Goal: Task Accomplishment & Management: Manage account settings

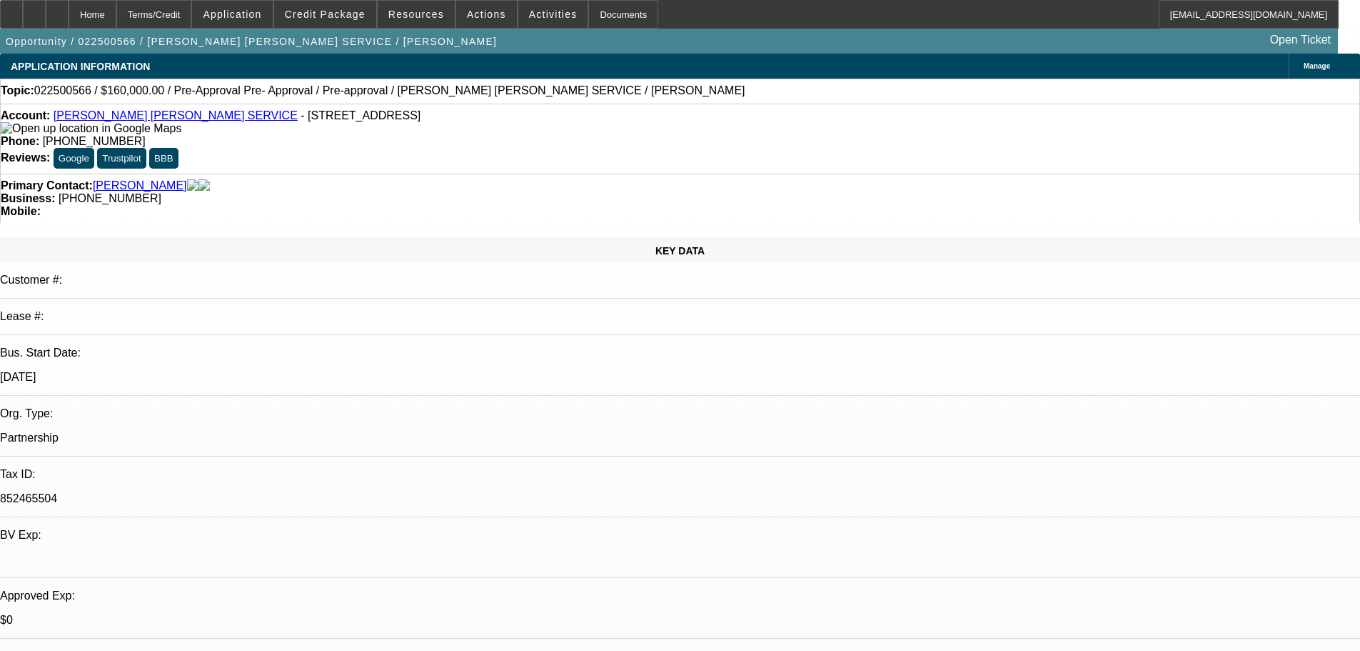
select select "0"
select select "2"
select select "0.1"
select select "4"
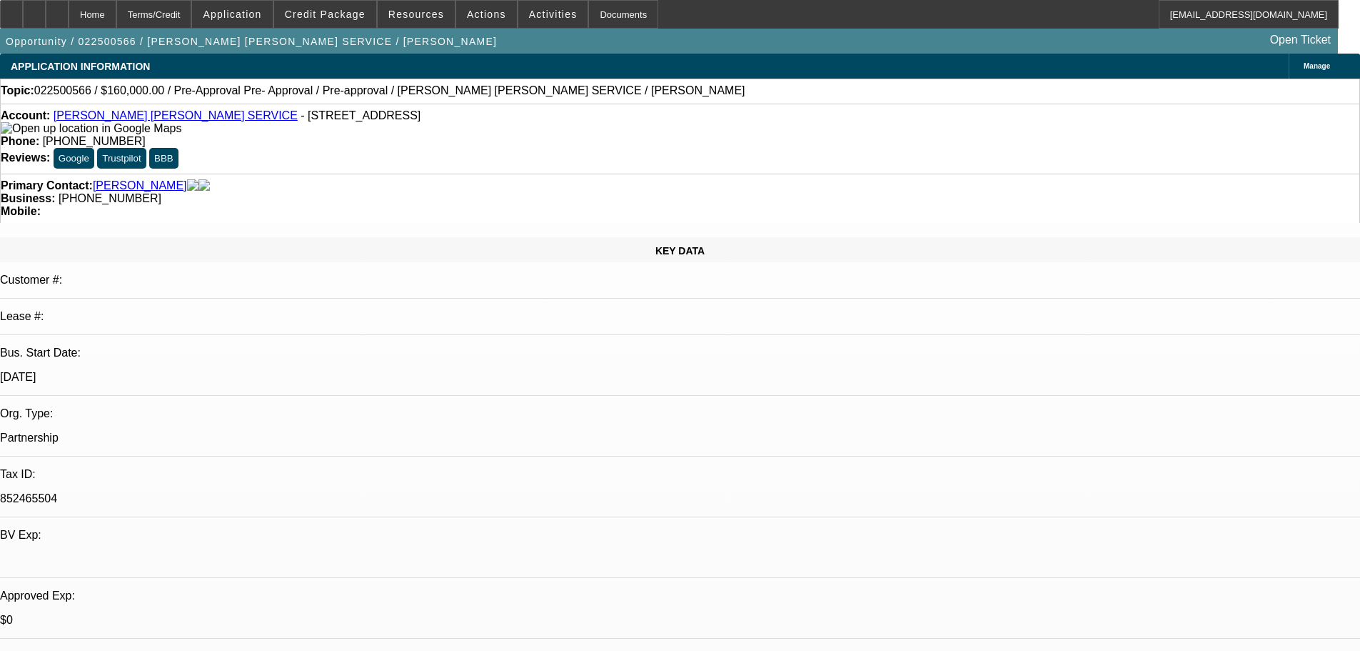
select select "0"
select select "2"
select select "0.1"
select select "4"
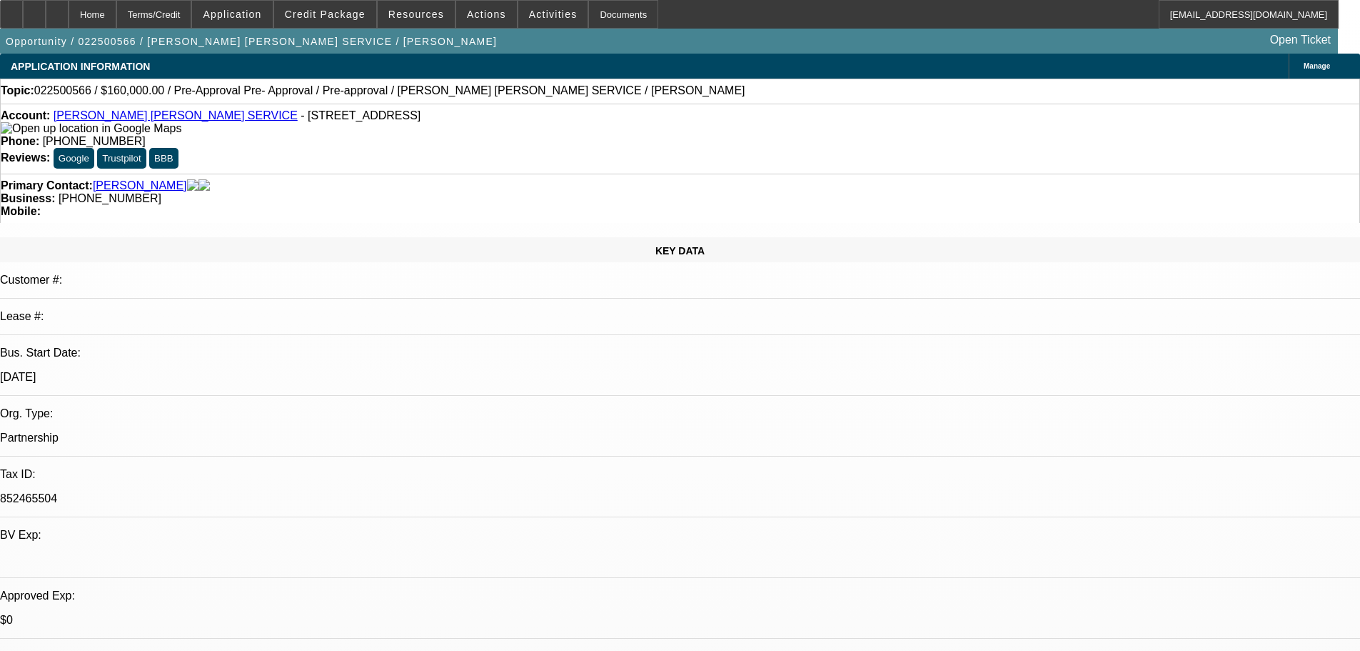
select select "0"
select select "2"
select select "0.1"
select select "4"
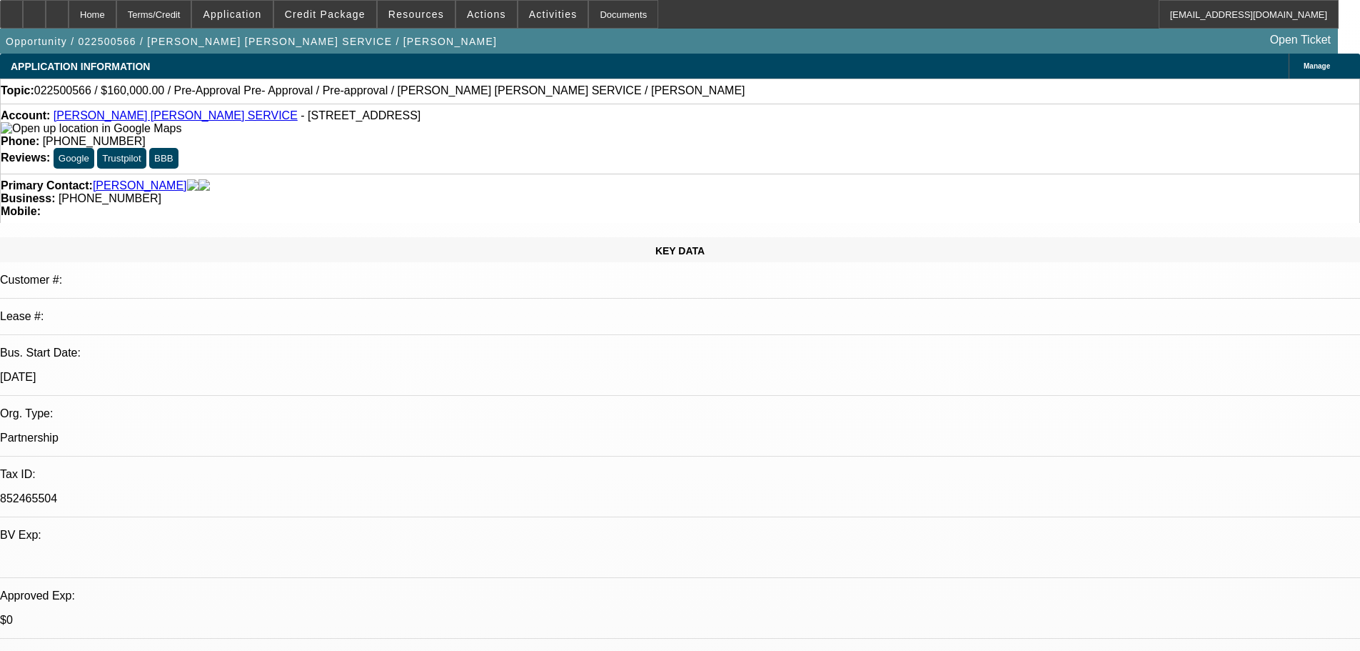
select select "0"
select select "2"
select select "0.1"
select select "4"
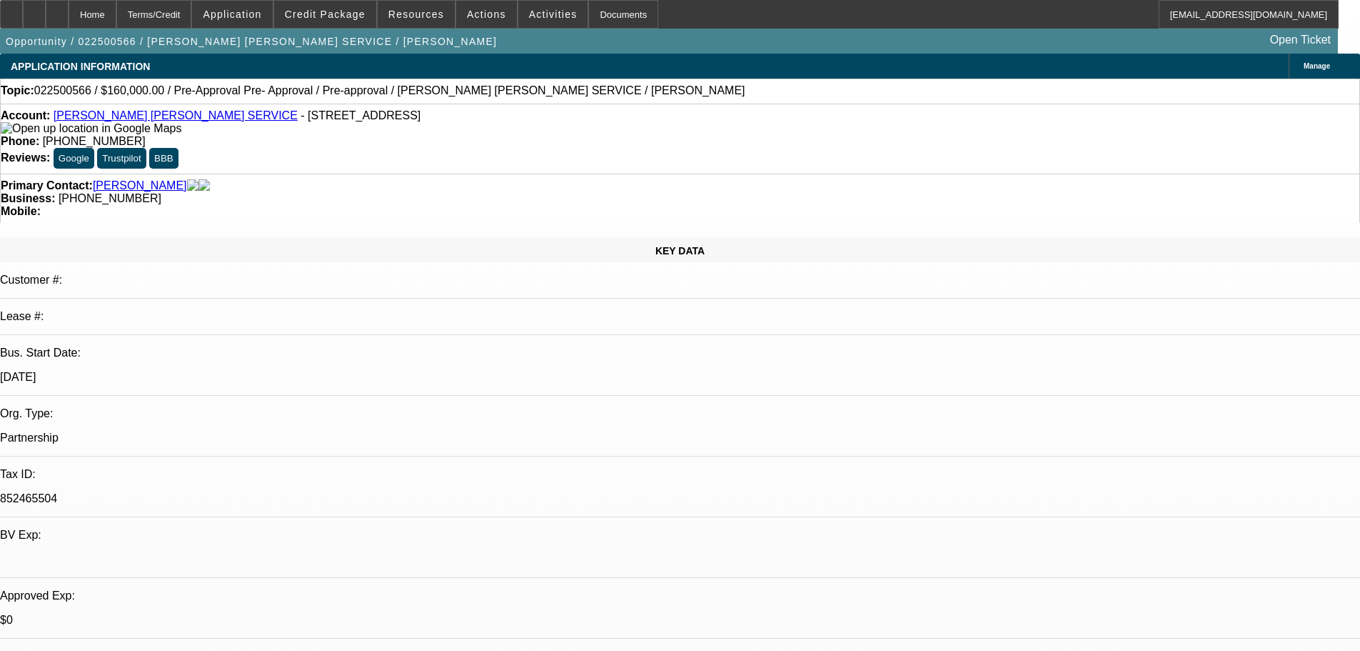
scroll to position [143, 0]
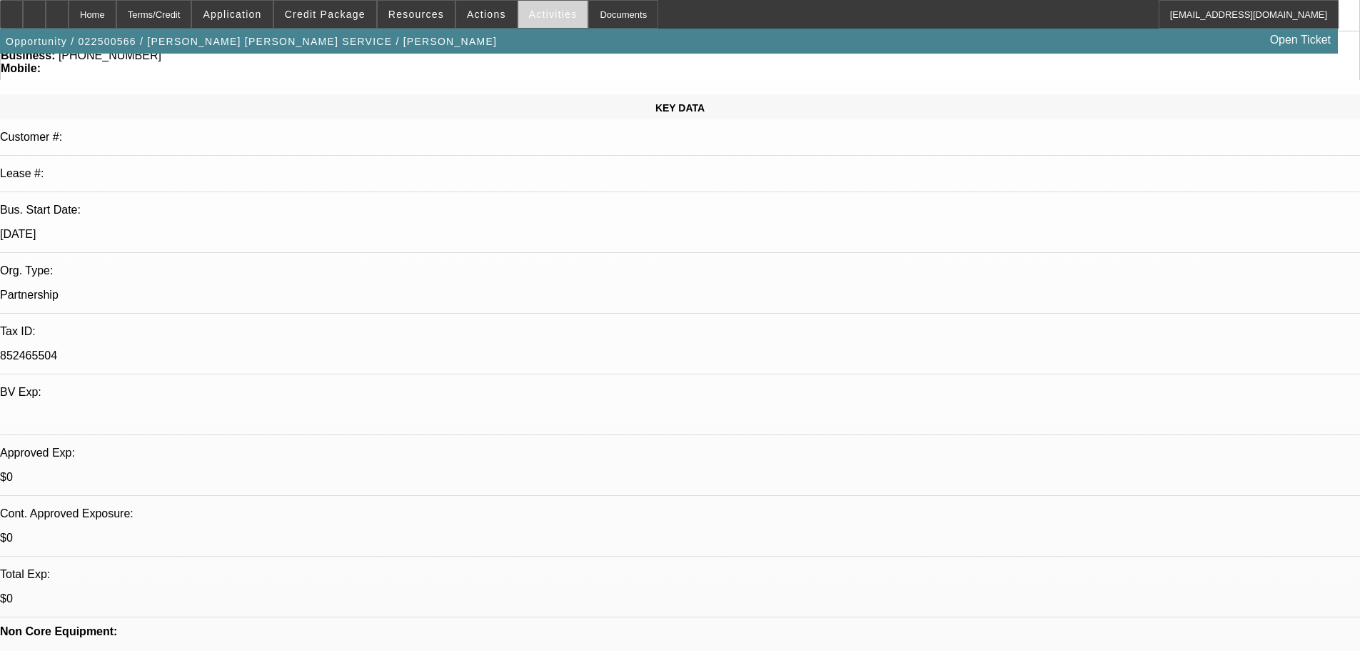
click at [544, 14] on span "Activities" at bounding box center [553, 14] width 49 height 11
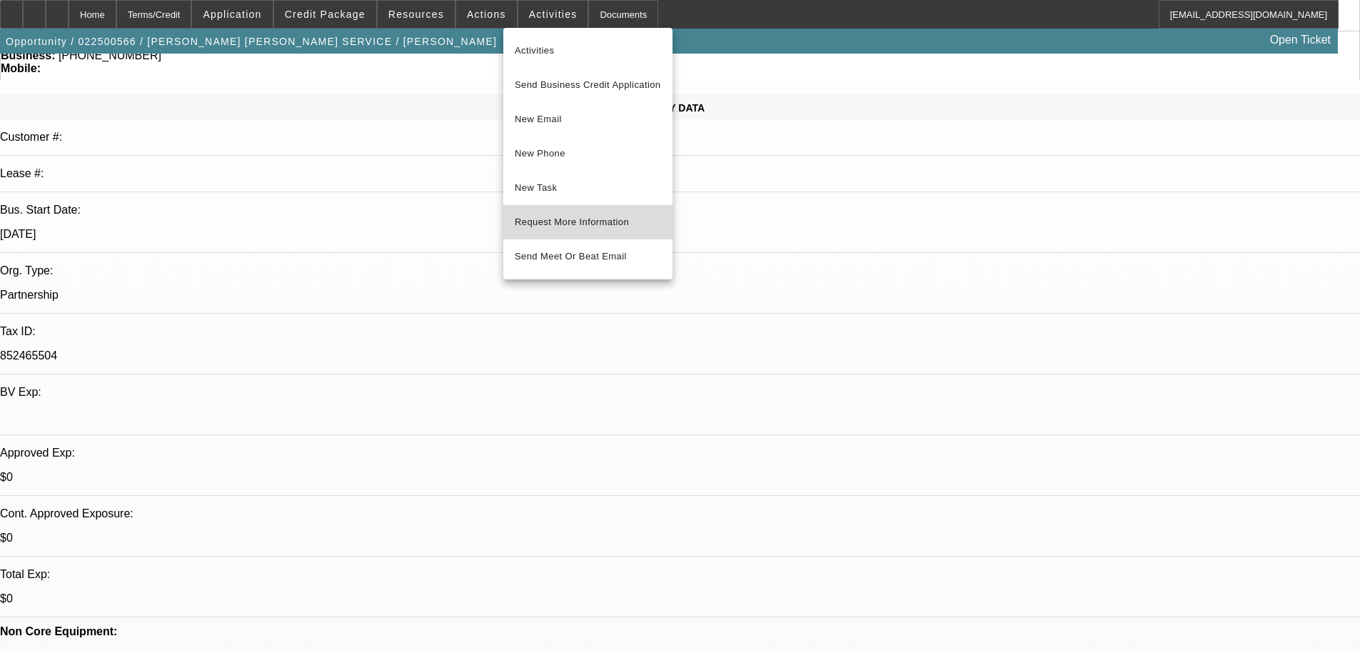
click at [597, 212] on button "Request More Information" at bounding box center [587, 222] width 169 height 34
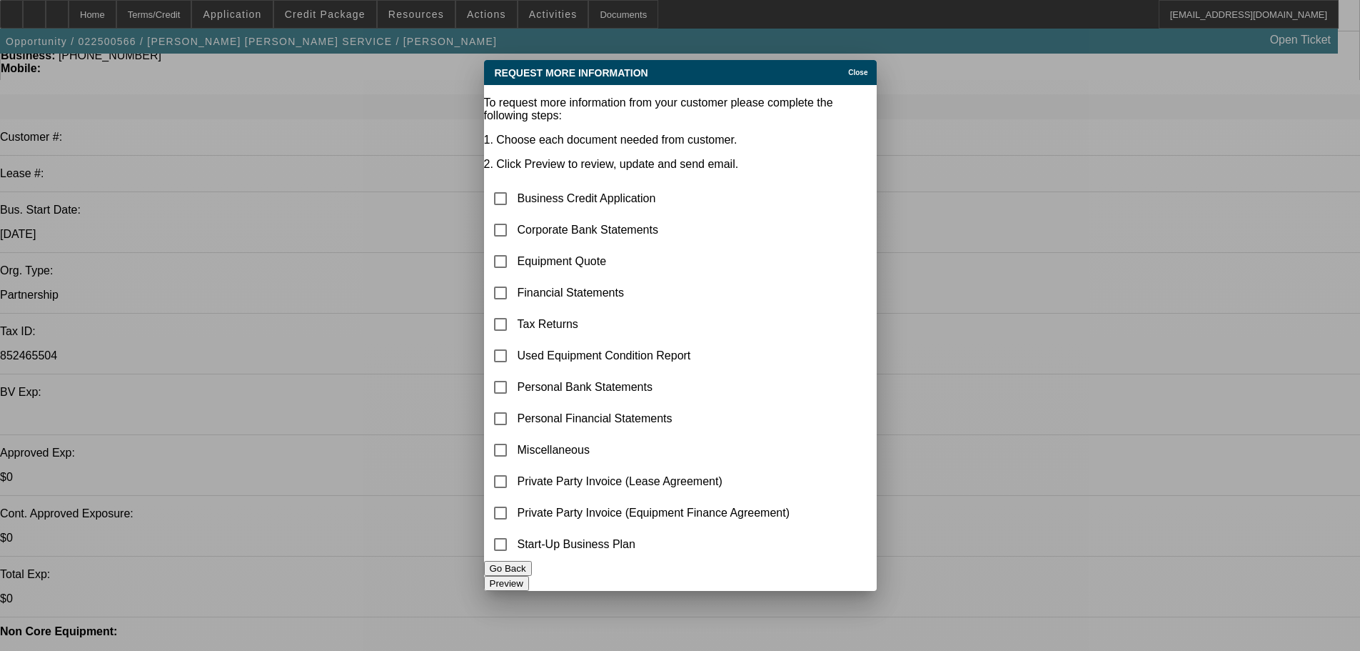
scroll to position [0, 0]
click at [515, 216] on input "checkbox" at bounding box center [500, 230] width 29 height 29
checkbox input "true"
click at [515, 436] on input "checkbox" at bounding box center [500, 450] width 29 height 29
checkbox input "true"
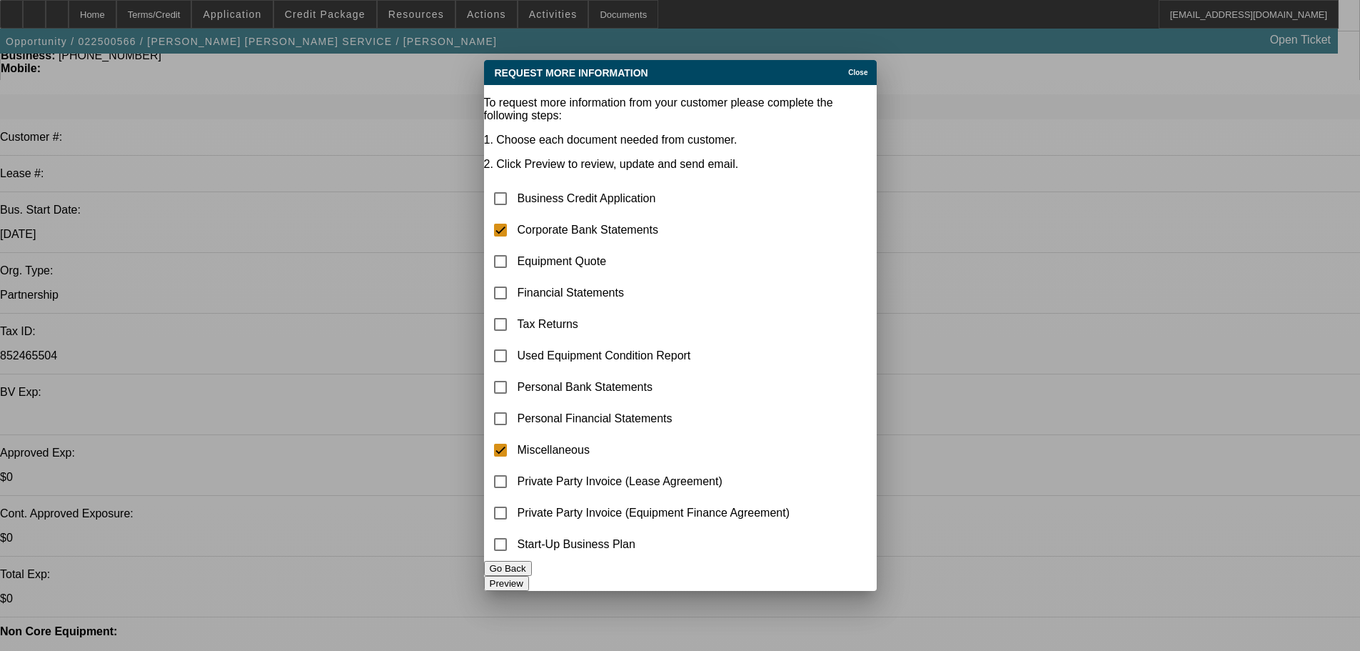
click at [529, 582] on button "Preview" at bounding box center [506, 583] width 45 height 15
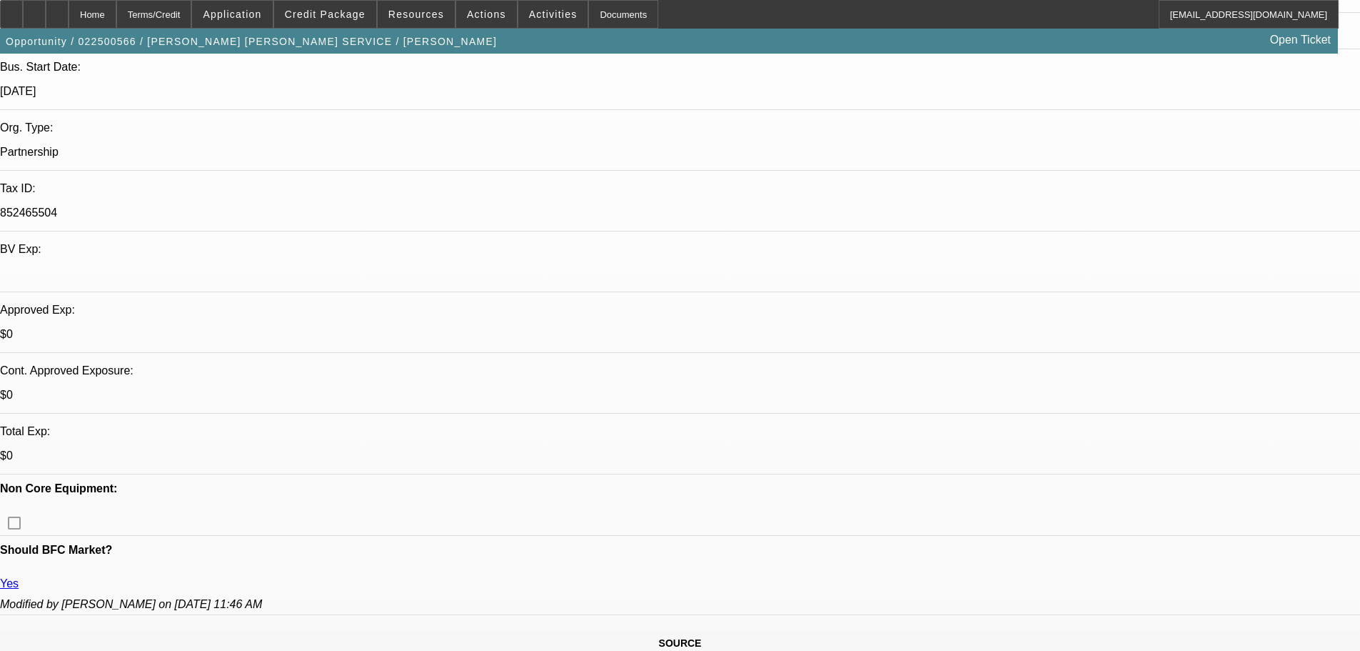
scroll to position [428, 0]
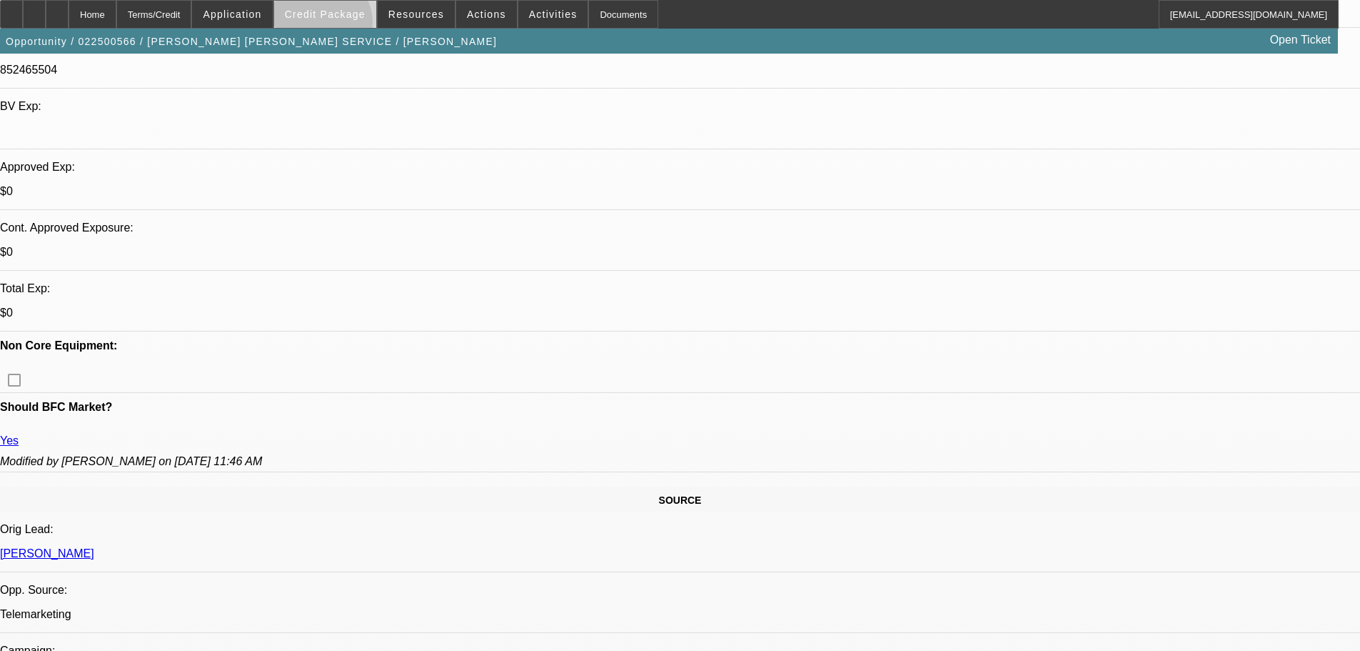
click at [343, 26] on span at bounding box center [325, 14] width 102 height 34
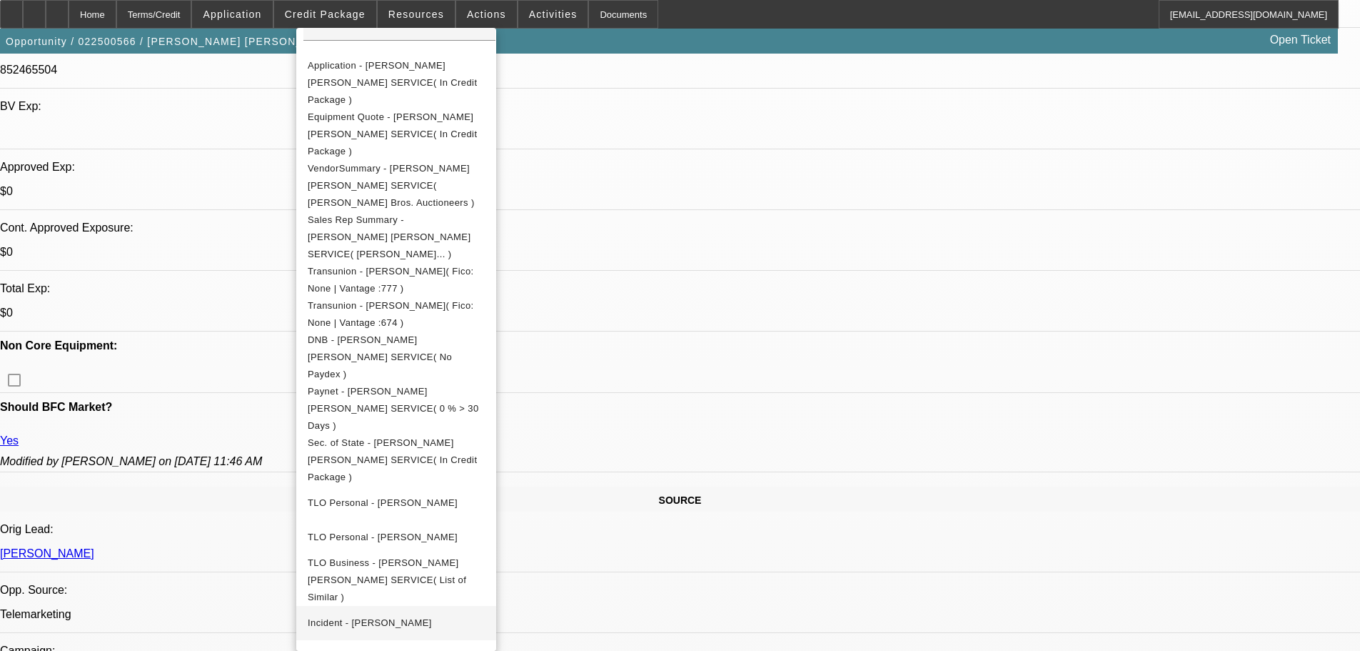
scroll to position [297, 0]
click at [186, 156] on div at bounding box center [680, 325] width 1360 height 651
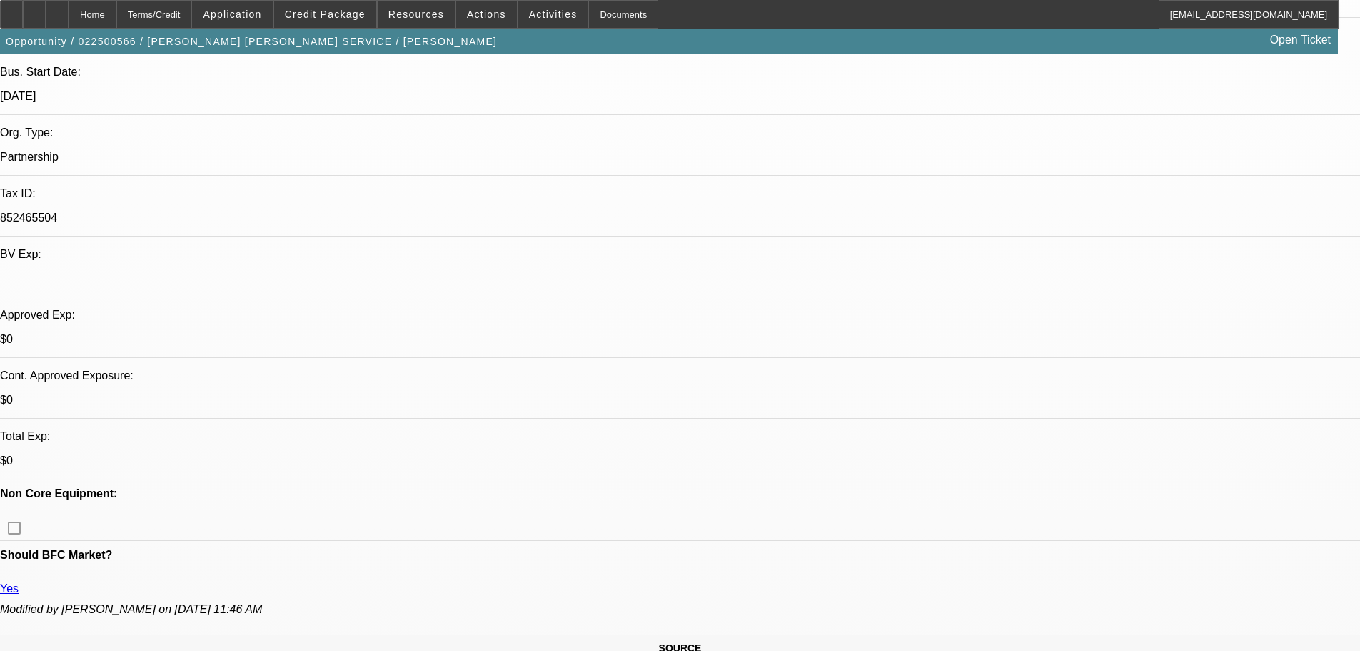
scroll to position [286, 0]
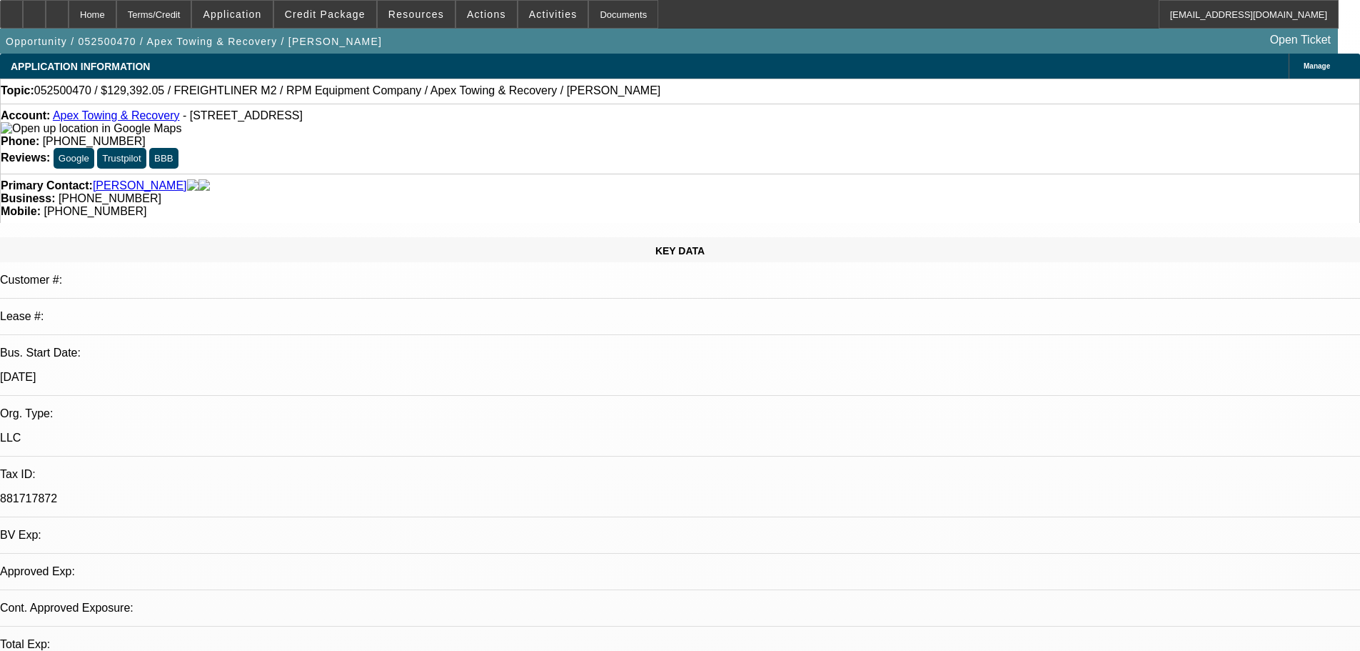
select select "0"
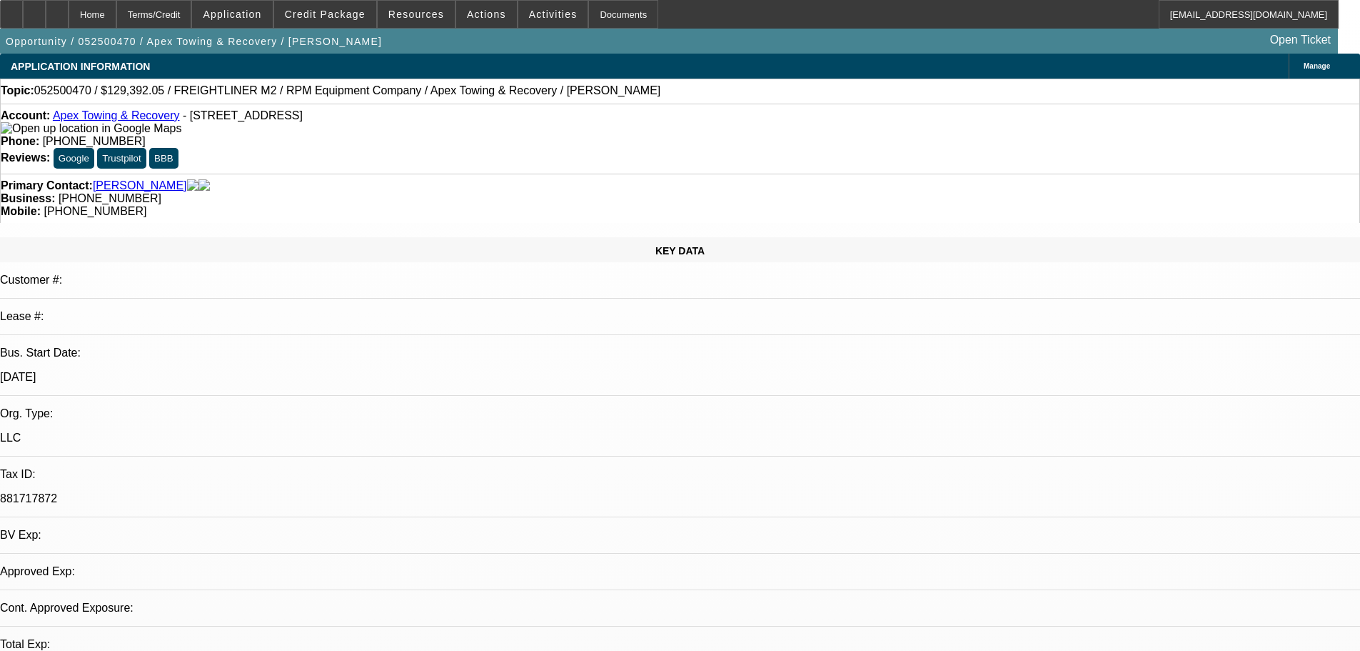
select select "0"
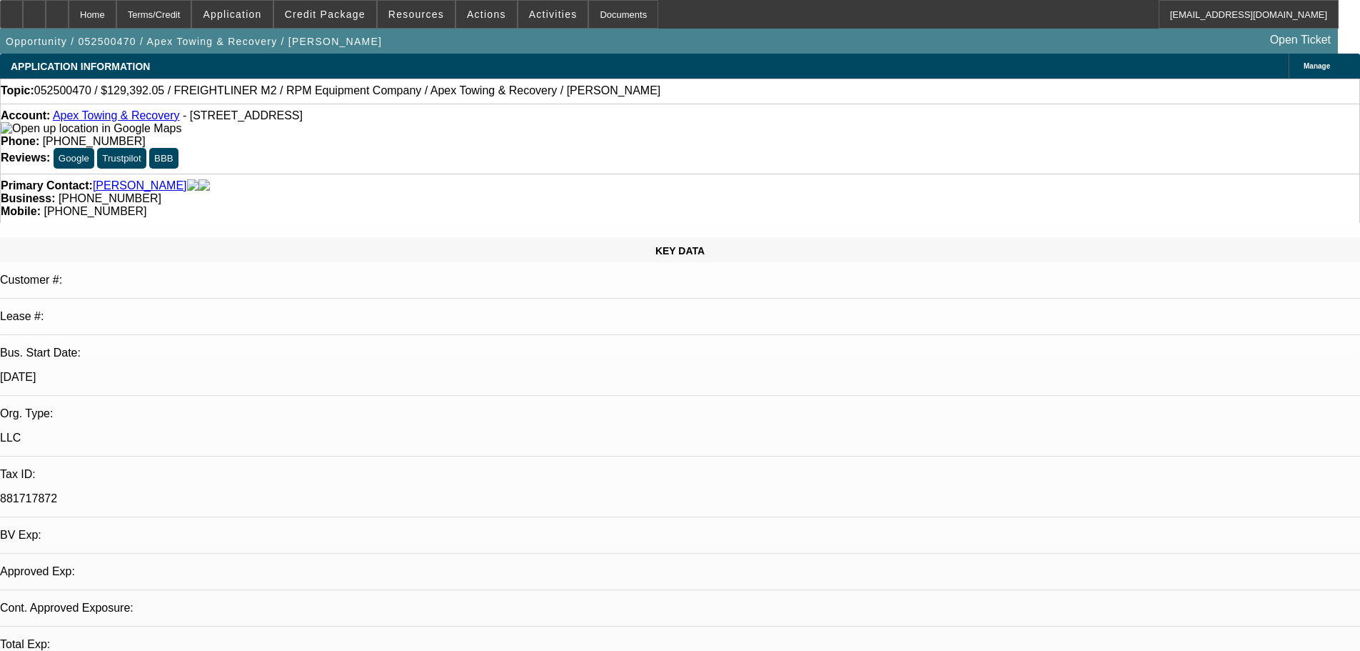
select select "0"
select select "1"
select select "6"
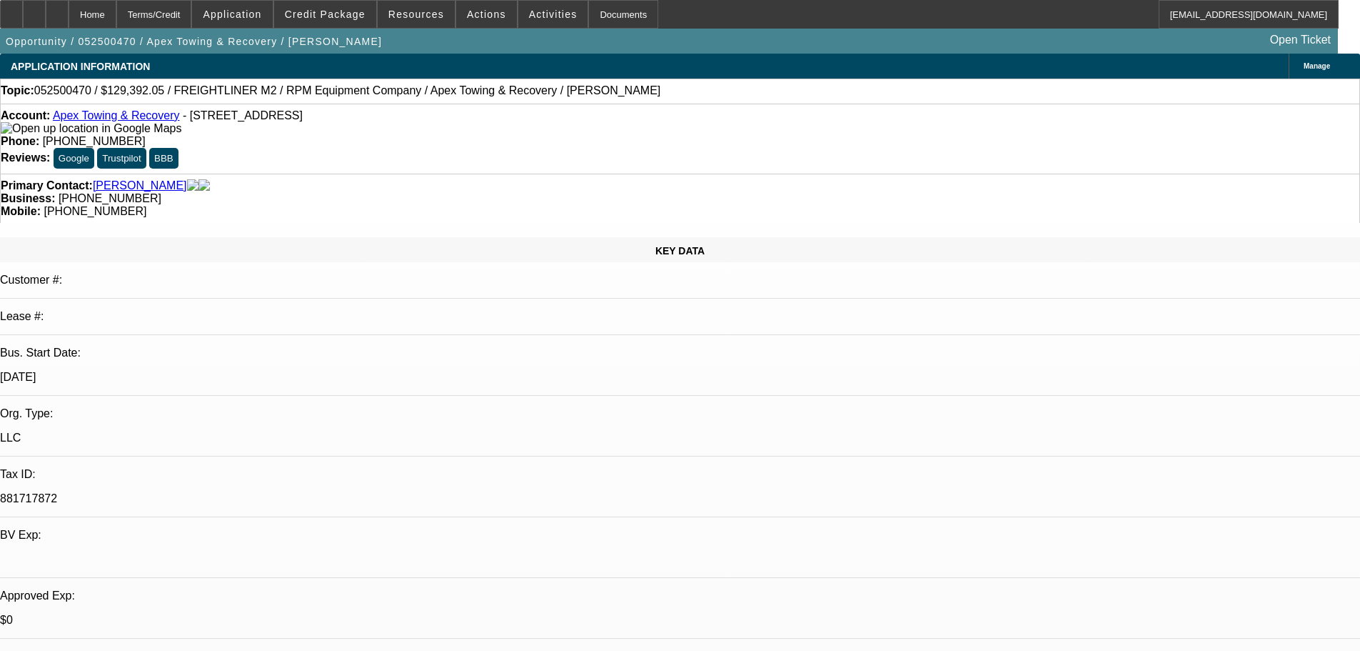
select select "1"
select select "6"
select select "1"
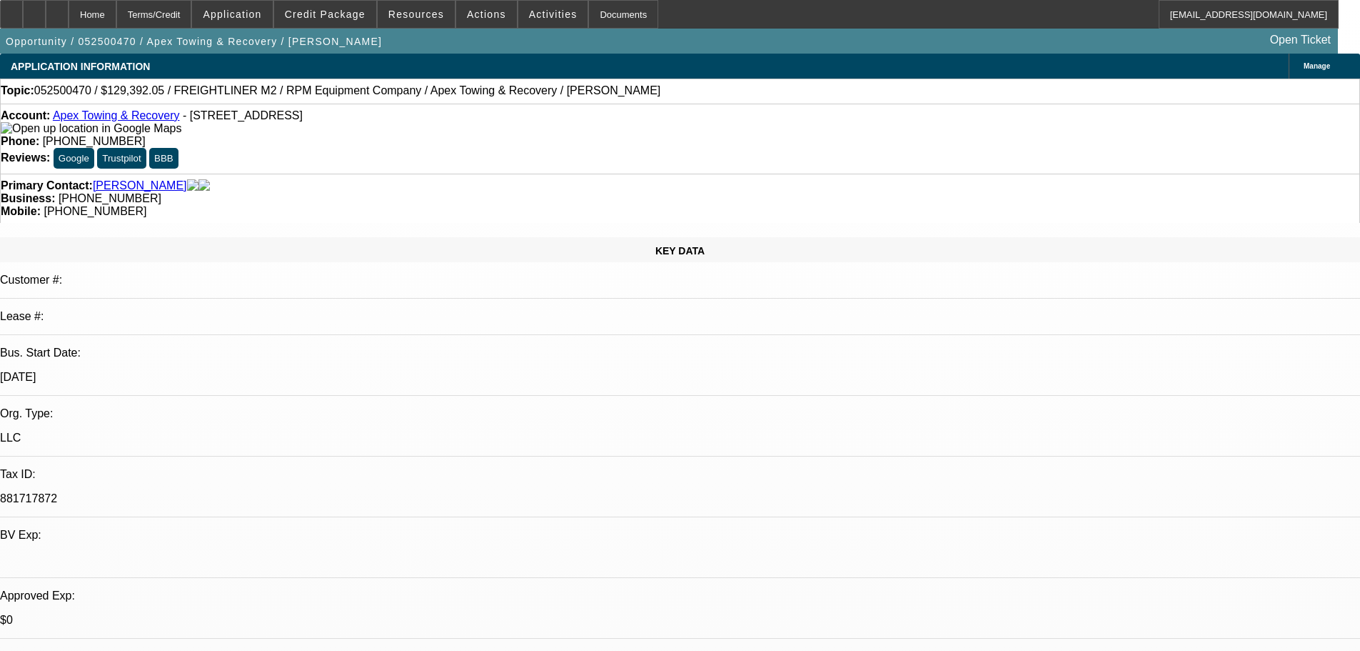
select select "6"
select select "1"
select select "6"
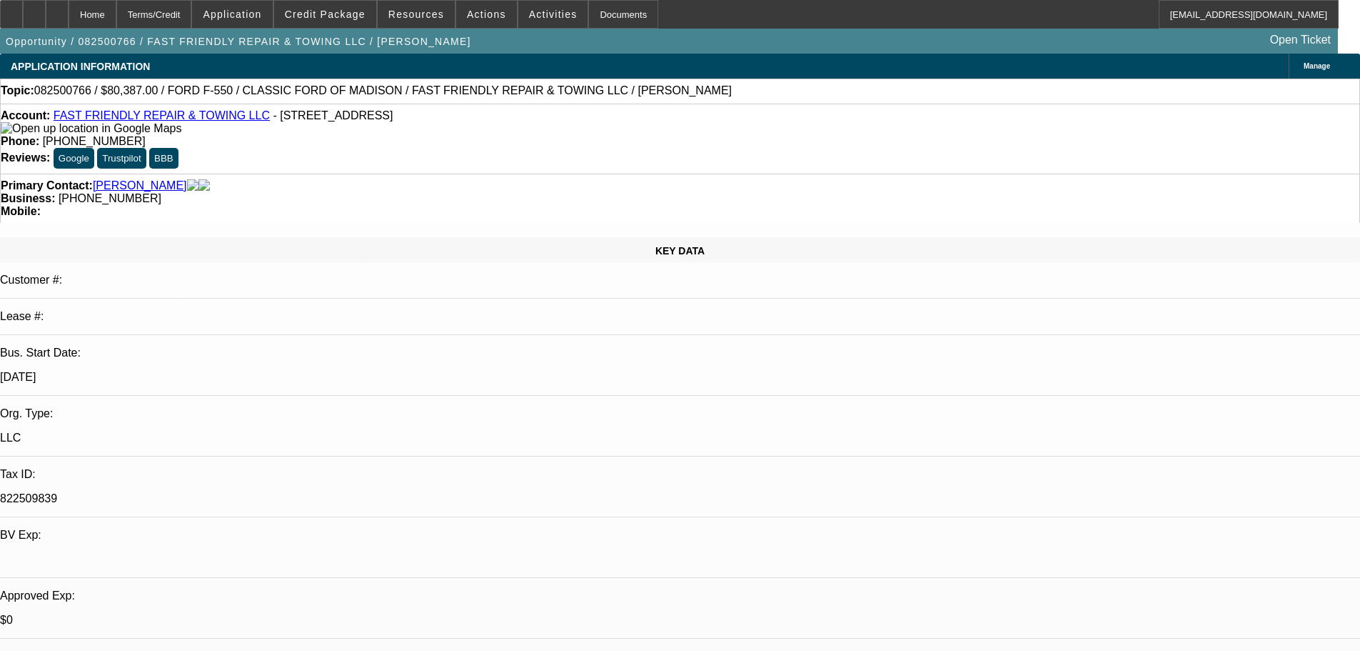
select select "0"
select select "2"
select select "0"
select select "6"
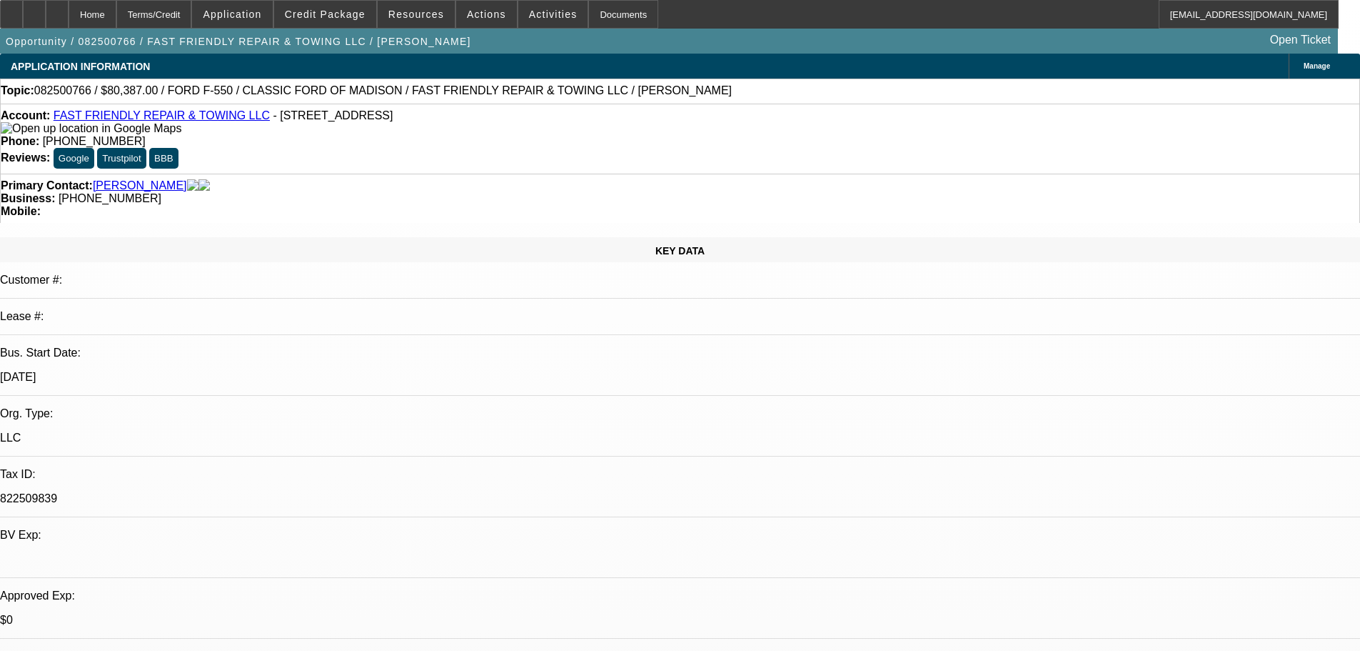
select select "0"
select select "2"
select select "0.15"
select select "16"
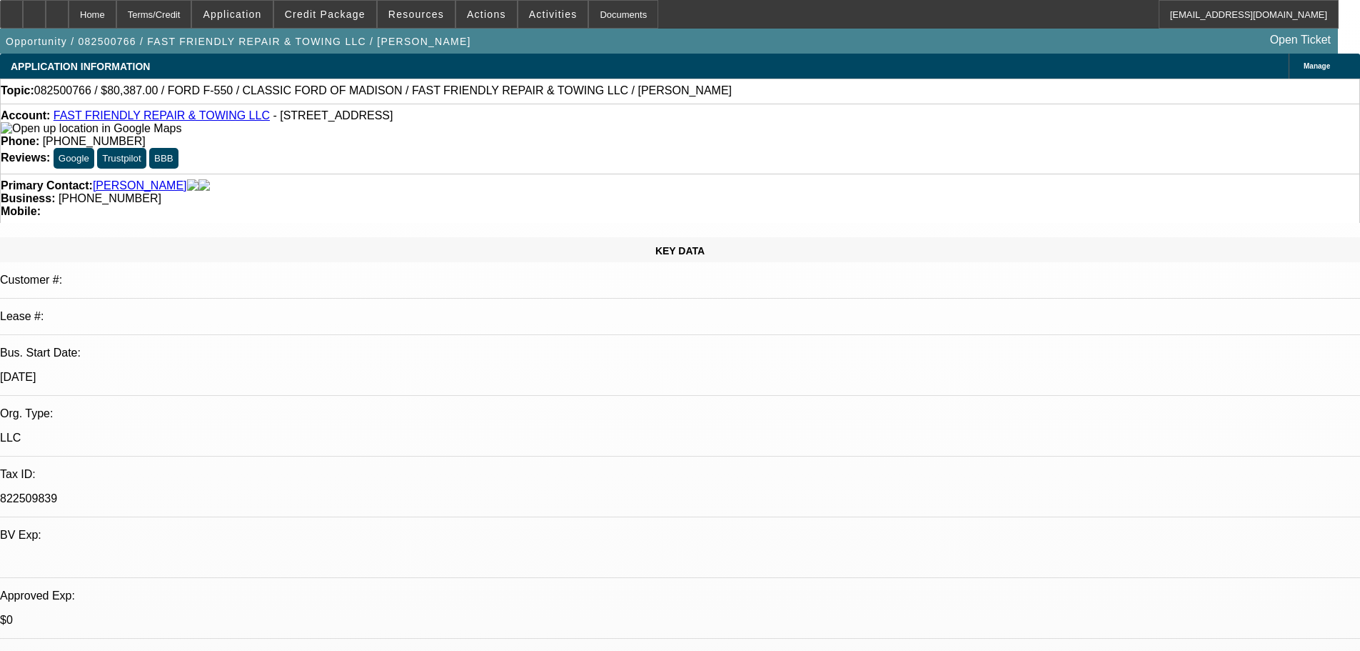
select select "0"
select select "2"
select select "0.15"
select select "16"
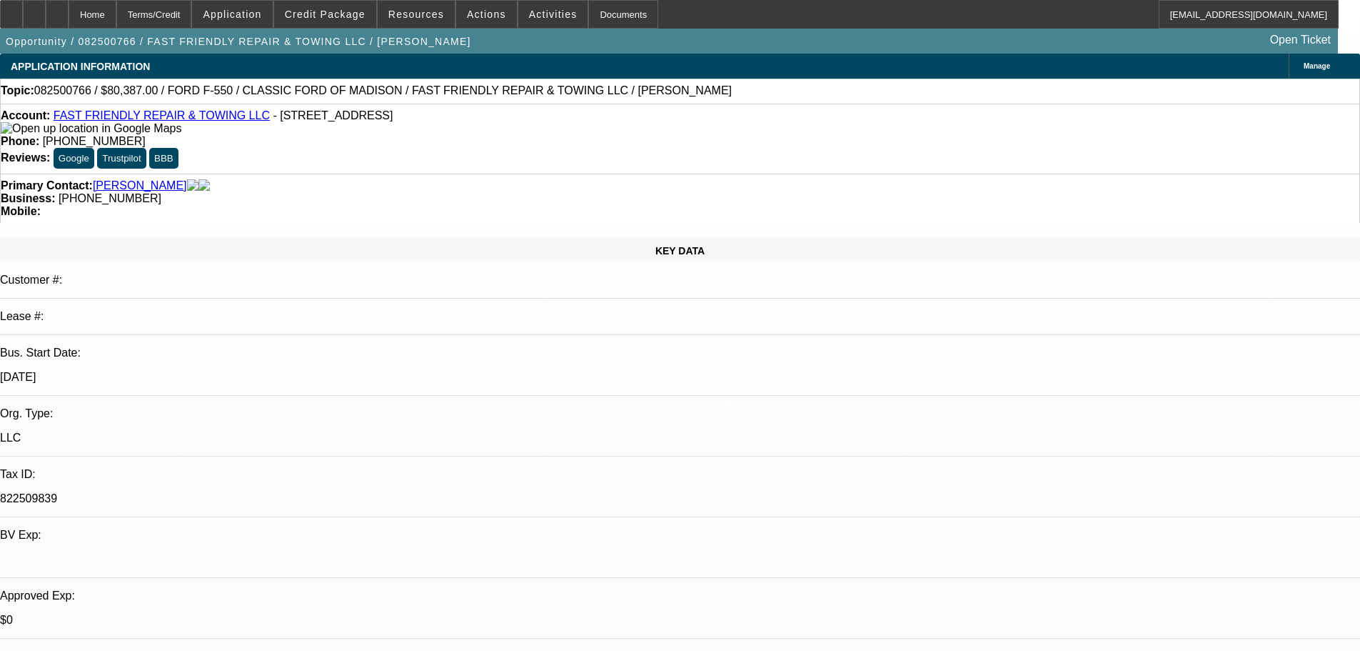
select select "0"
select select "2"
select select "0.2"
select select "17"
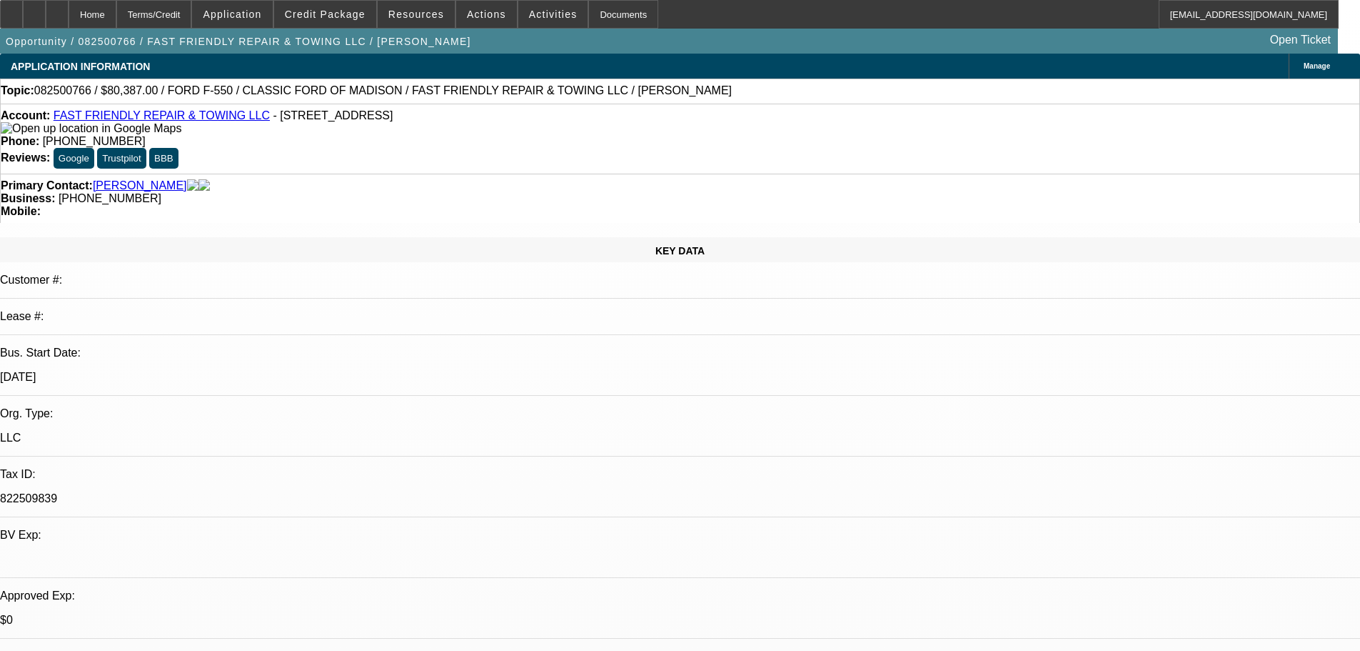
scroll to position [286, 0]
click at [331, 16] on span "Credit Package" at bounding box center [325, 14] width 81 height 11
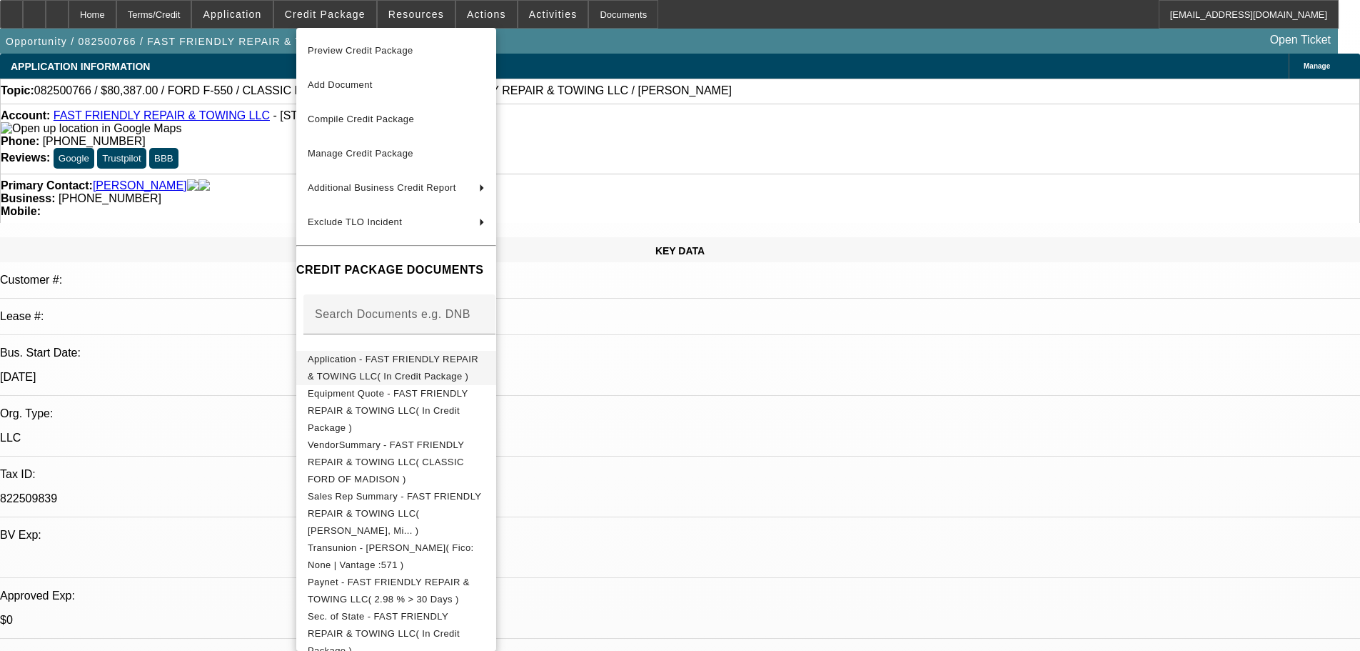
click at [423, 368] on span "Application - FAST FRIENDLY REPAIR & TOWING LLC( In Credit Package )" at bounding box center [396, 368] width 177 height 34
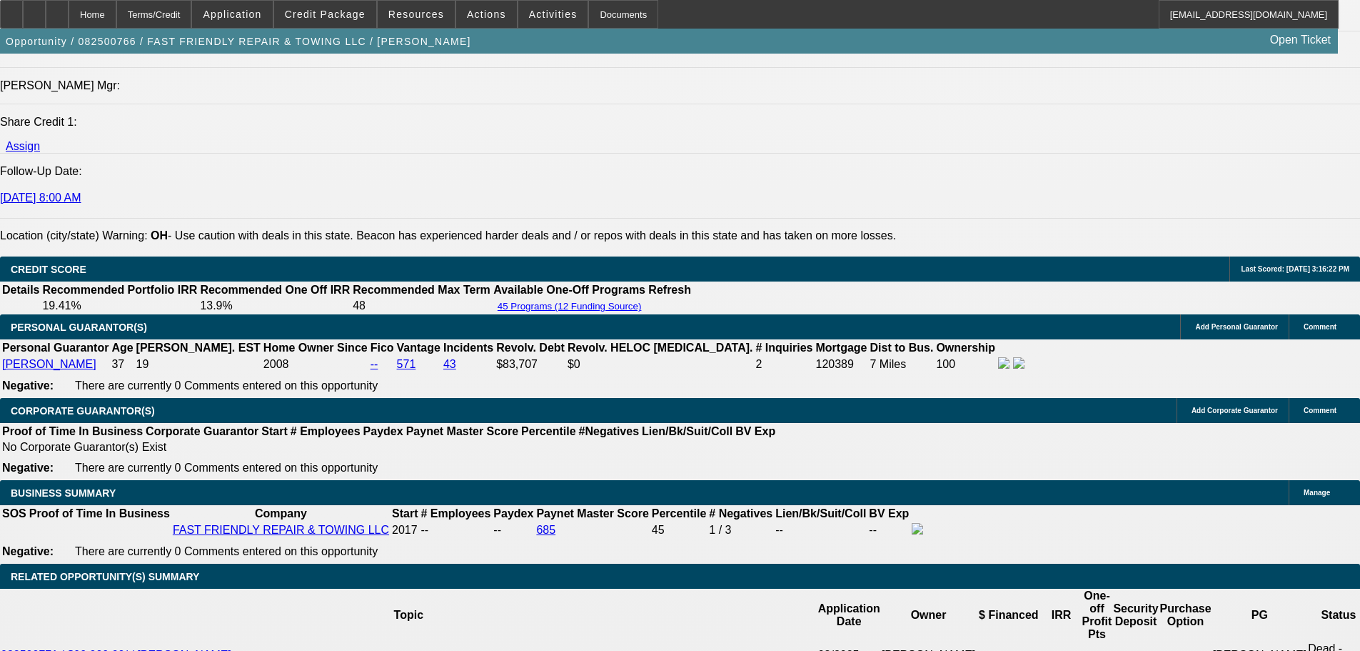
scroll to position [1714, 0]
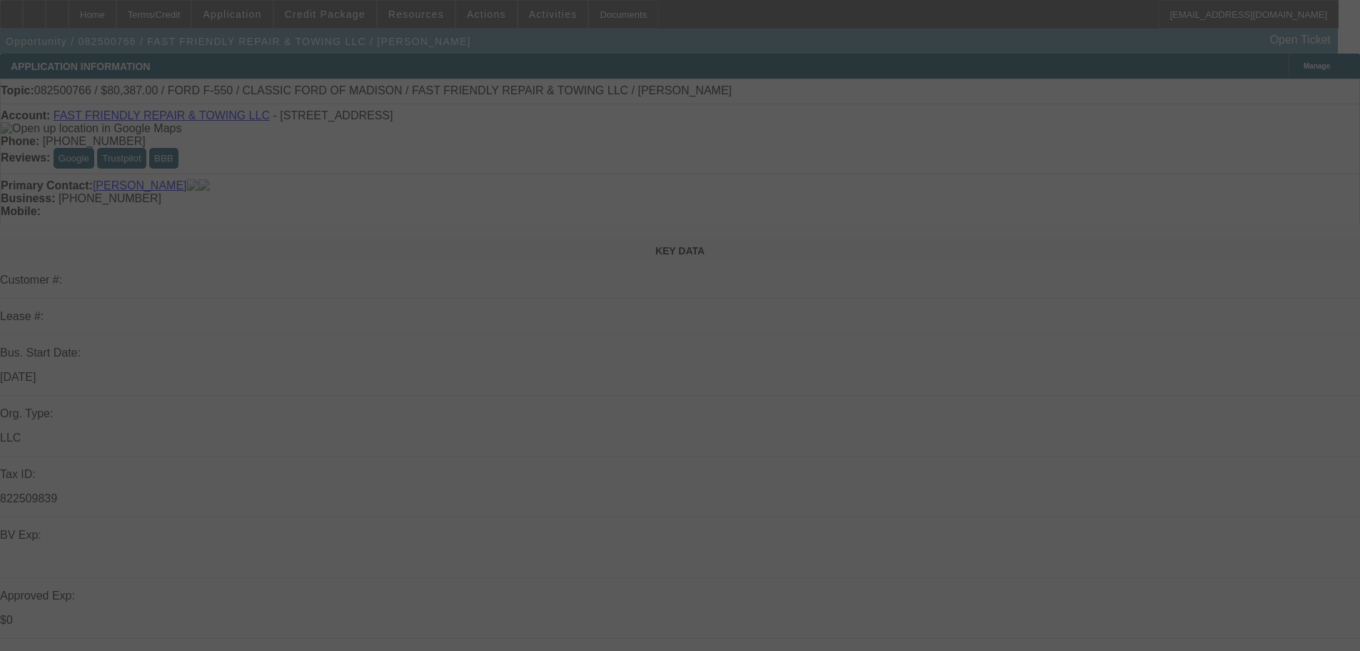
scroll to position [1714, 0]
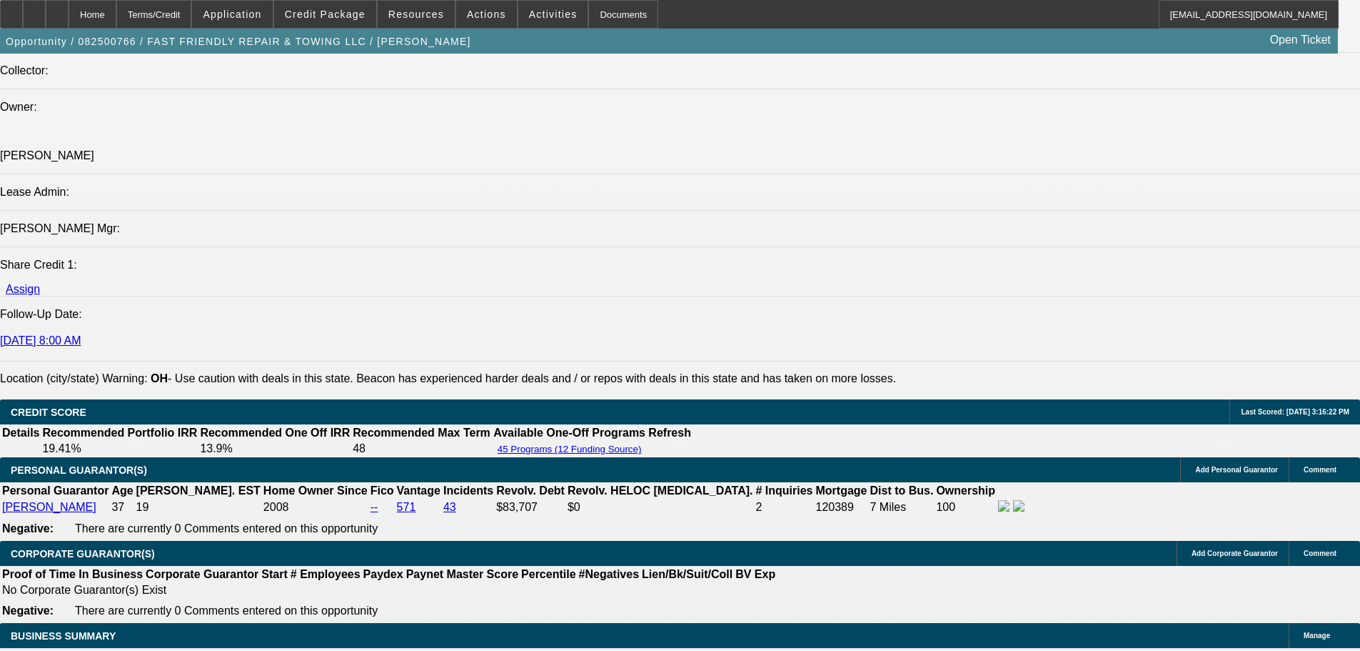
select select "0"
select select "2"
select select "0"
select select "6"
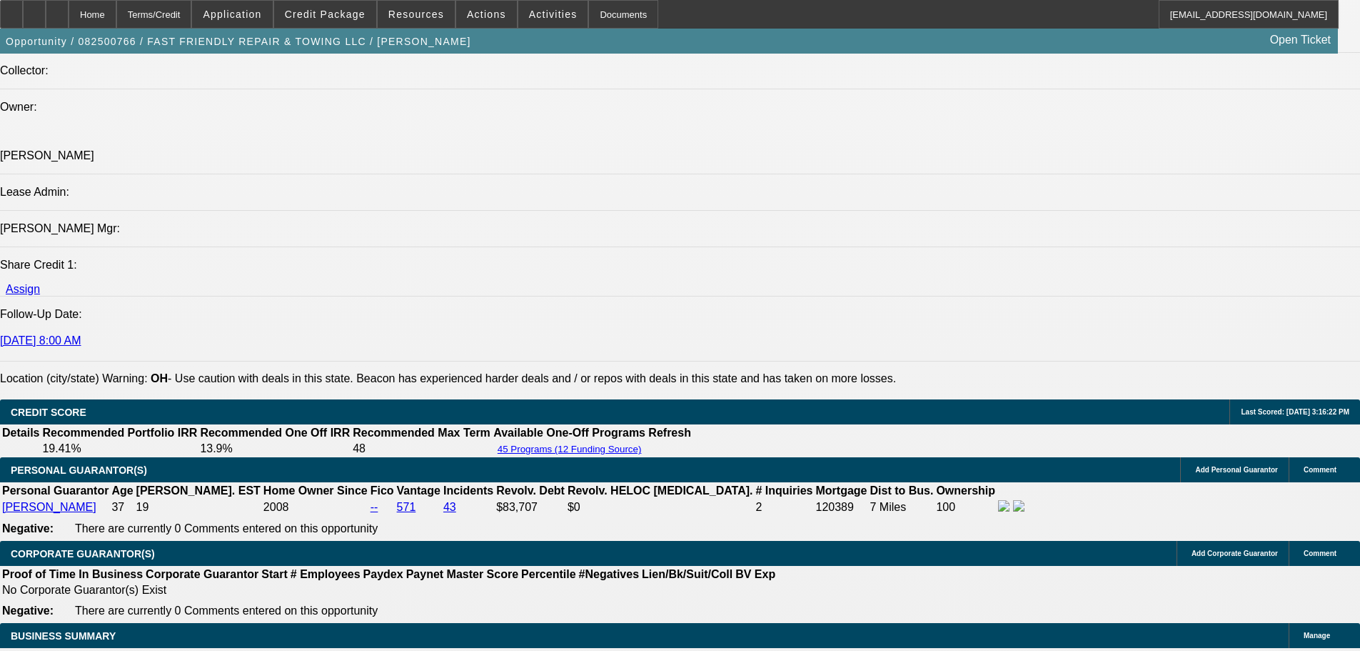
select select "0"
select select "2"
select select "0.15"
select select "16"
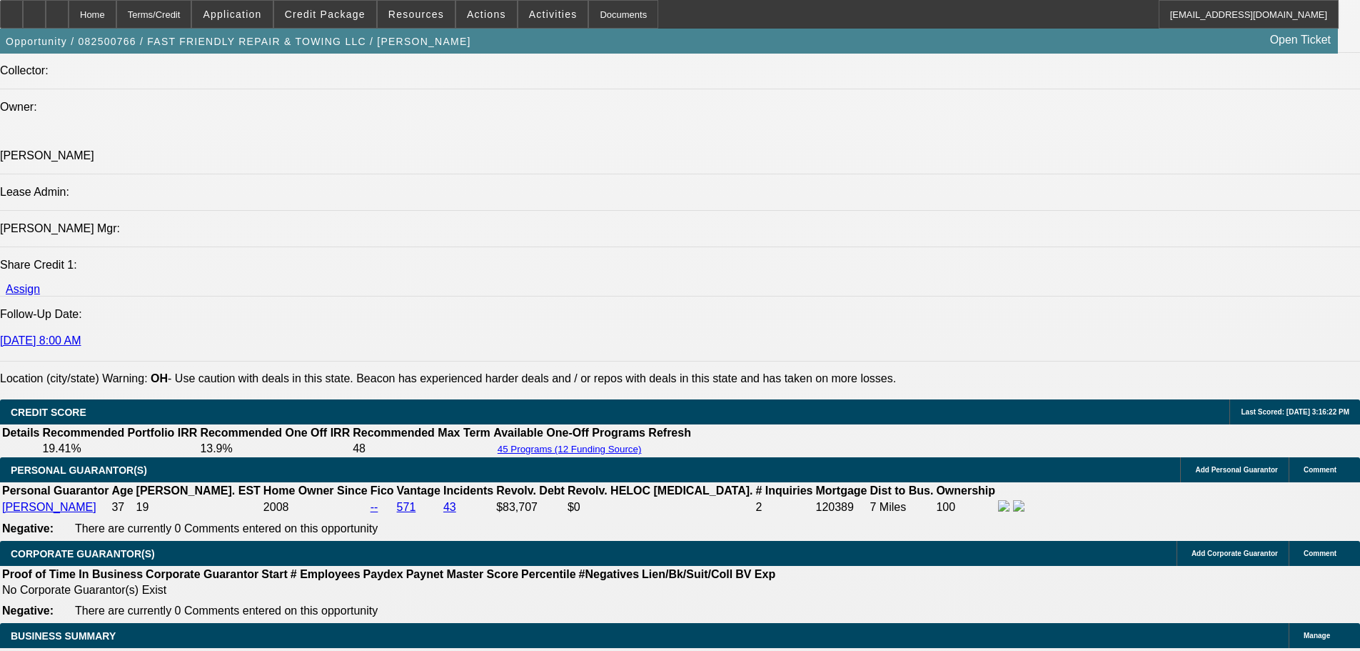
select select "0"
select select "2"
select select "0.15"
select select "16"
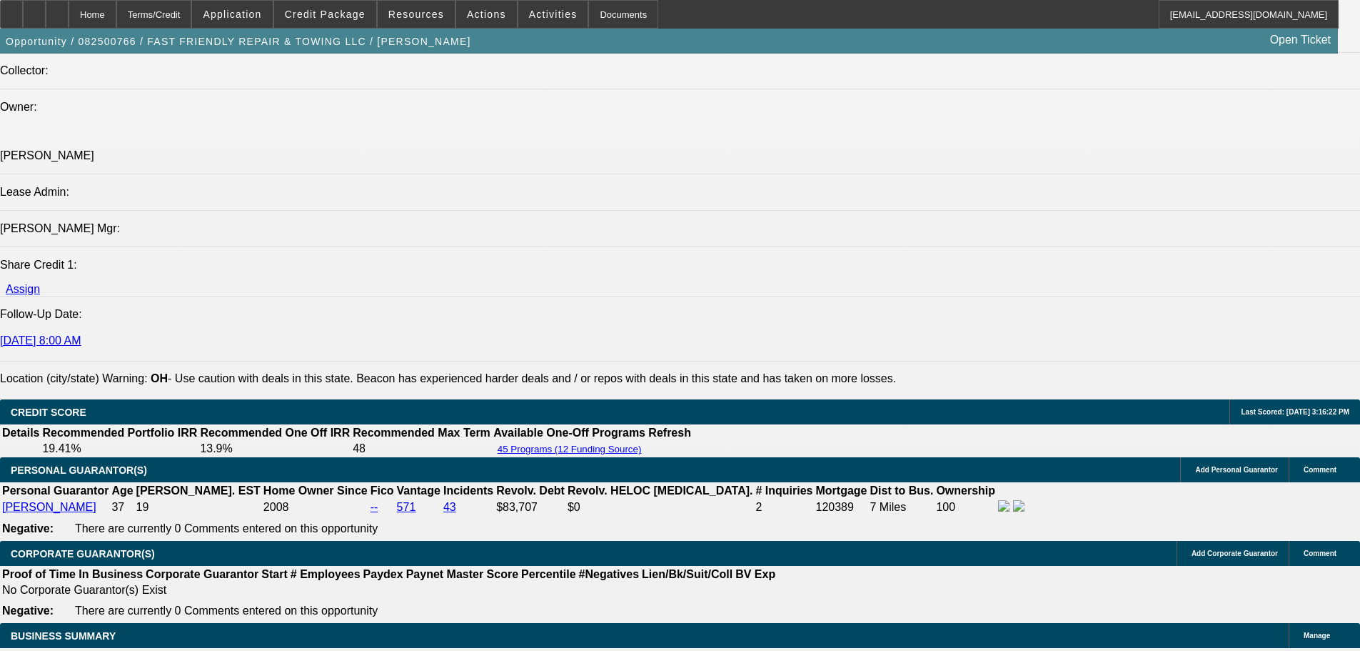
select select "0"
select select "2"
select select "0.2"
select select "17"
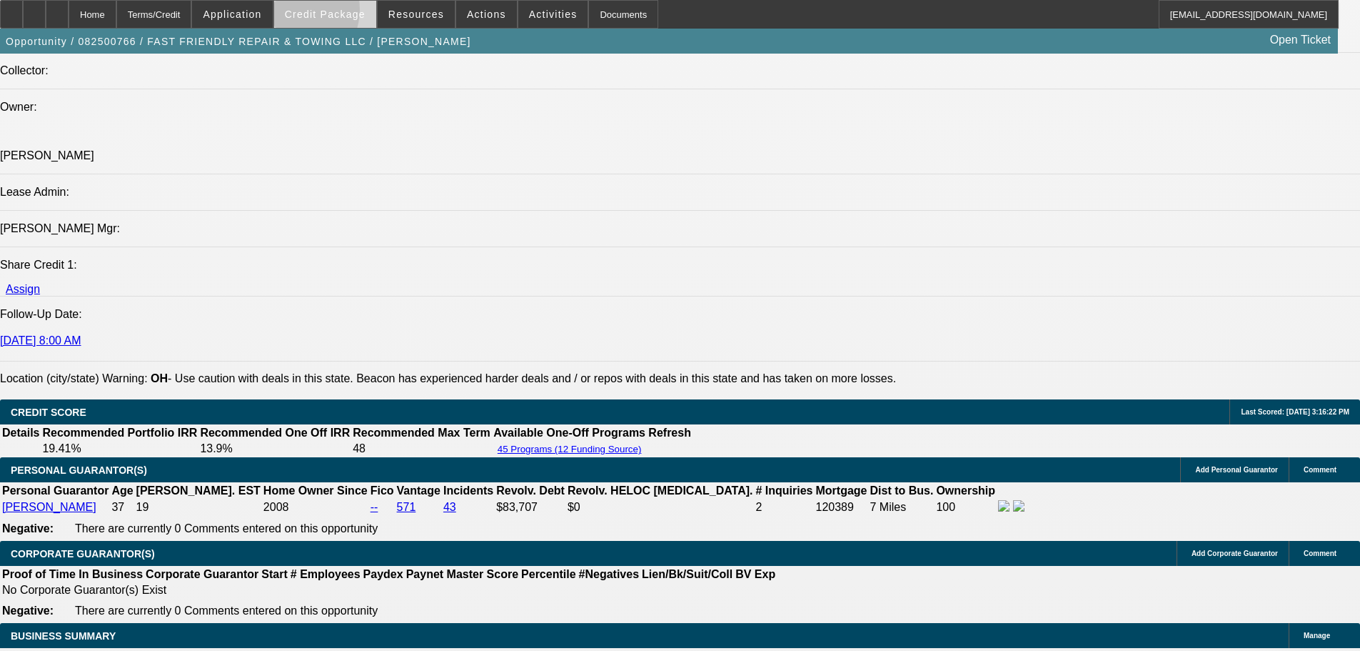
click at [313, 13] on span "Credit Package" at bounding box center [325, 14] width 81 height 11
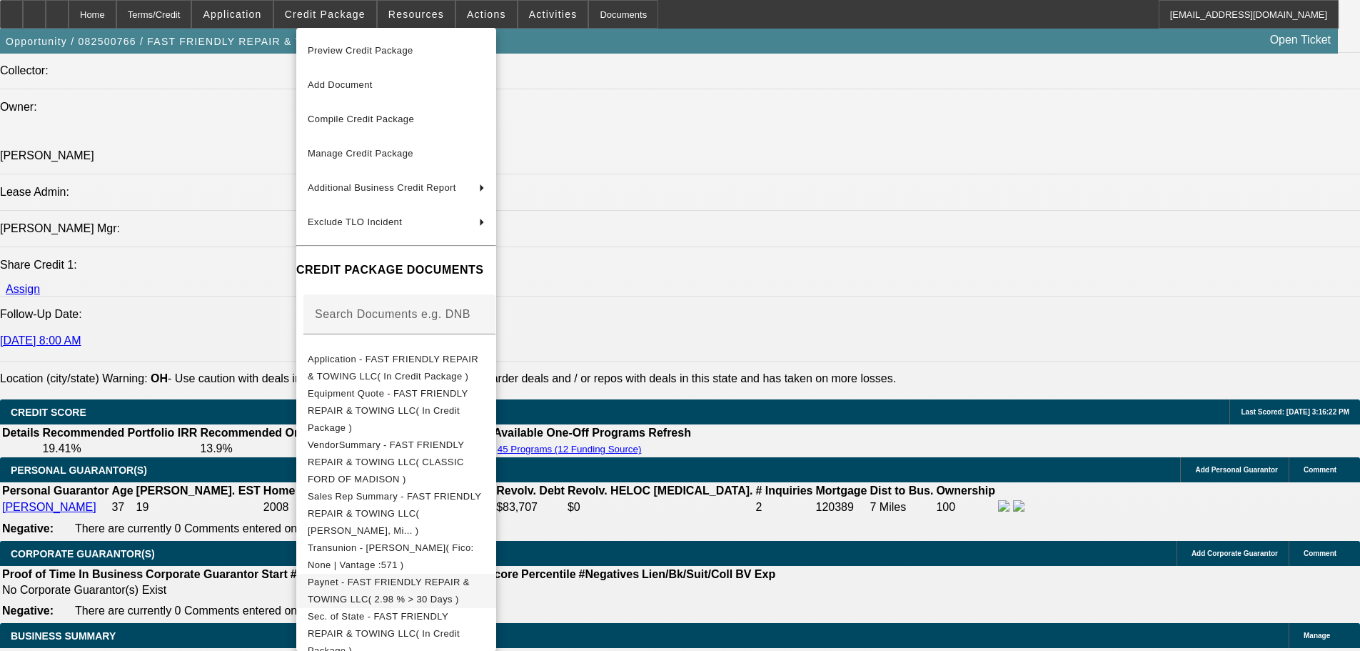
scroll to position [160, 0]
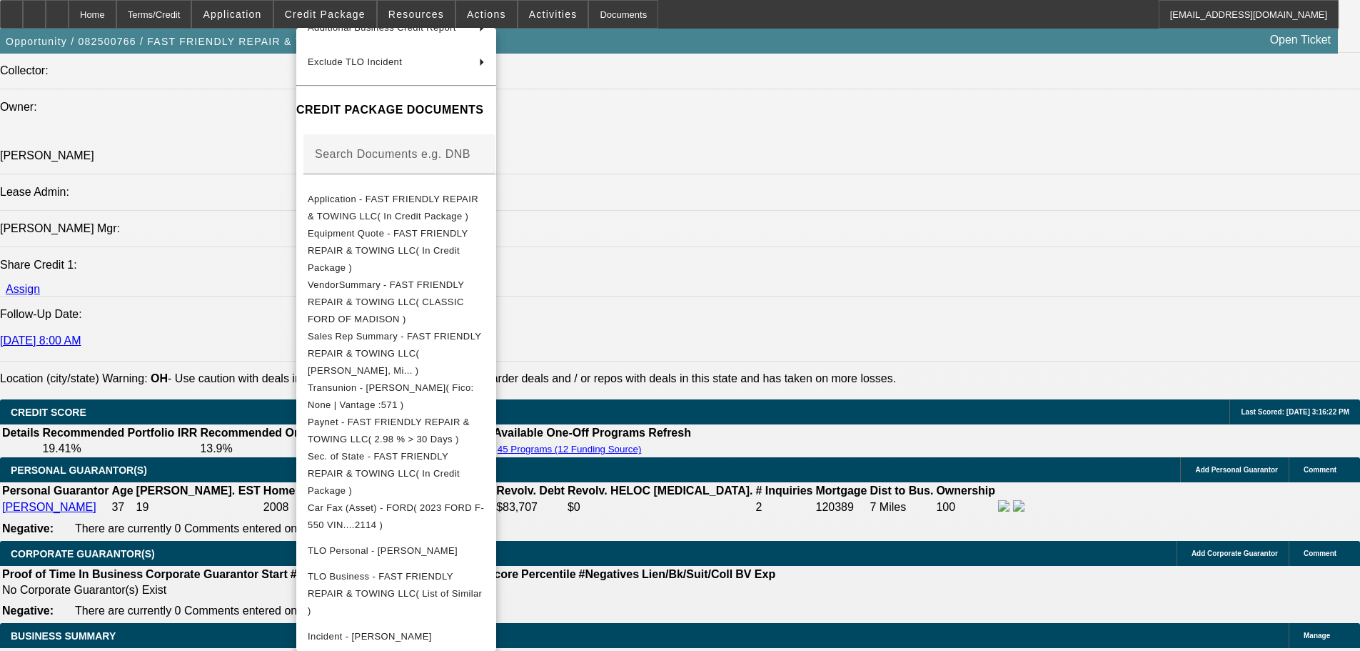
click at [176, 322] on div at bounding box center [680, 325] width 1360 height 651
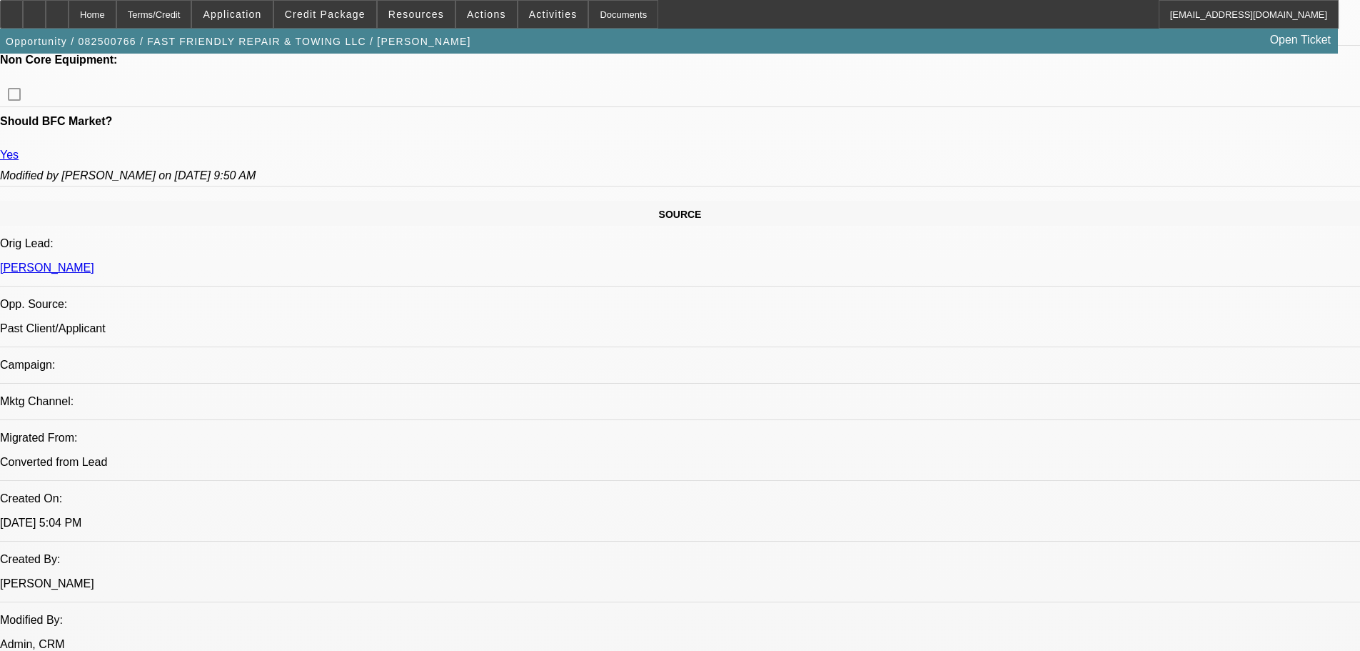
scroll to position [571, 0]
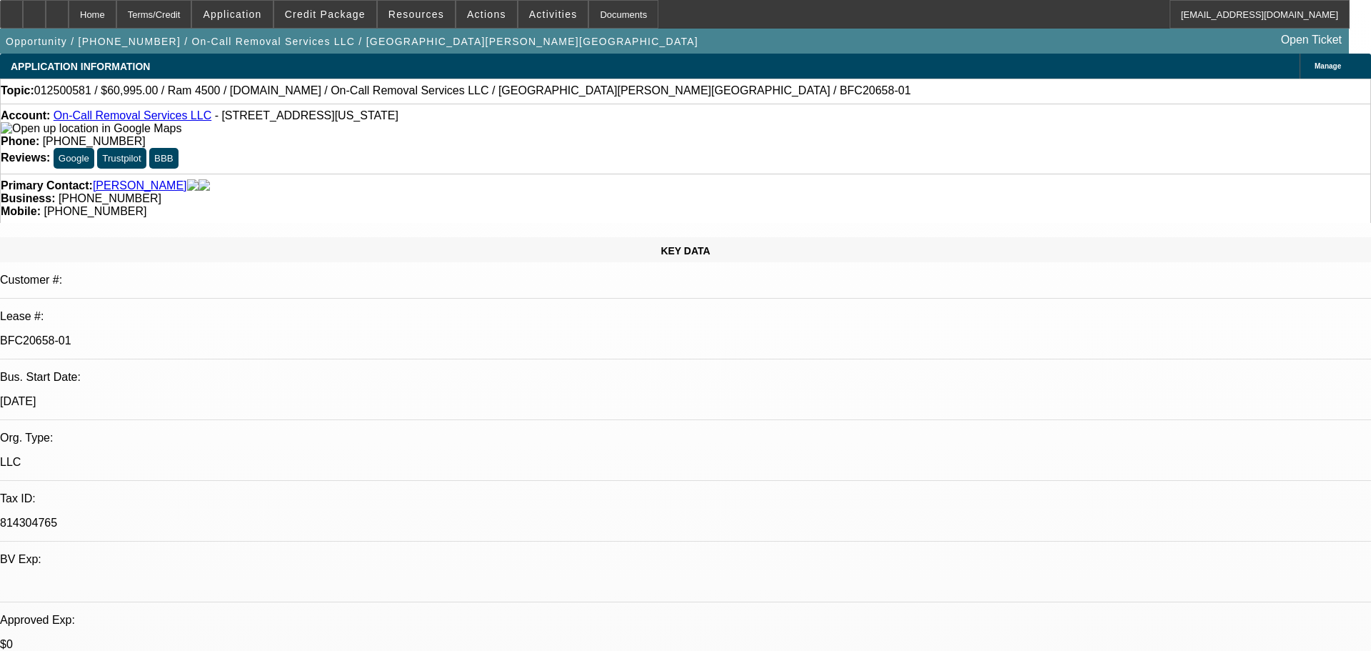
select select "0"
select select "2"
select select "0"
select select "6"
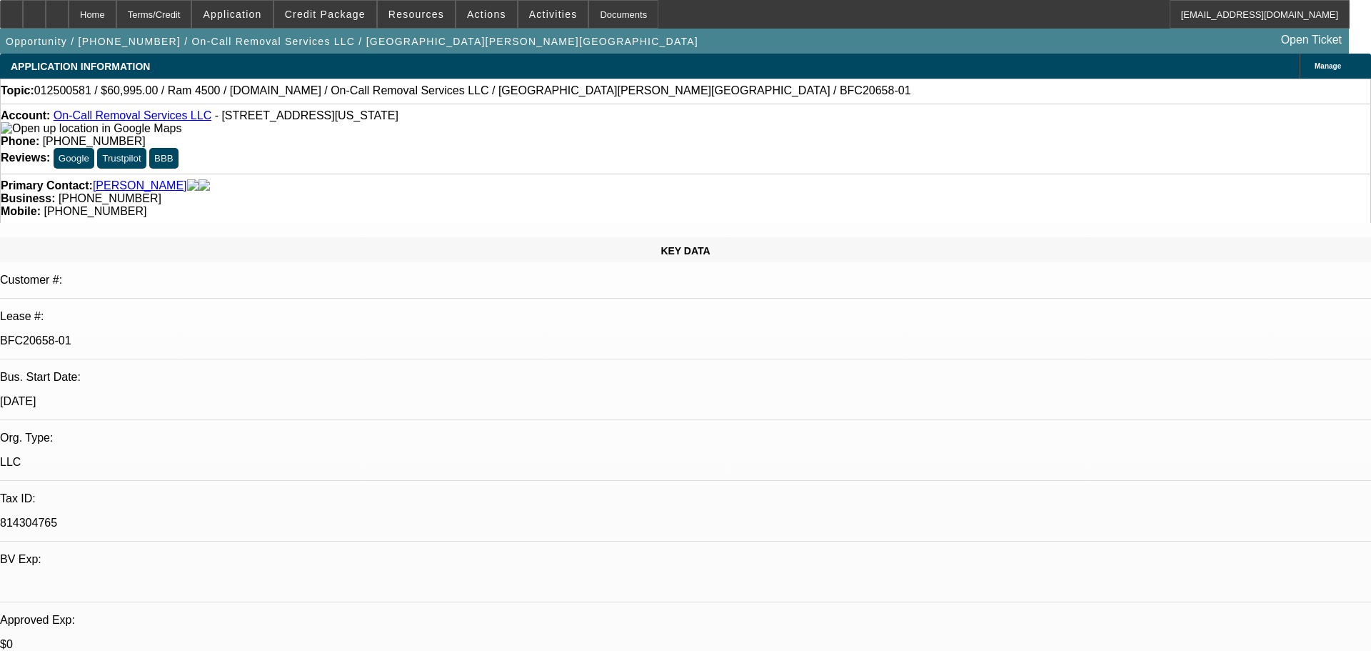
select select "0"
select select "2"
select select "0"
select select "6"
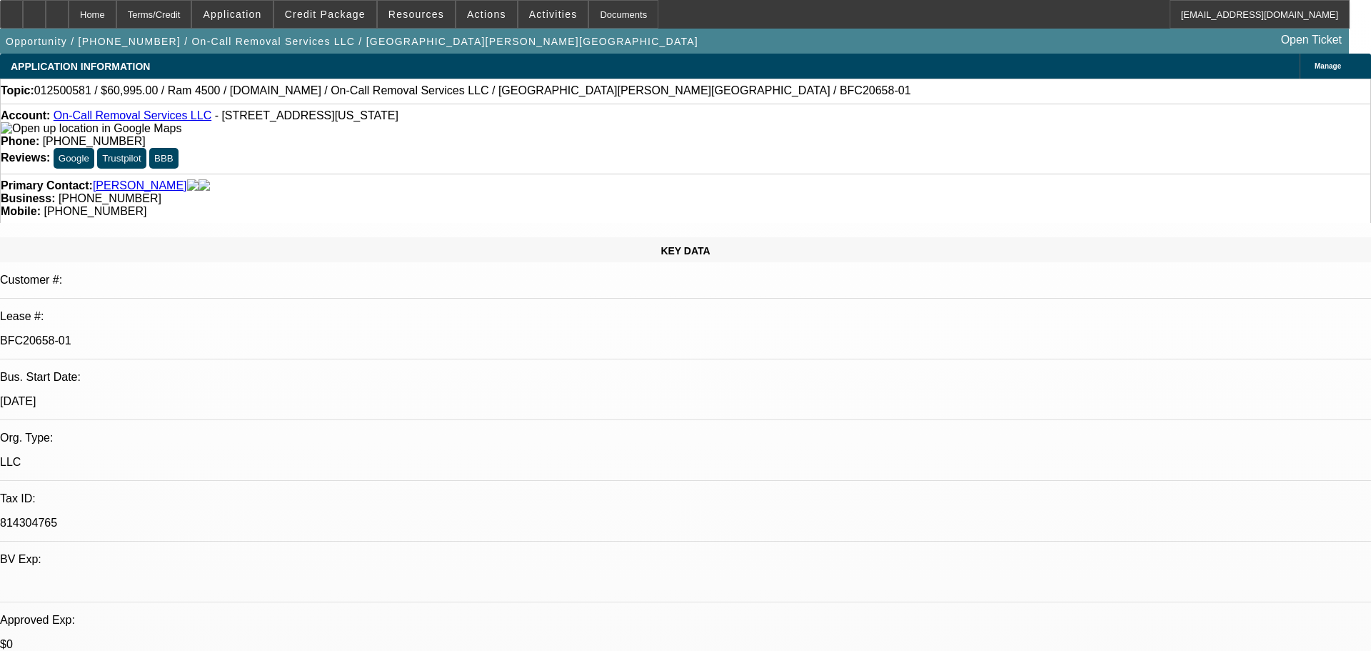
select select "0"
select select "2"
select select "0"
select select "6"
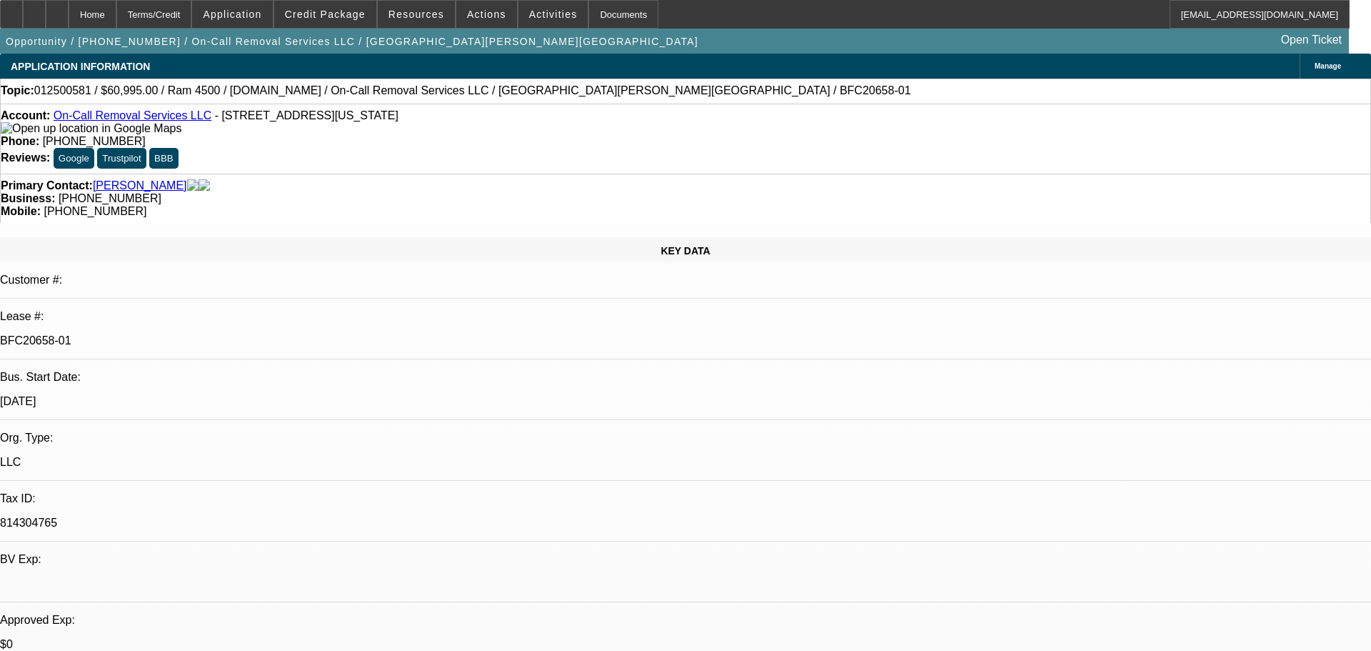
select select "0"
select select "2"
select select "0"
select select "6"
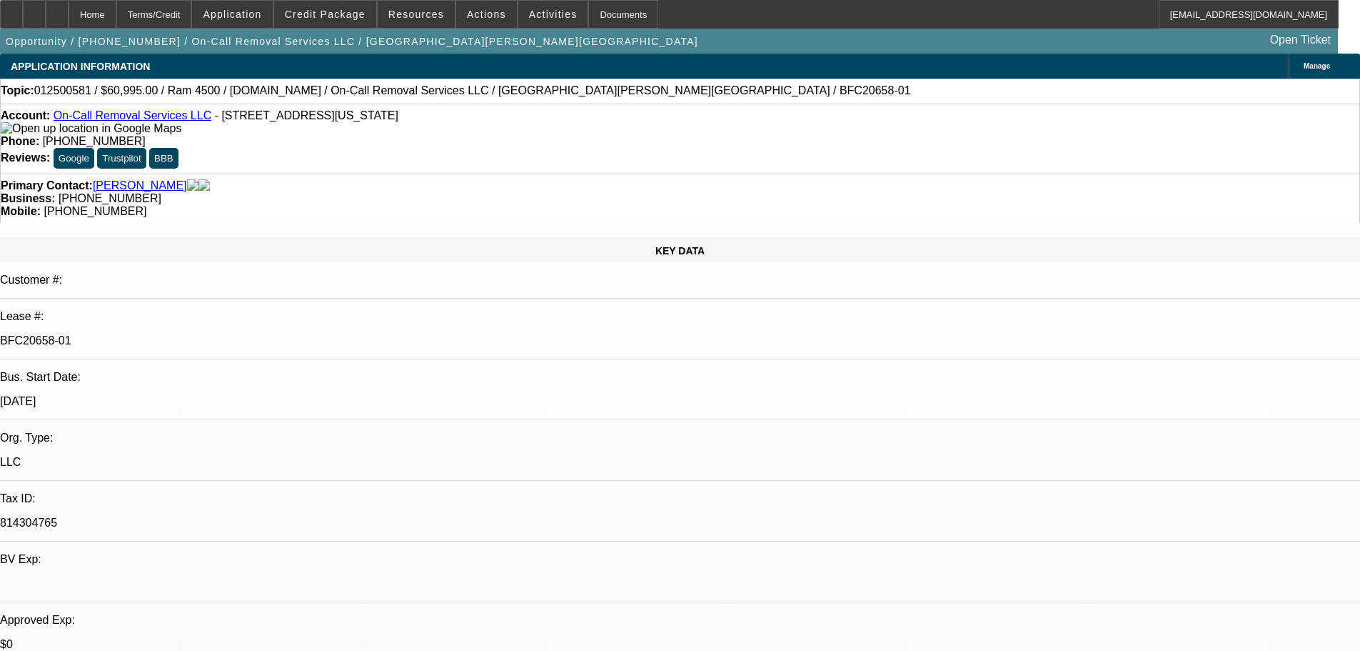
scroll to position [14, 0]
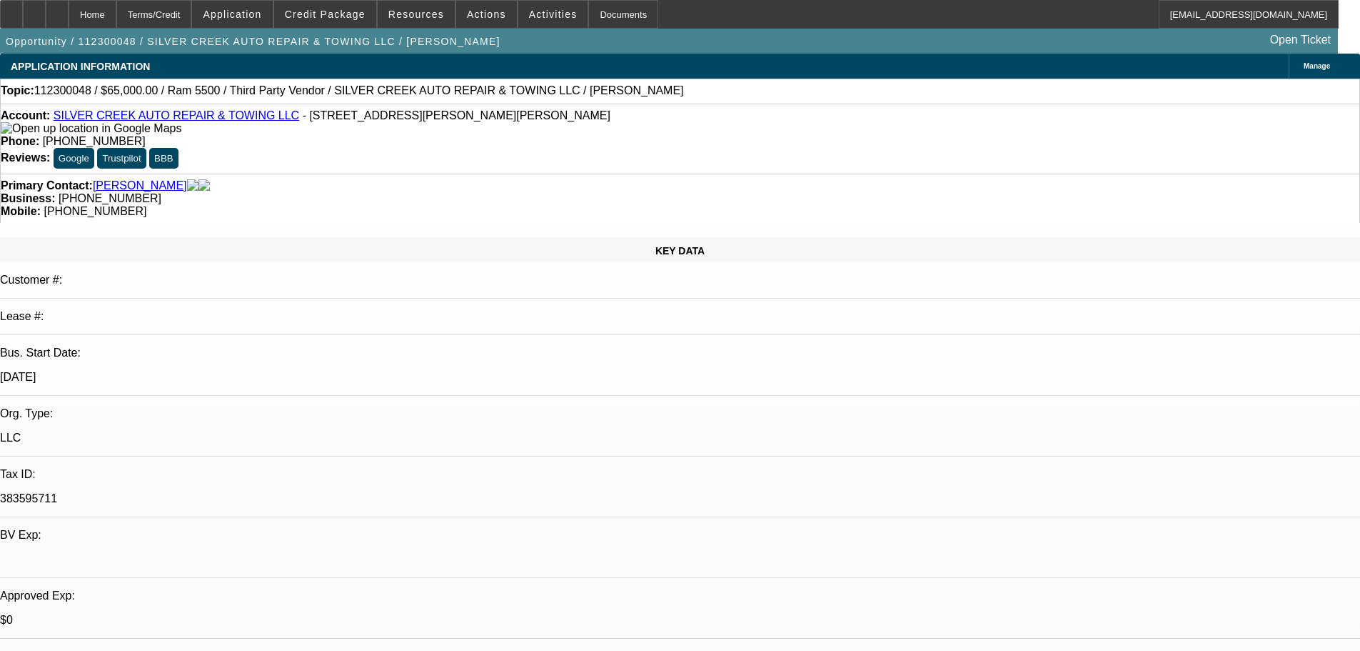
select select "0"
select select "6"
select select "0"
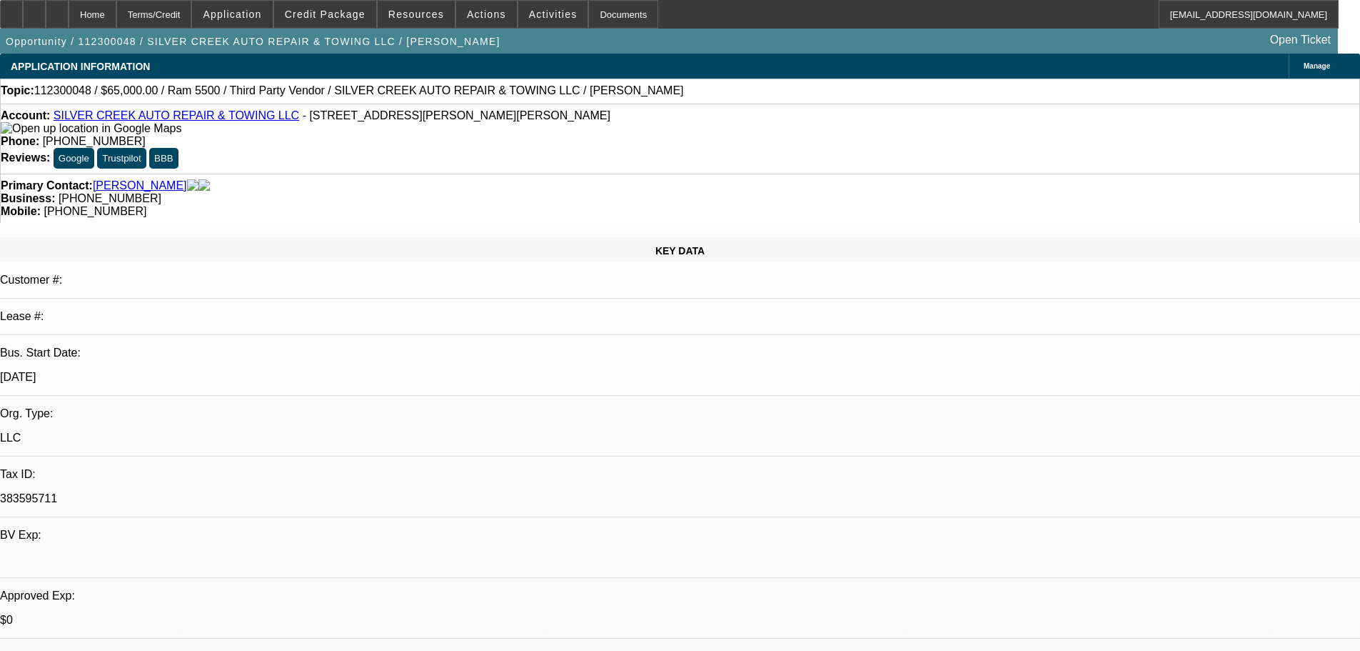
select select "0"
select select "6"
select select "0"
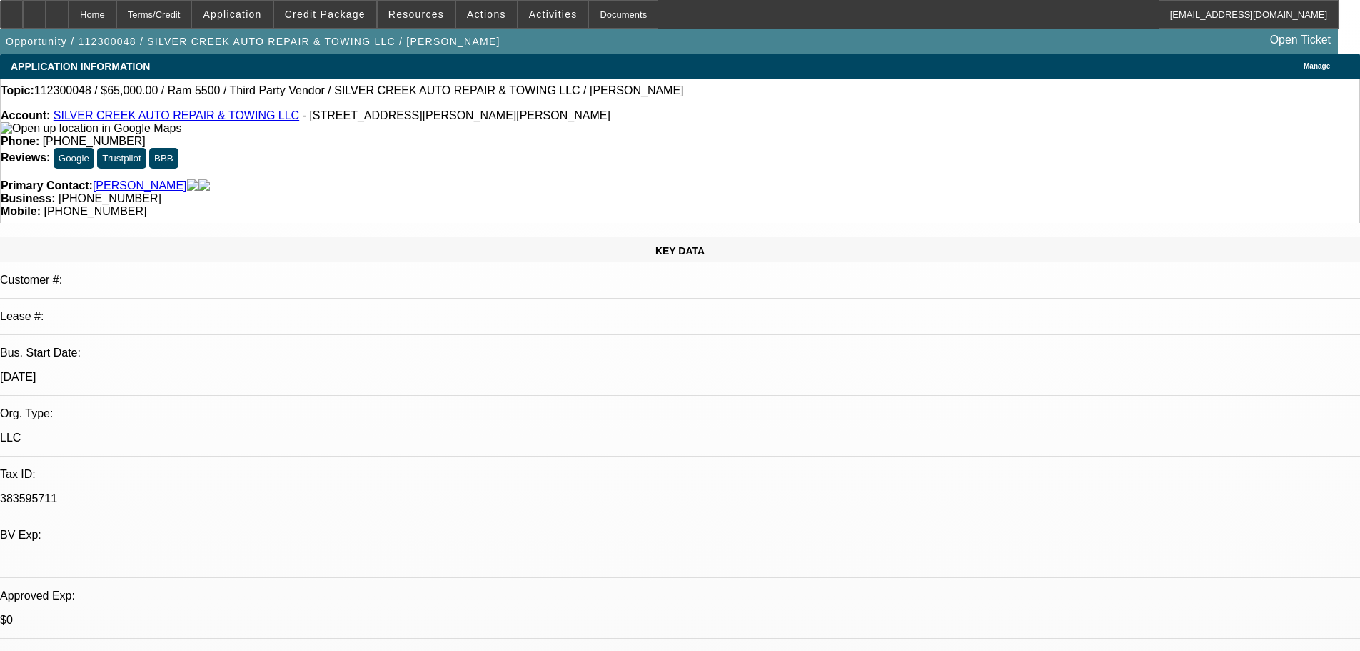
select select "0"
select select "6"
select select "0"
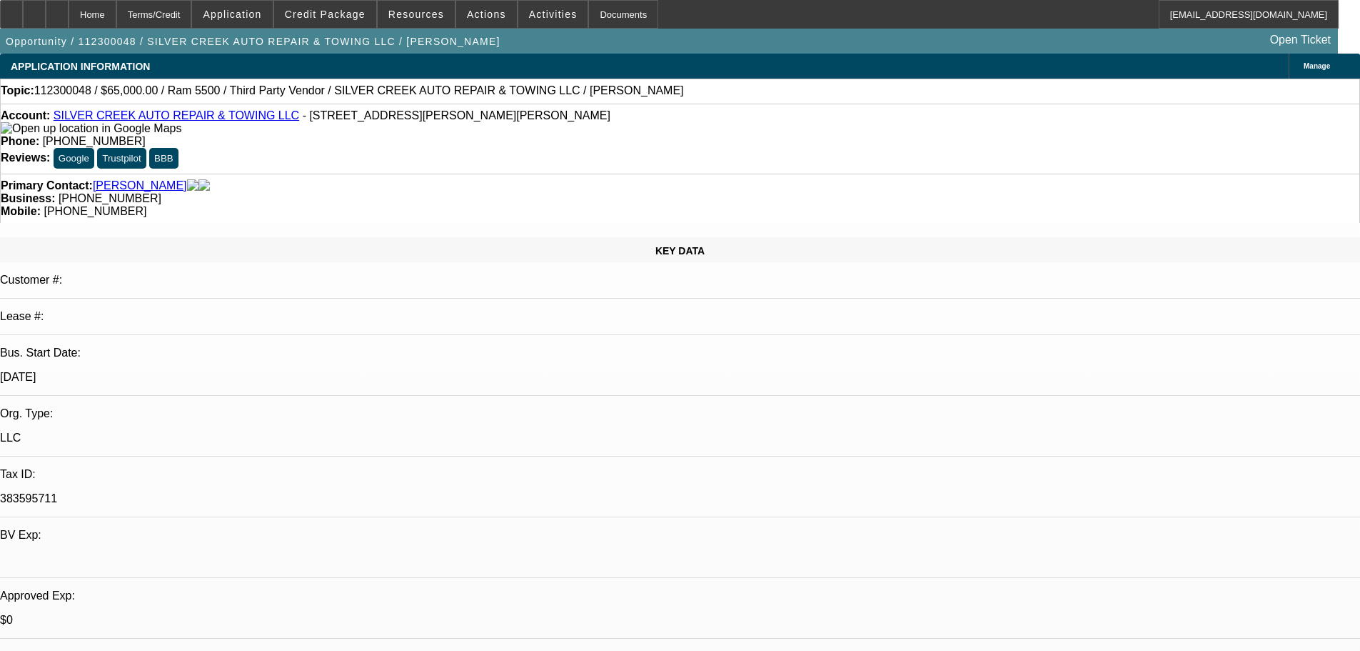
select select "6"
select select "0"
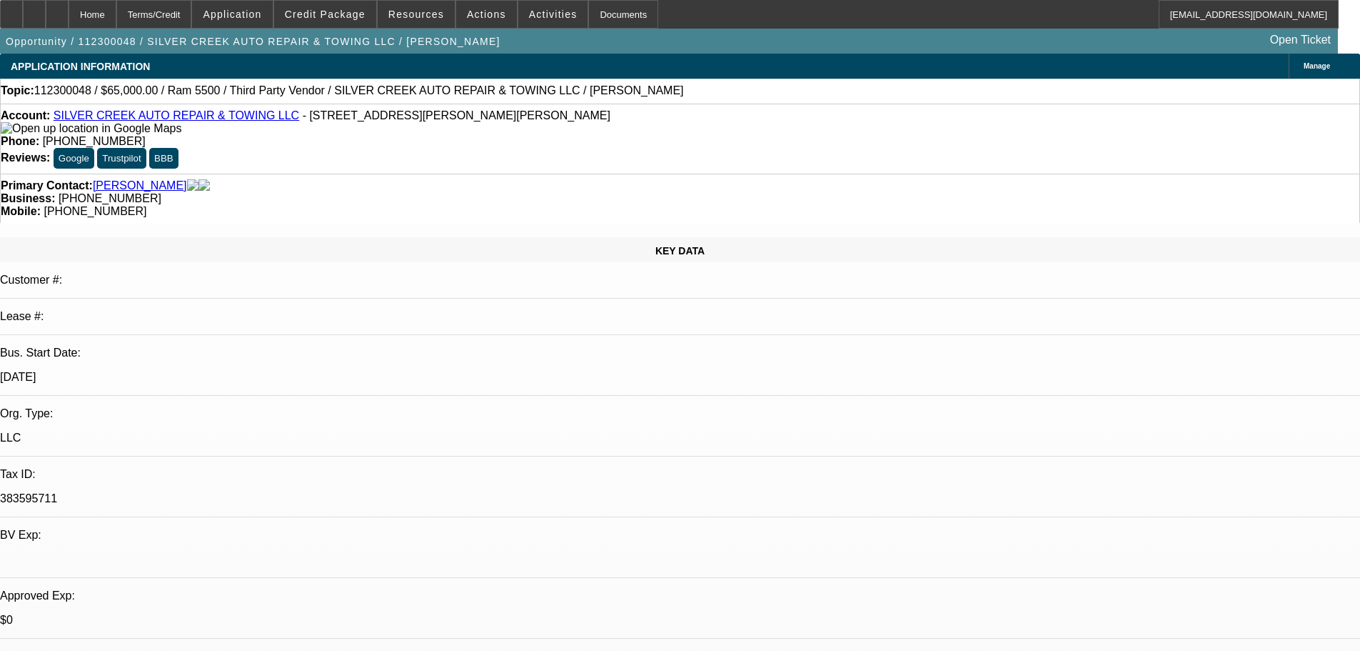
select select "0"
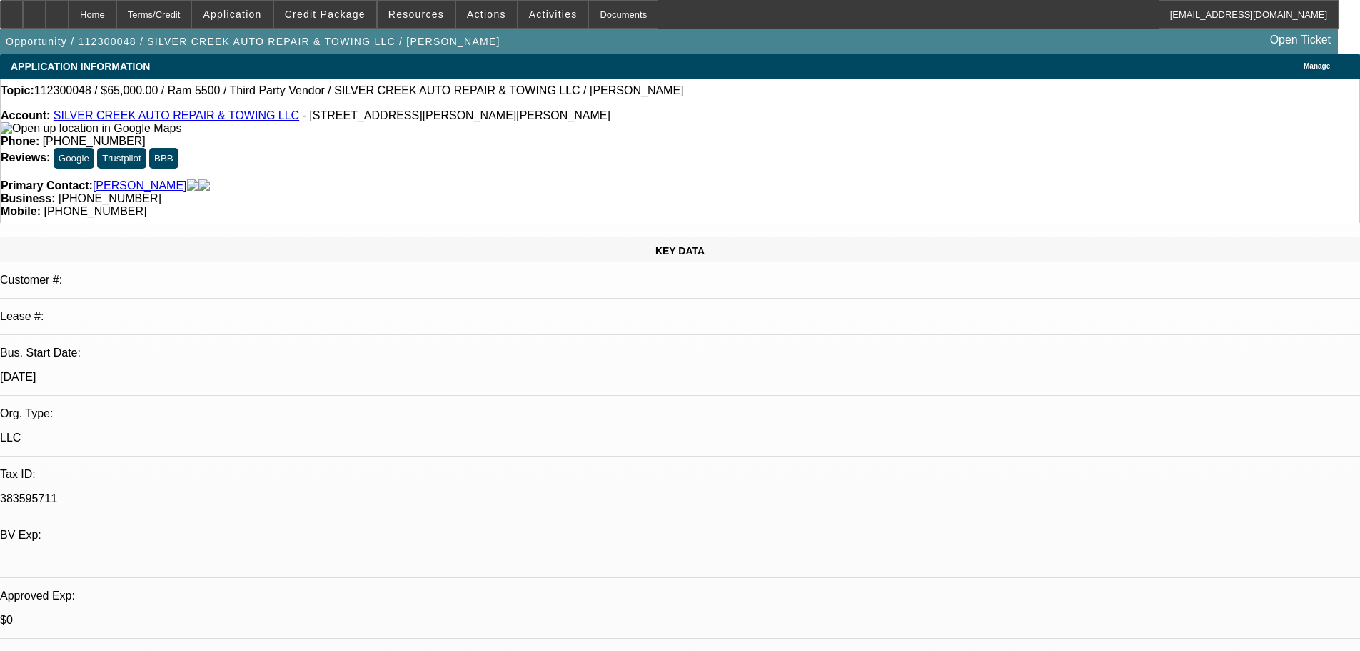
select select "0"
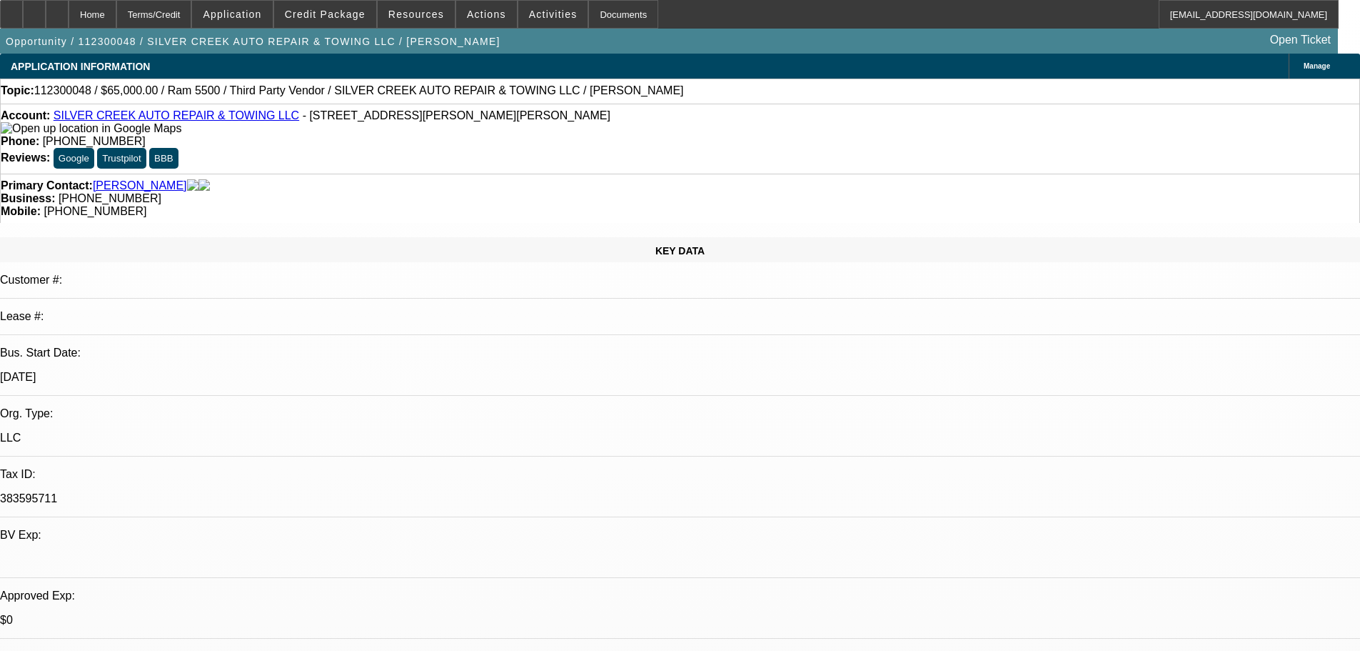
select select "1"
select select "6"
select select "1"
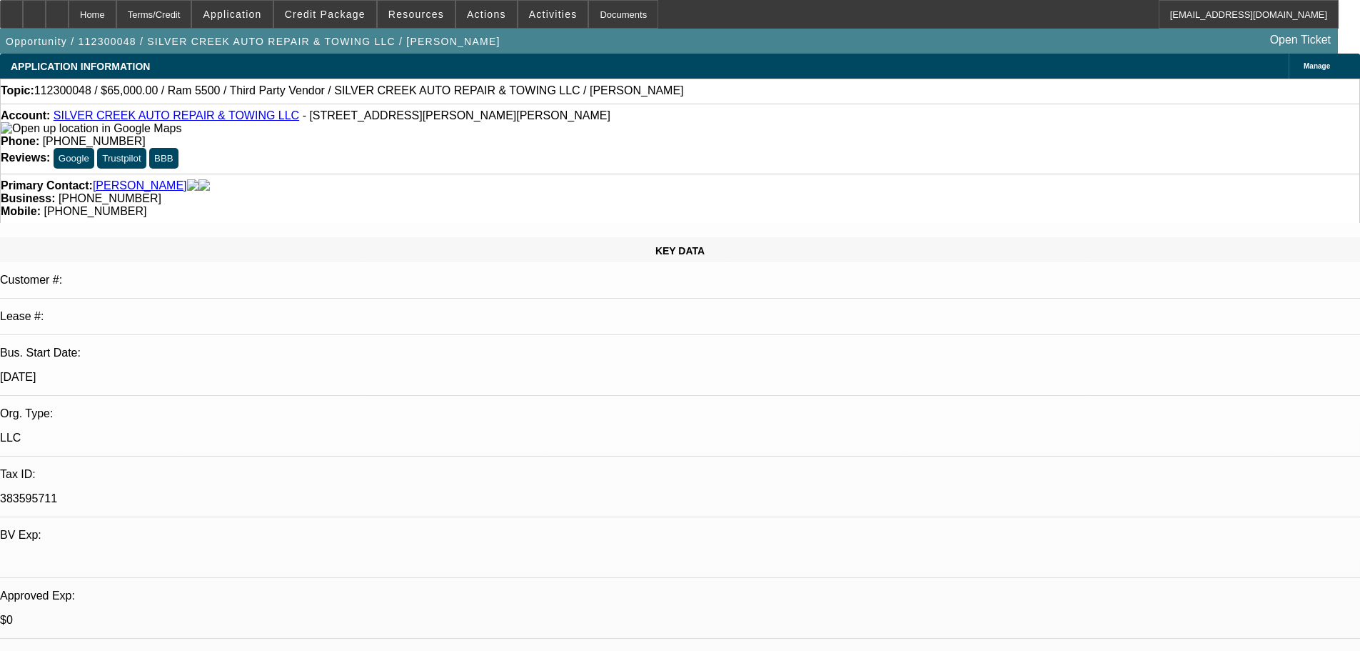
select select "6"
select select "1"
select select "6"
select select "1"
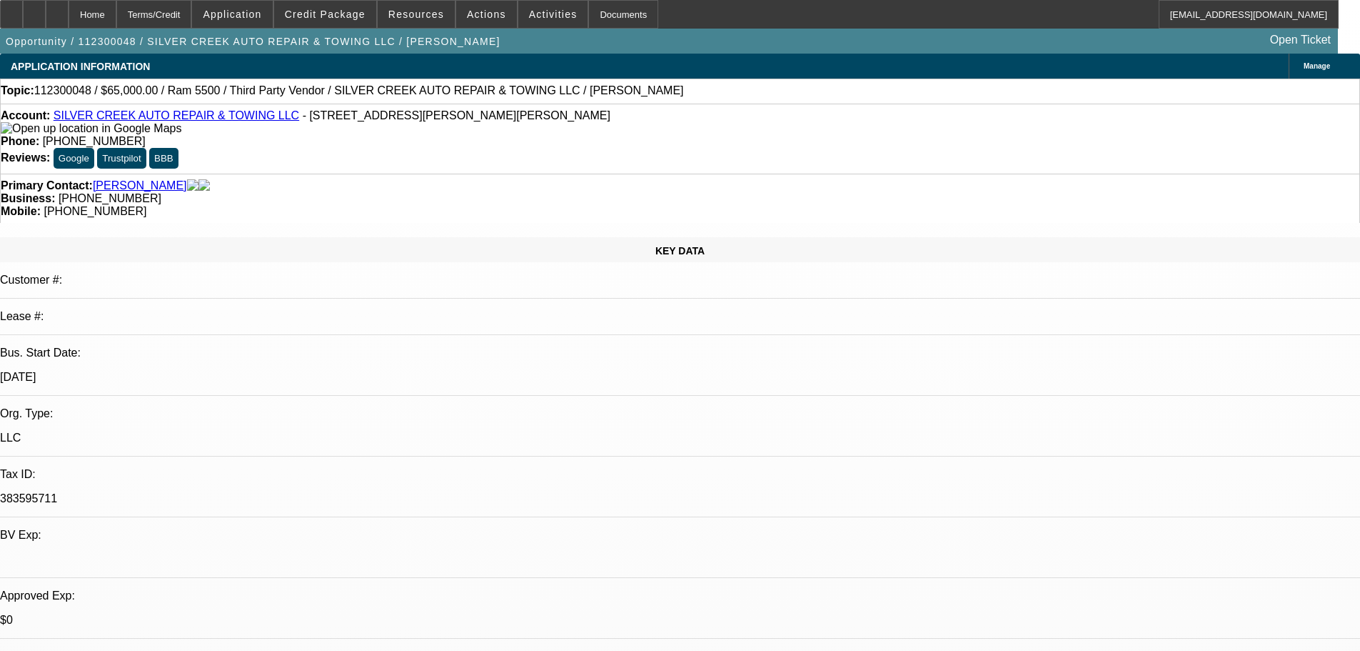
select select "1"
select select "6"
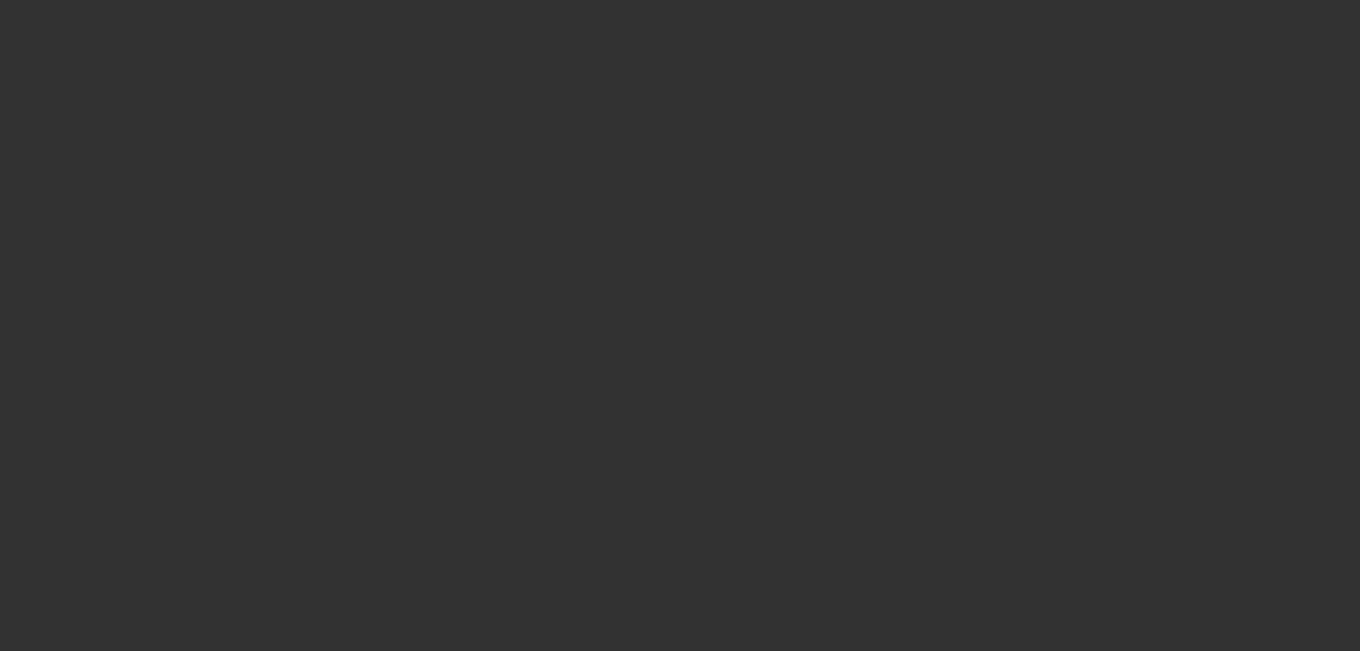
select select "0"
select select "2"
select select "0.1"
select select "1"
select select "2"
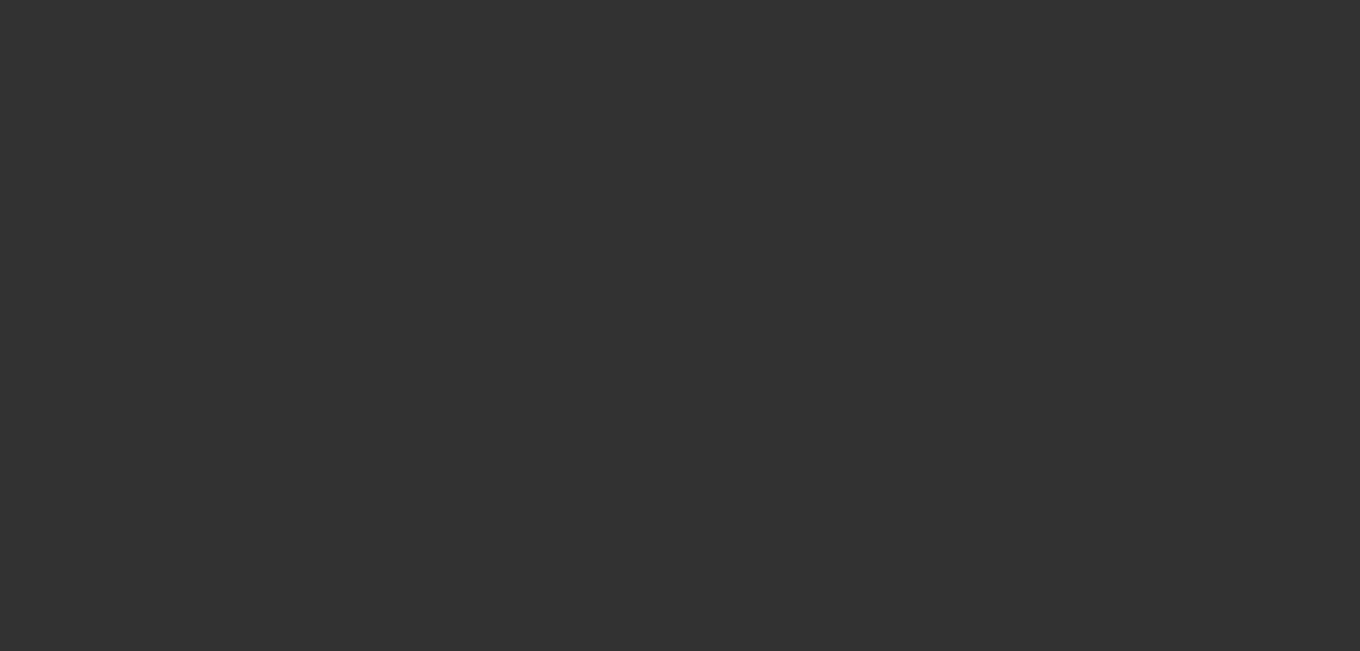
select select "4"
select select "0"
select select "2"
select select "0.1"
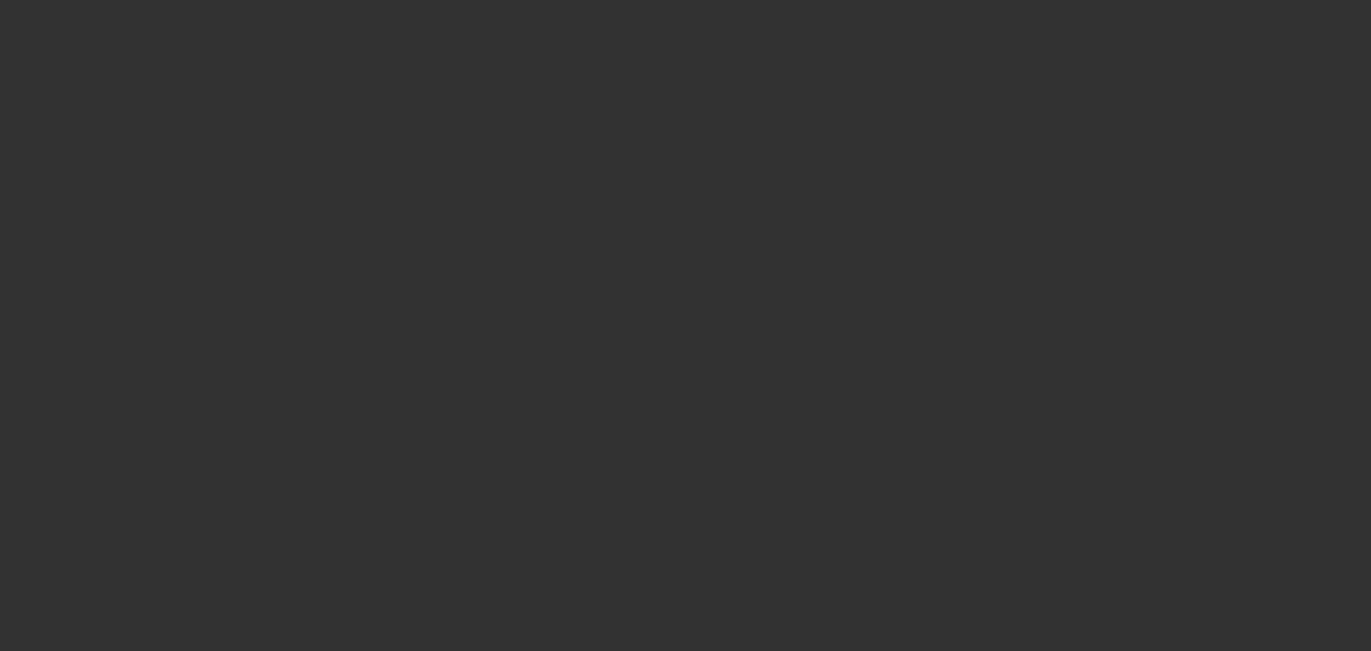
select select "4"
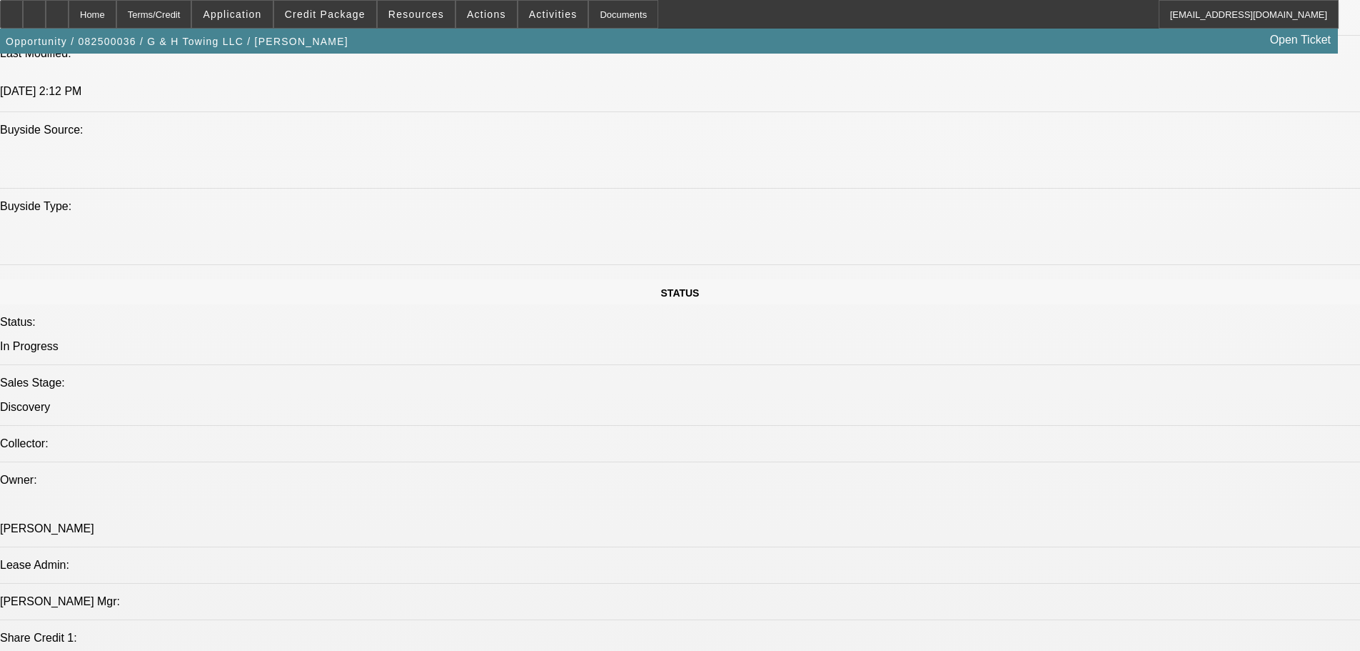
scroll to position [1285, 0]
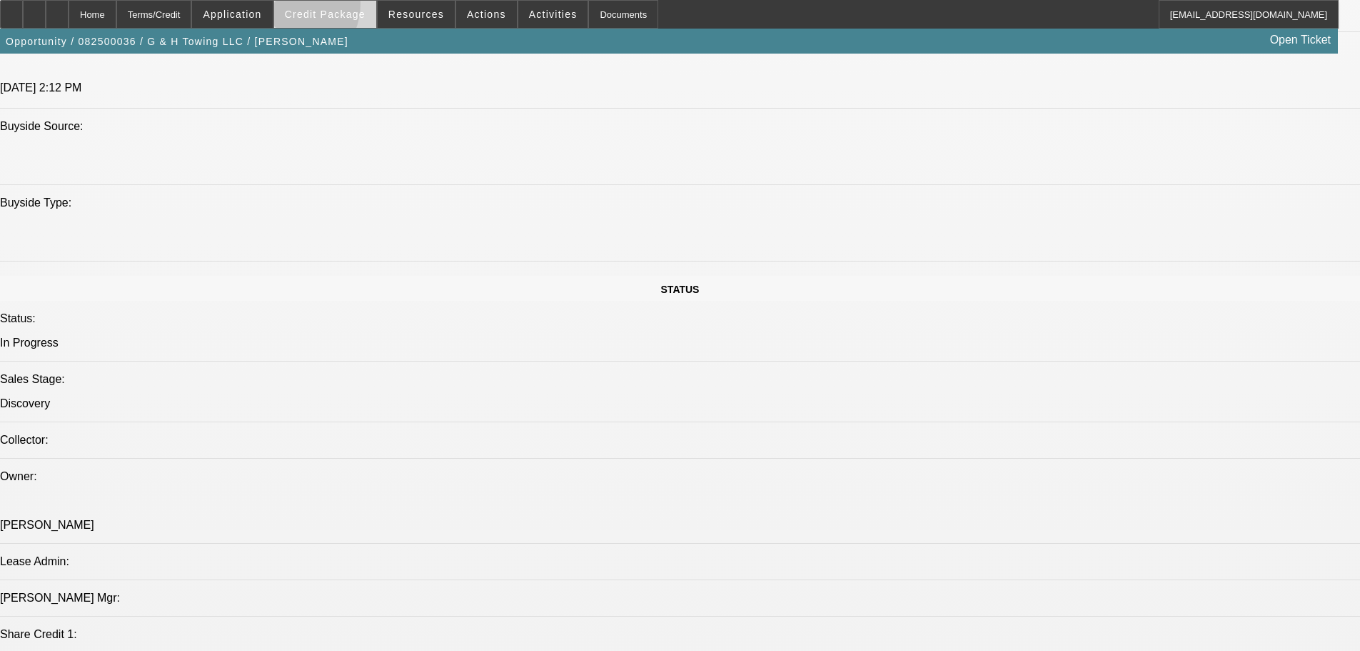
click at [309, 7] on span at bounding box center [325, 14] width 102 height 34
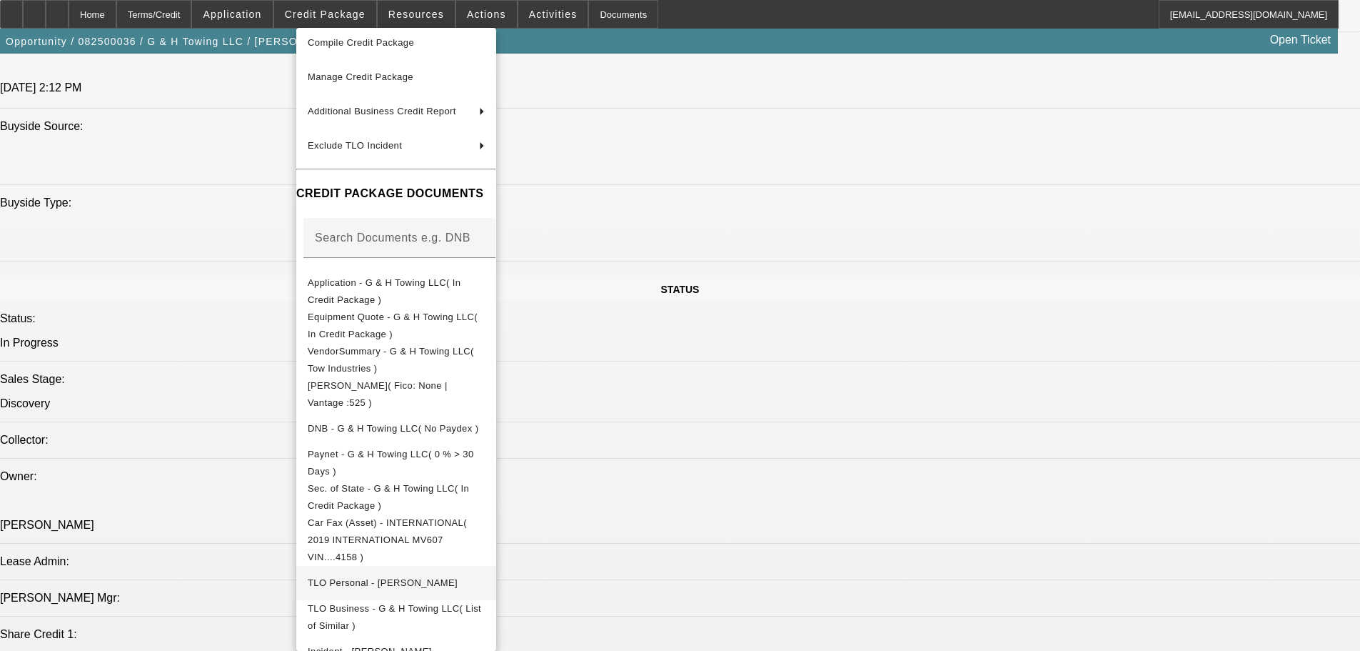
scroll to position [77, 0]
click at [433, 324] on span "Equipment Quote - G & H Towing LLC( In Credit Package )" at bounding box center [396, 325] width 177 height 34
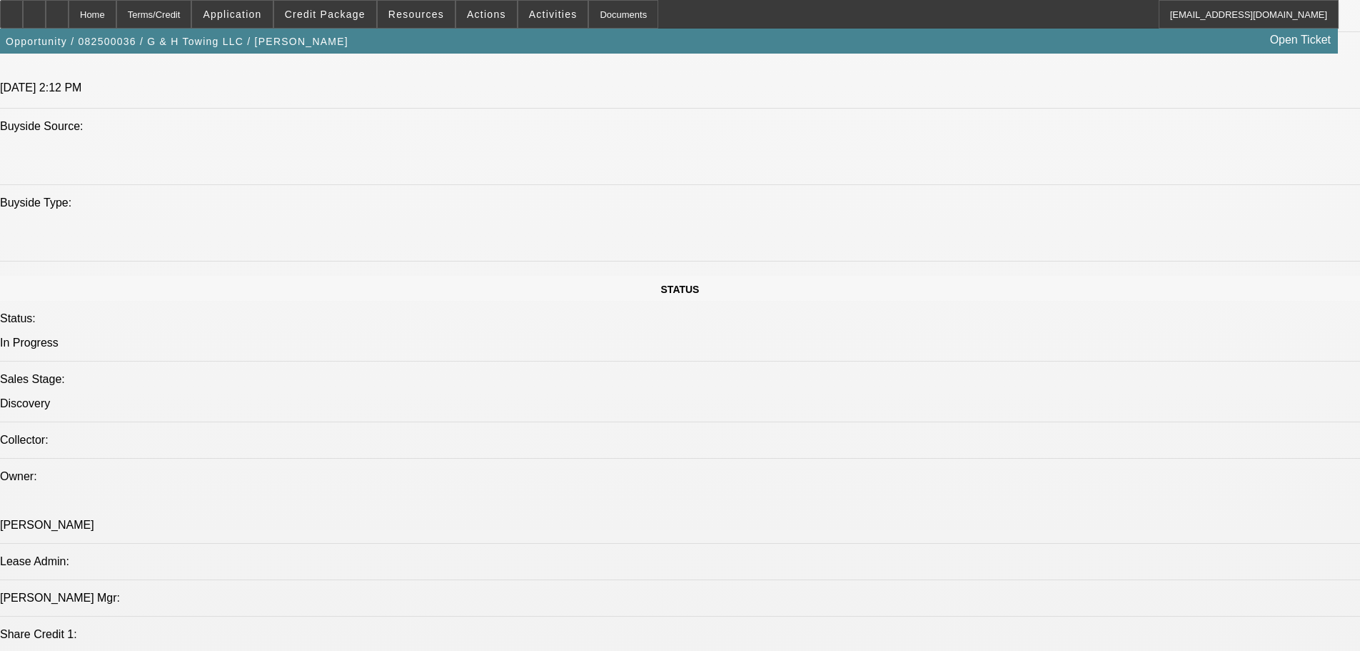
scroll to position [53, 0]
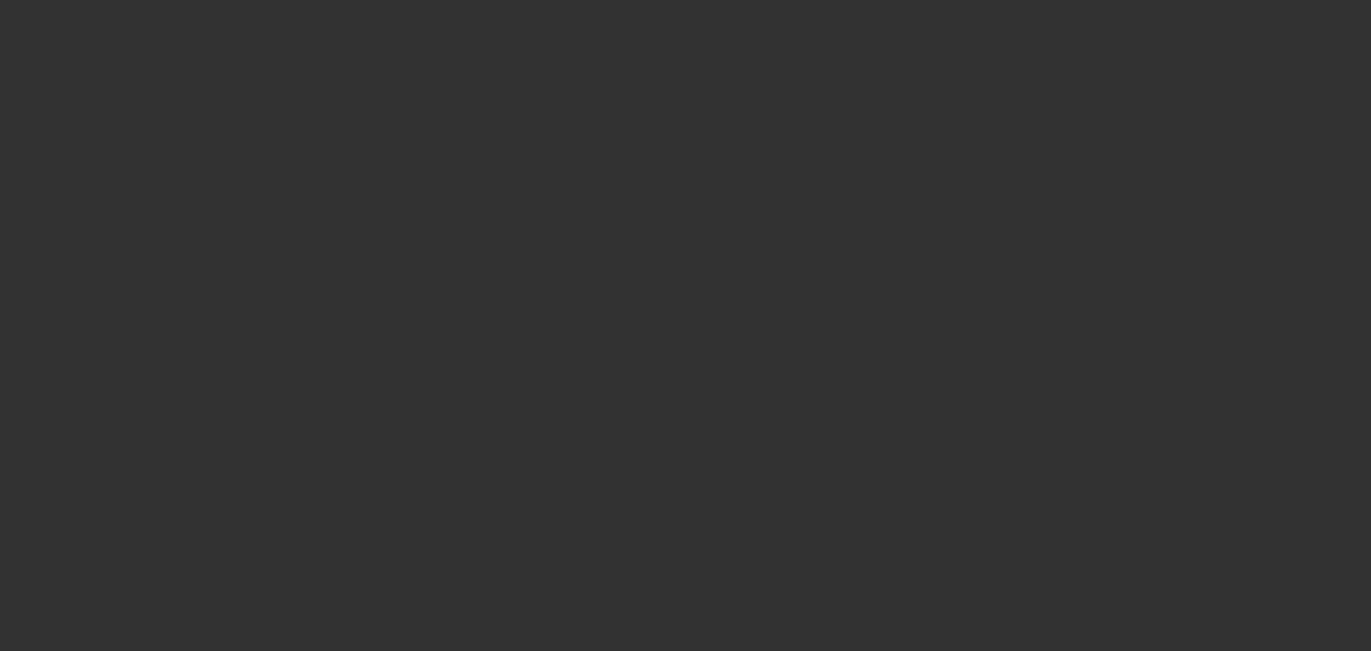
select select "0"
select select "2"
select select "0"
select select "9"
select select "0"
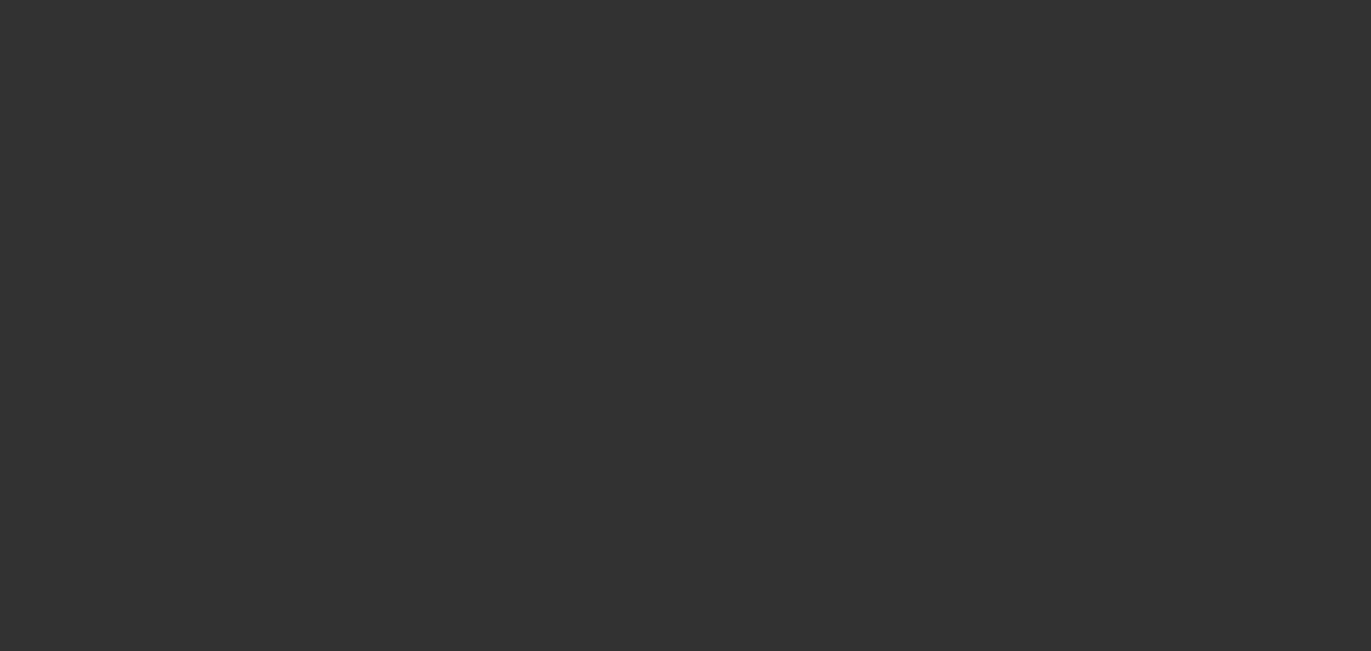
select select "2"
select select "0"
select select "9"
select select "0"
select select "2"
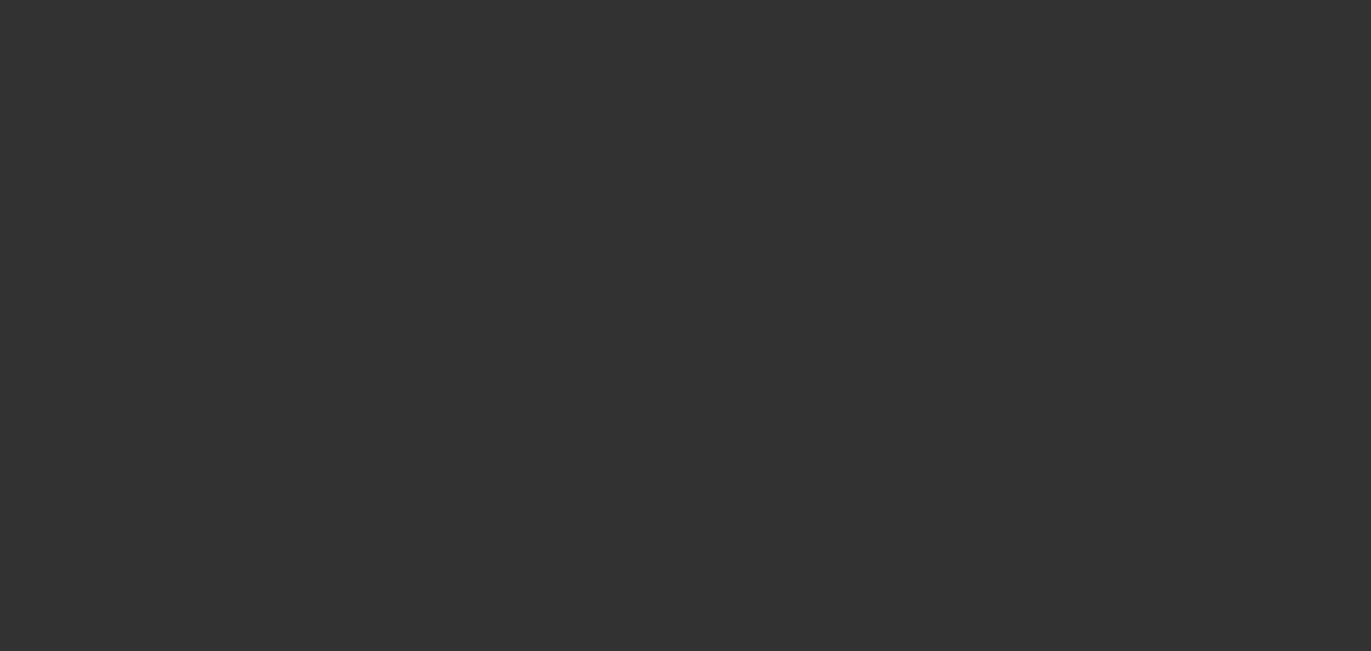
select select "0"
select select "9"
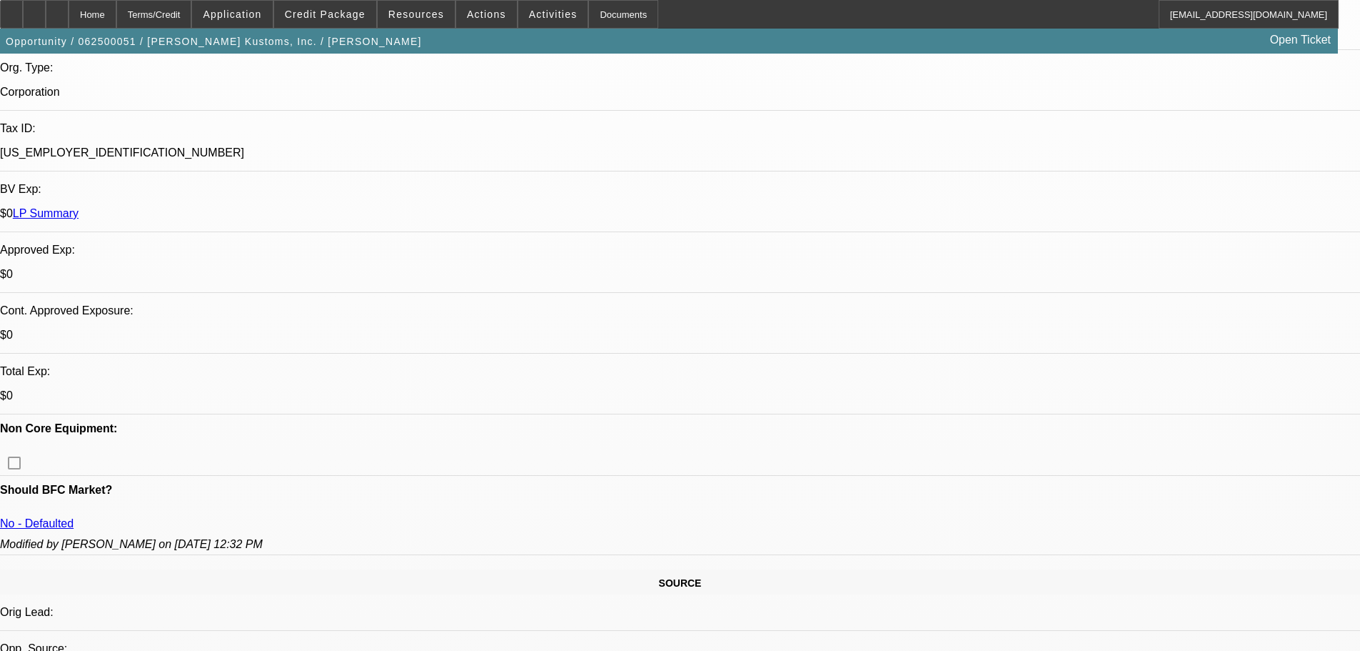
scroll to position [428, 0]
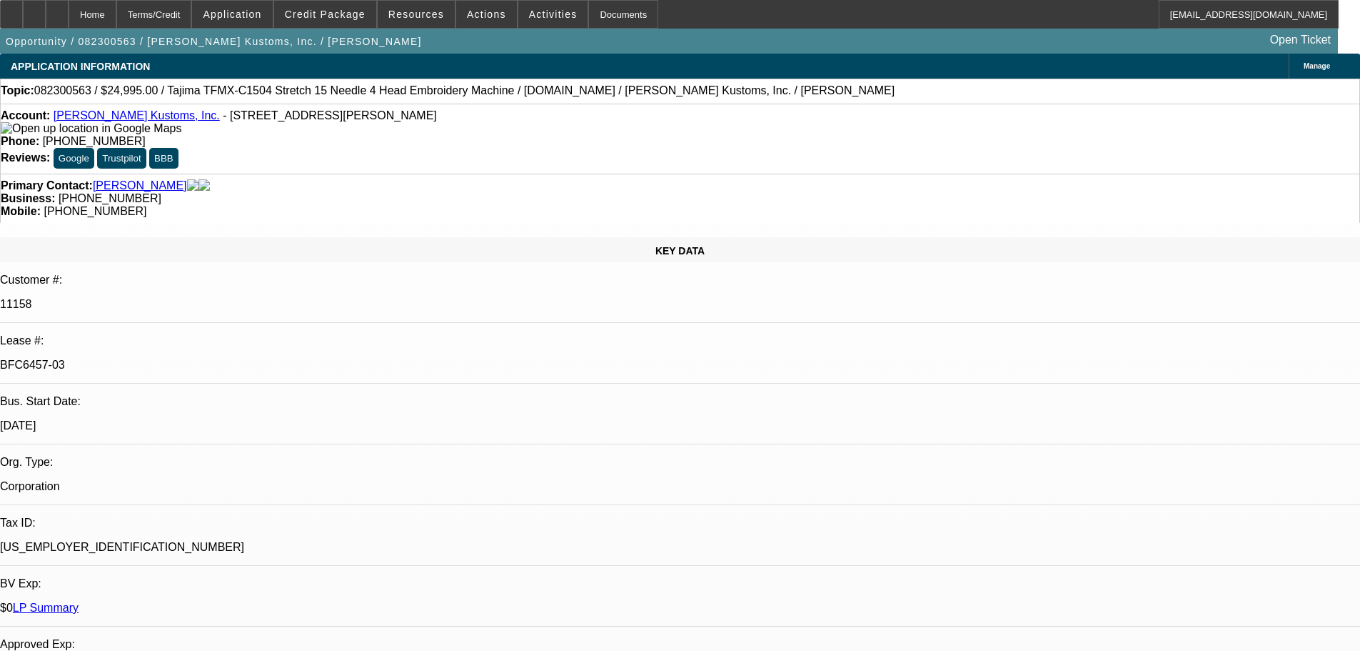
select select "0"
select select "2"
select select "0"
select select "2"
select select "0"
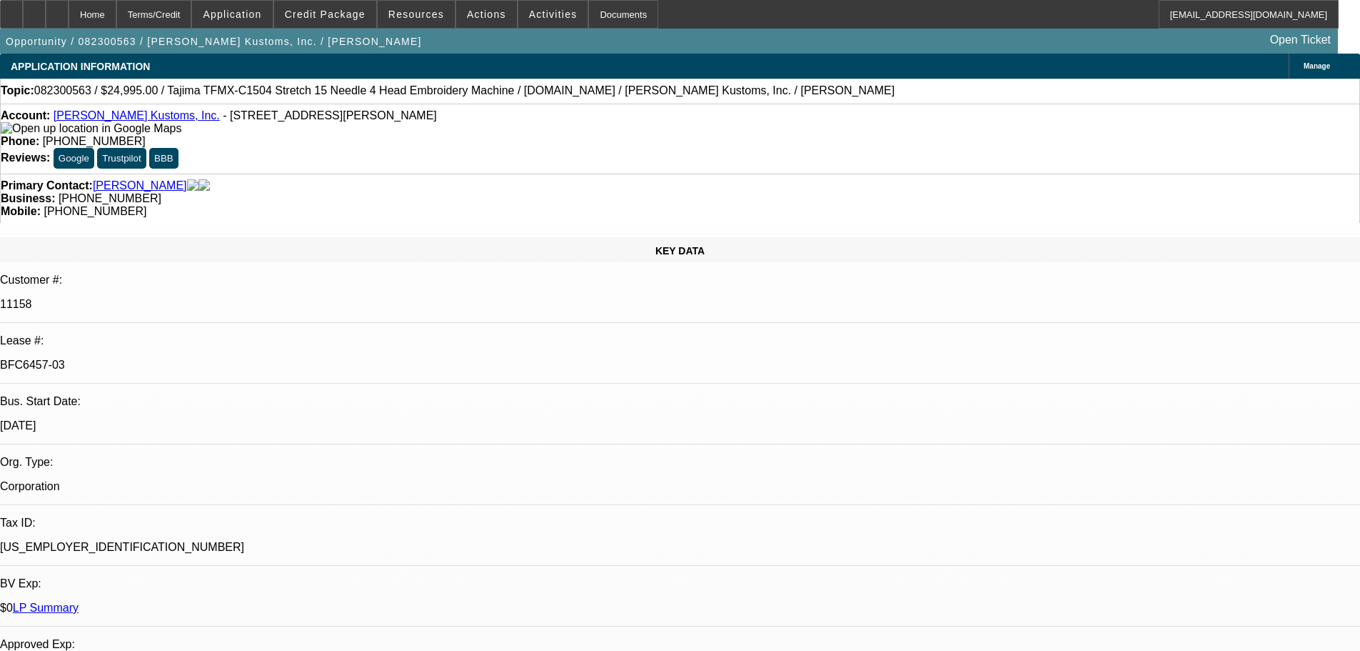
select select "2"
select select "0"
select select "2"
select select "0"
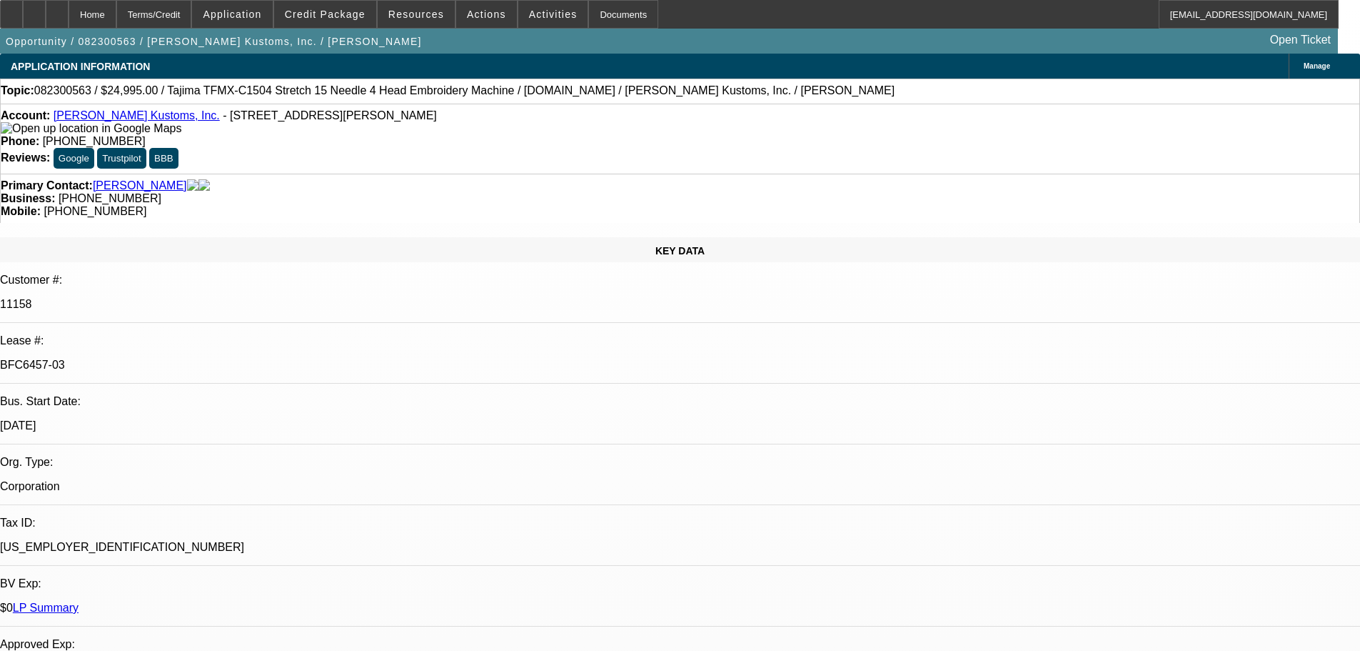
select select "2"
select select "0"
select select "2"
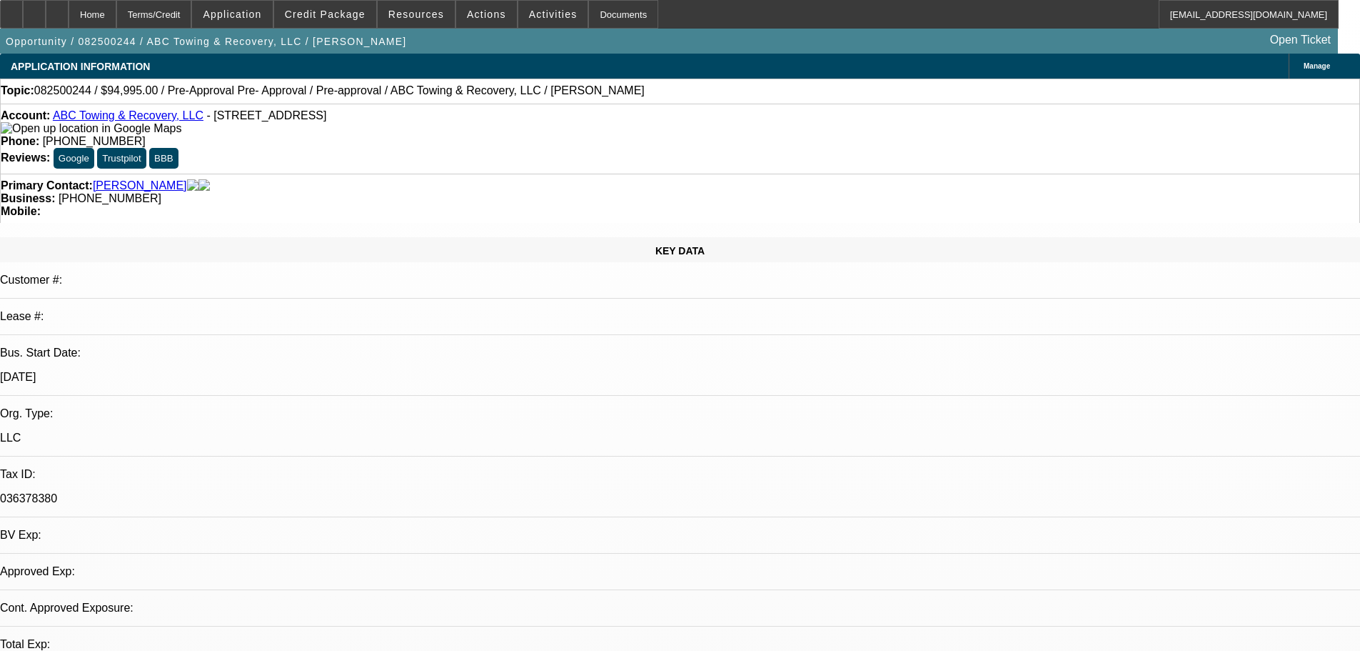
select select "0"
select select "2"
select select "0.1"
select select "4"
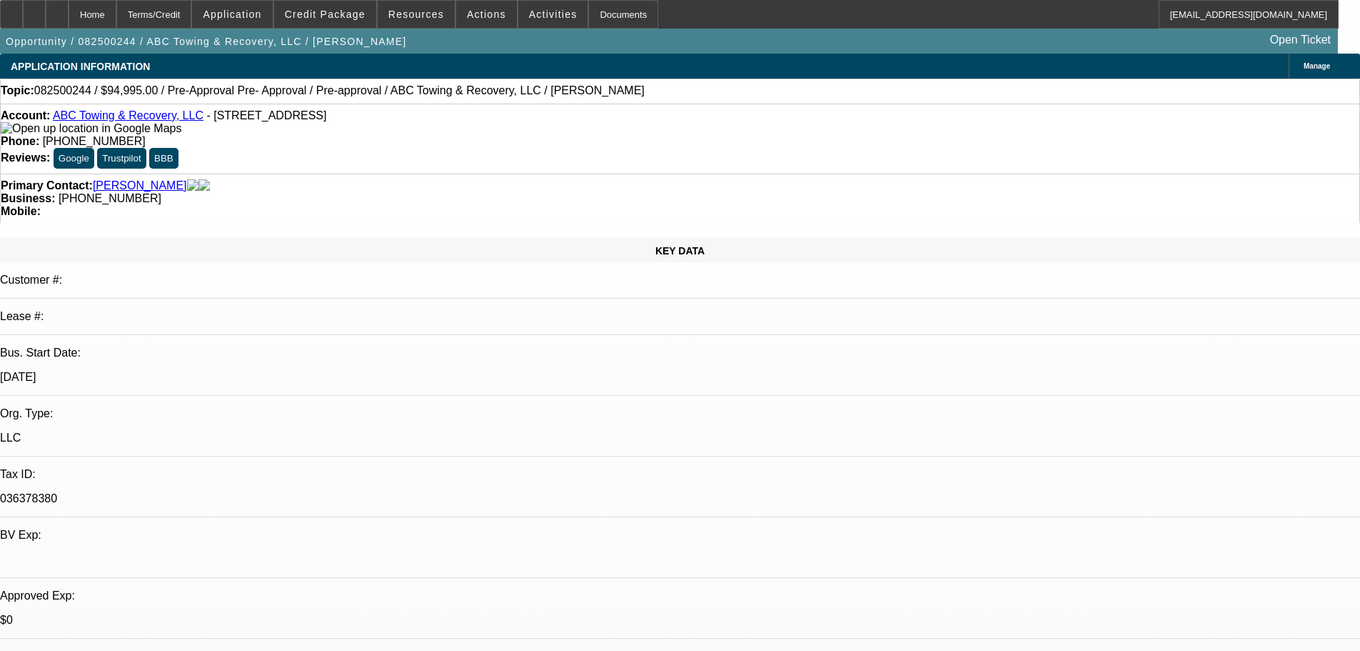
drag, startPoint x: 968, startPoint y: 275, endPoint x: 1301, endPoint y: 266, distance: 333.6
copy div "[PHONE_NUMBER]"
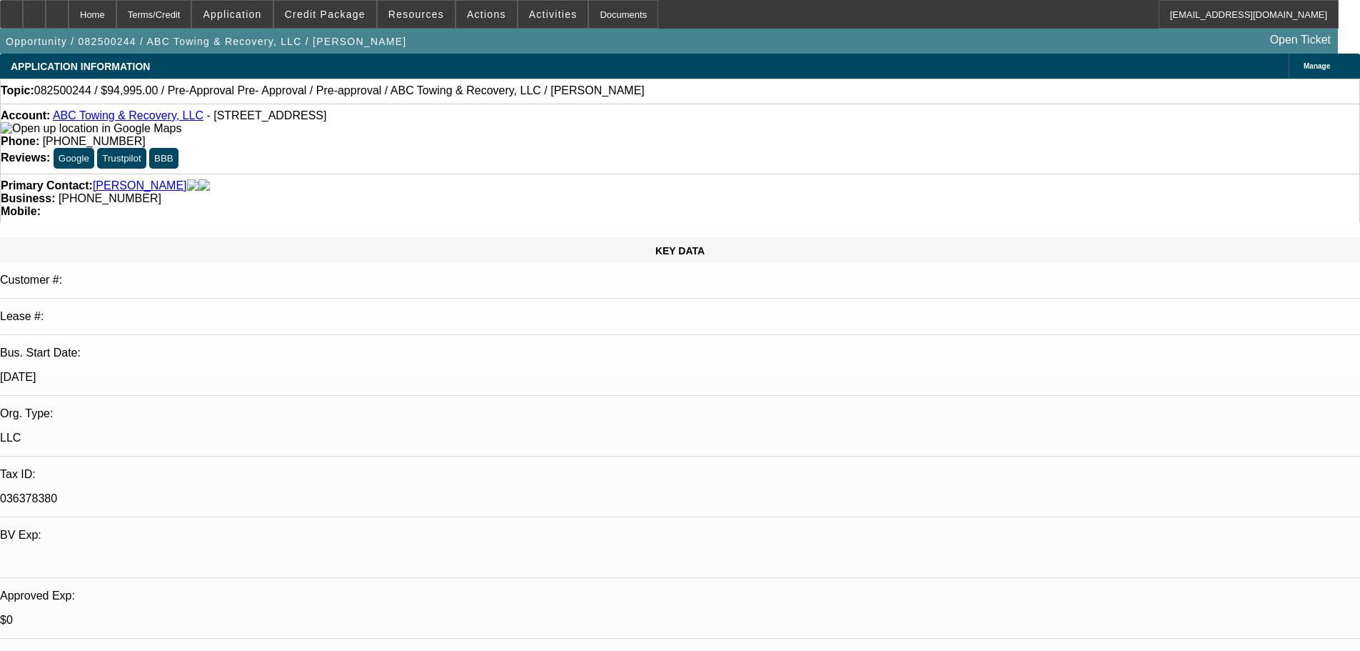
drag, startPoint x: 972, startPoint y: 451, endPoint x: 960, endPoint y: 441, distance: 15.7
drag, startPoint x: 961, startPoint y: 436, endPoint x: 976, endPoint y: 451, distance: 21.7
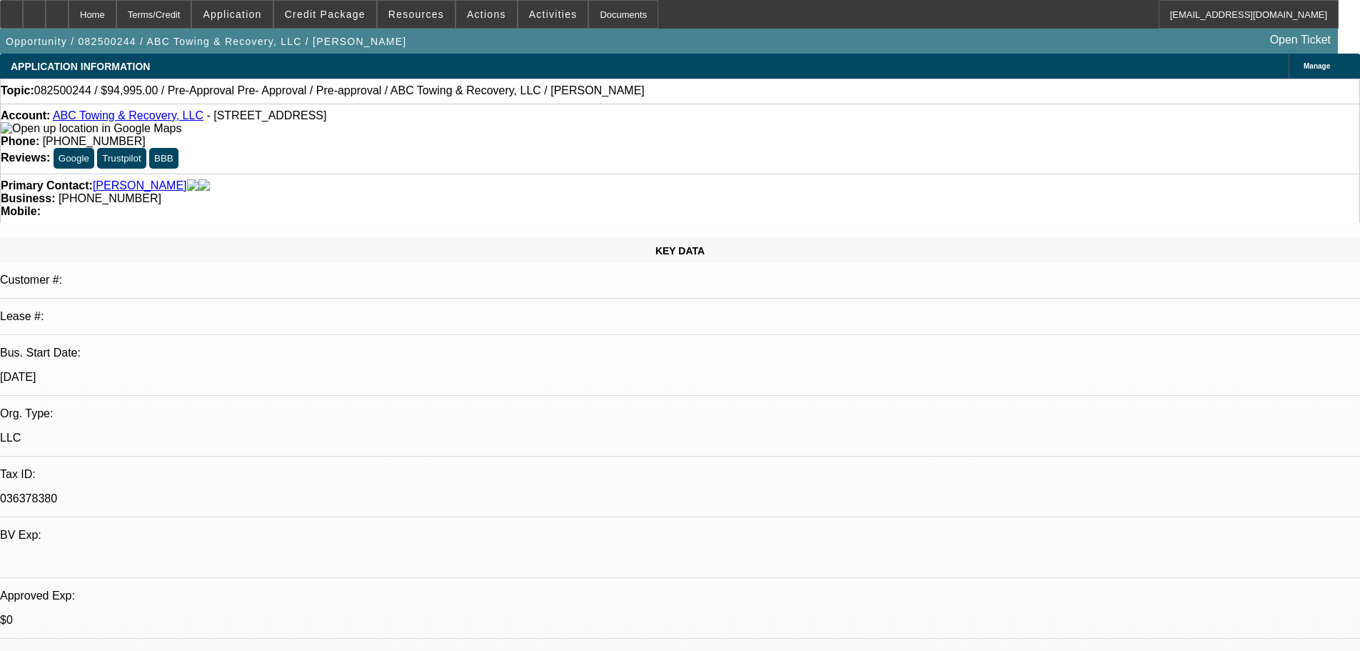
drag, startPoint x: 969, startPoint y: 448, endPoint x: 961, endPoint y: 439, distance: 12.2
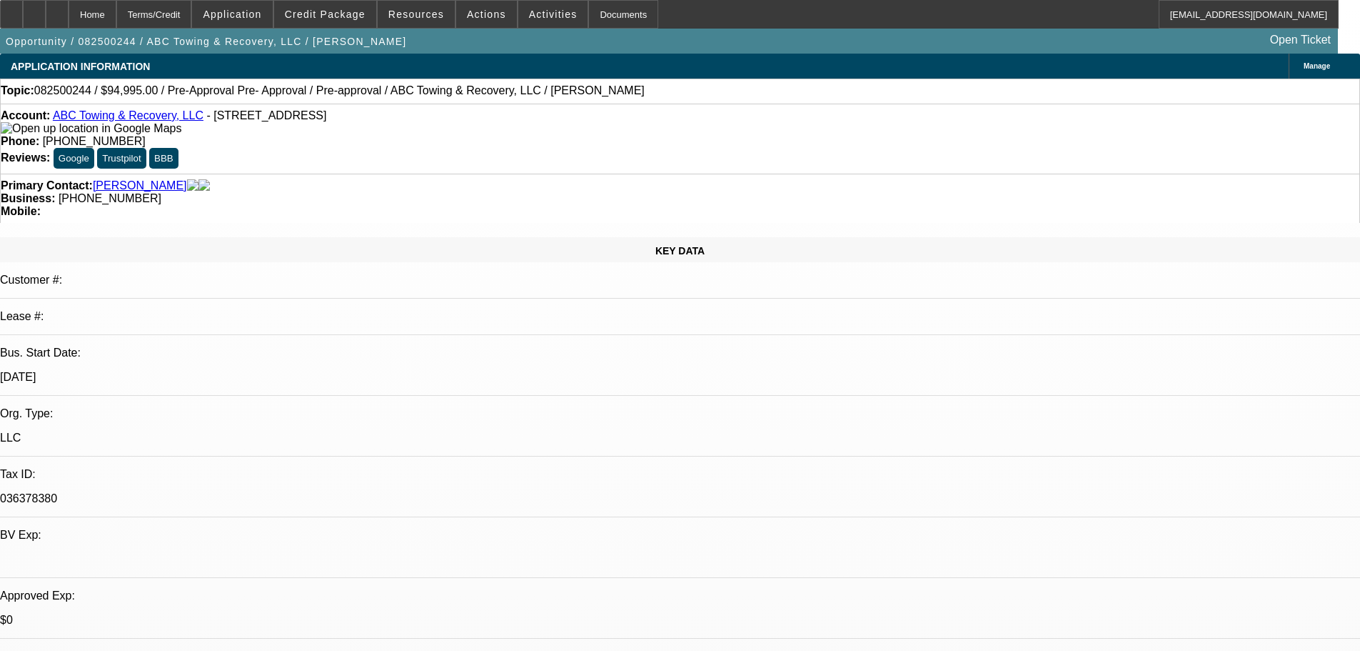
drag, startPoint x: 968, startPoint y: 451, endPoint x: 960, endPoint y: 440, distance: 13.9
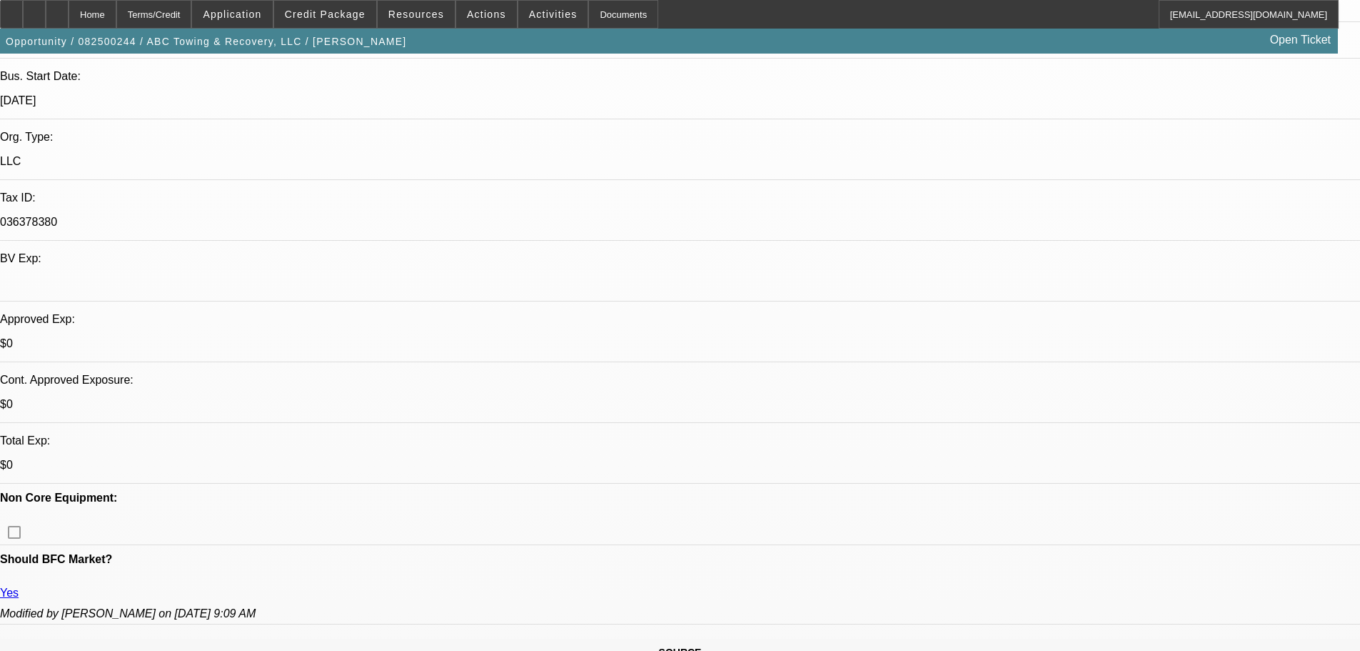
scroll to position [286, 0]
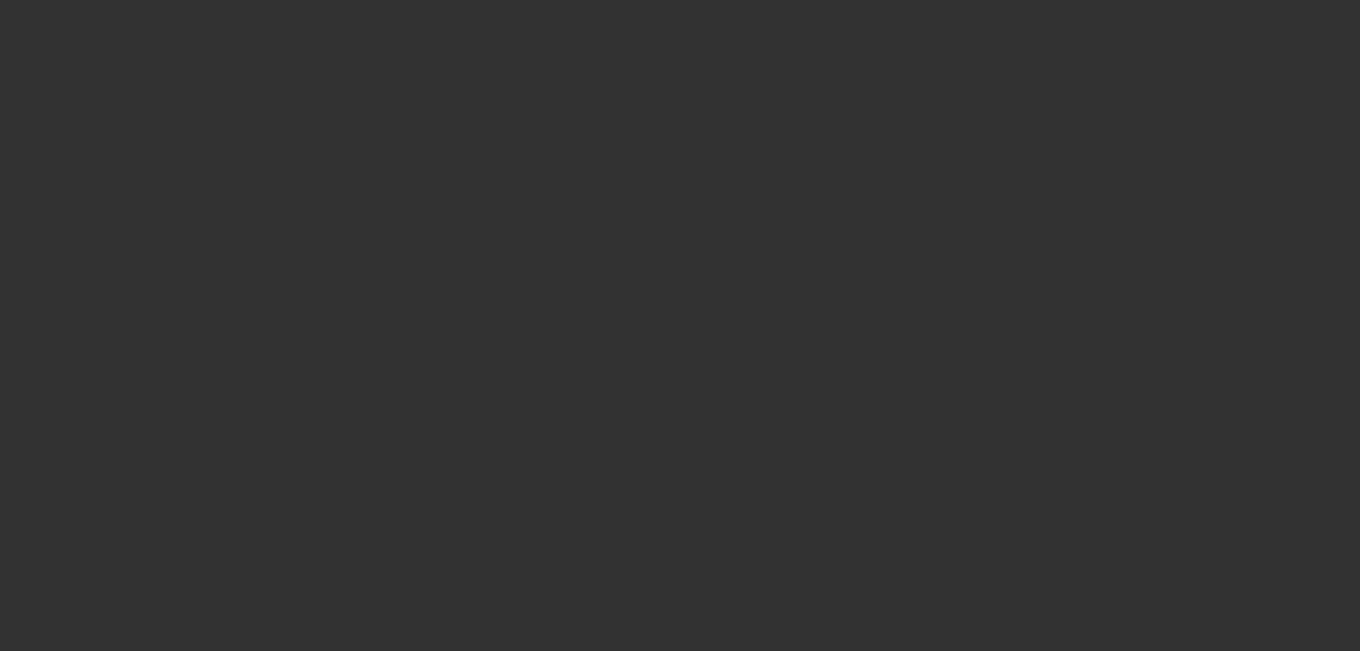
select select "0"
select select "2"
select select "0.1"
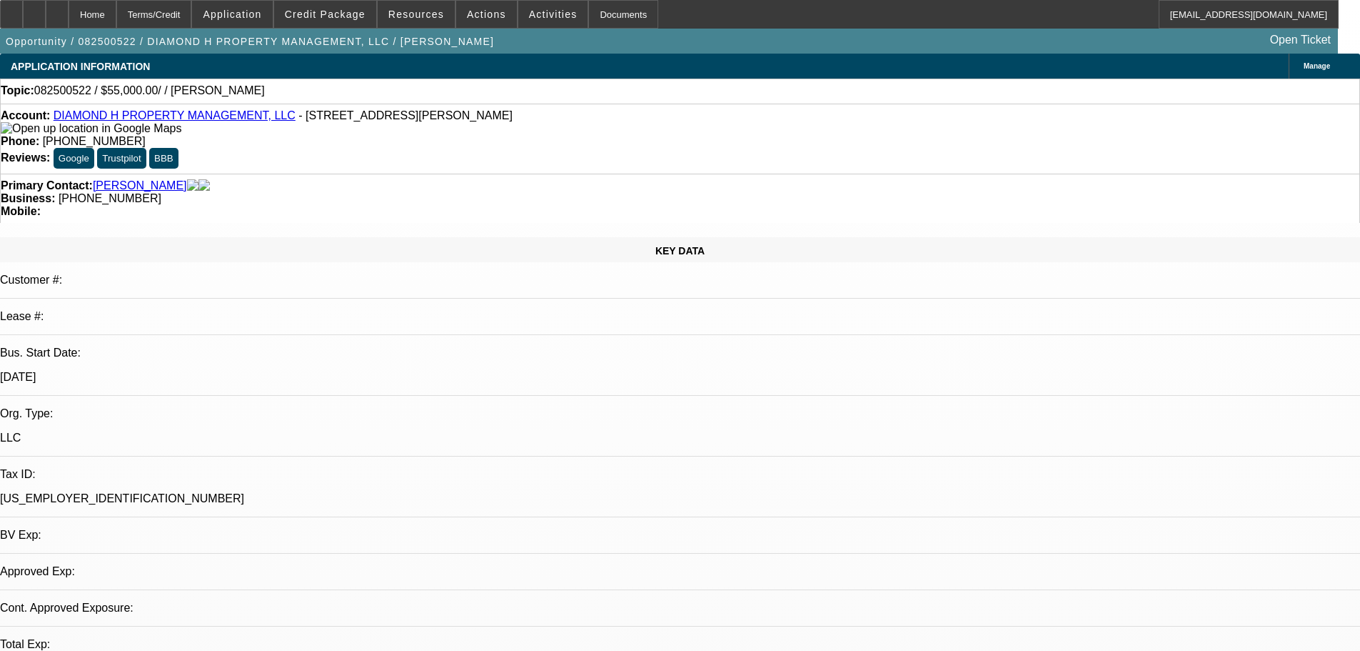
select select "1"
select select "2"
select select "4"
click at [356, 22] on span at bounding box center [325, 14] width 102 height 34
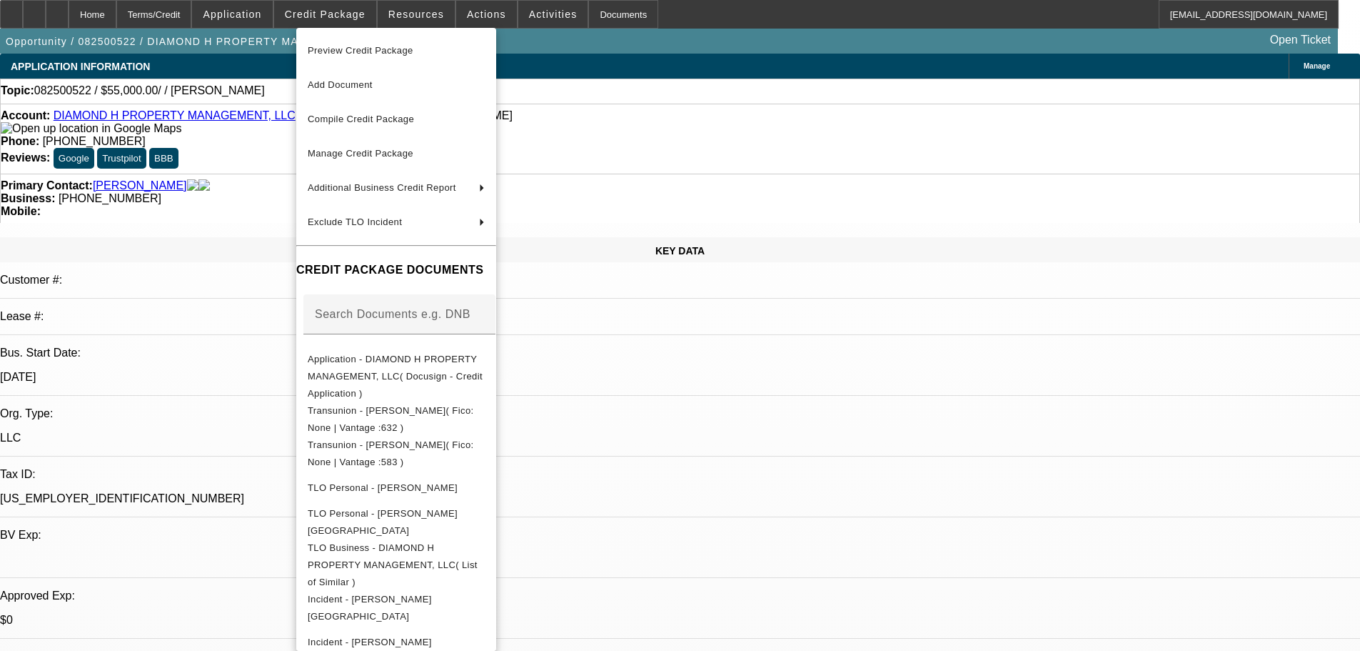
click at [766, 417] on div at bounding box center [680, 325] width 1360 height 651
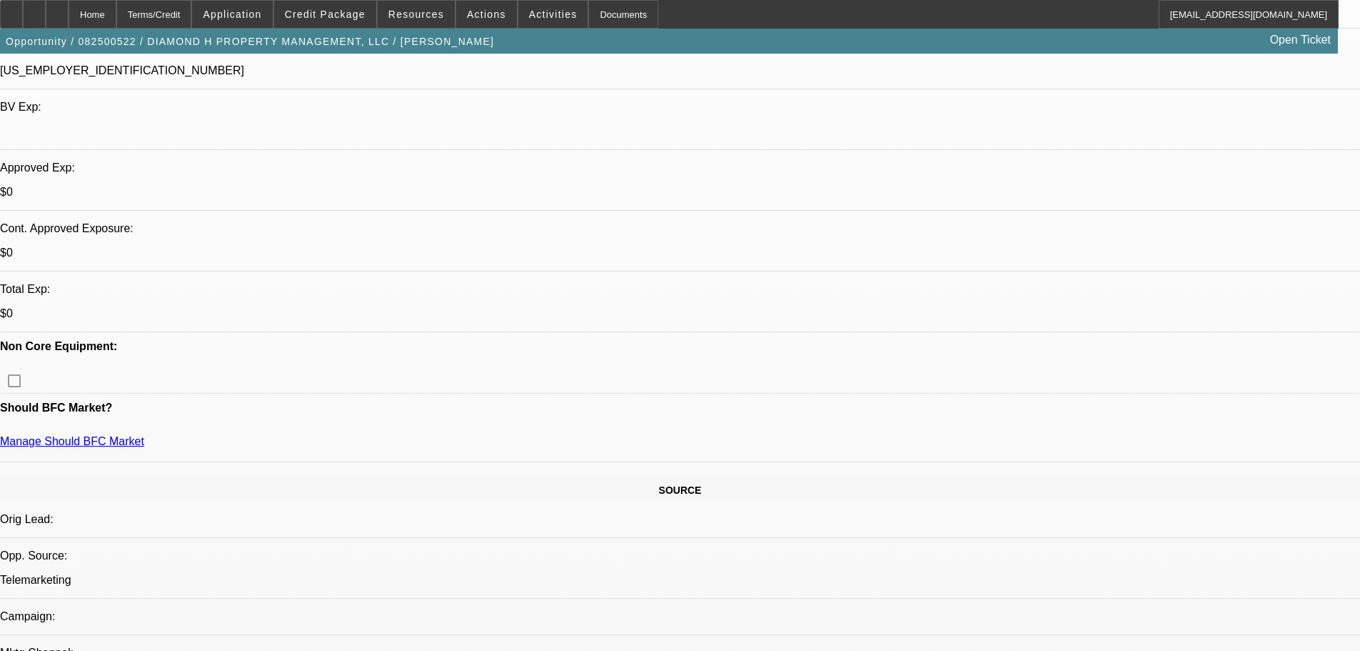
scroll to position [428, 0]
click at [319, 19] on span "Credit Package" at bounding box center [325, 14] width 81 height 11
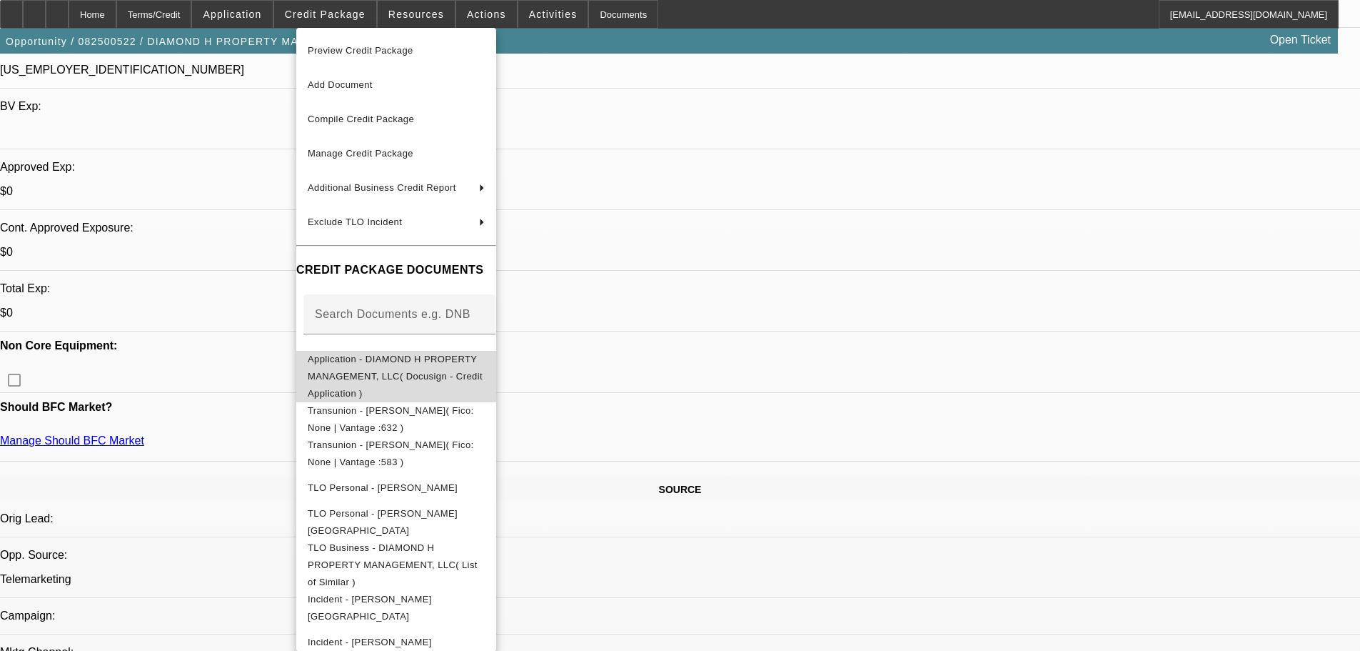
click at [443, 364] on span "Application - DIAMOND H PROPERTY MANAGEMENT, LLC( Docusign - Credit Application…" at bounding box center [396, 376] width 177 height 51
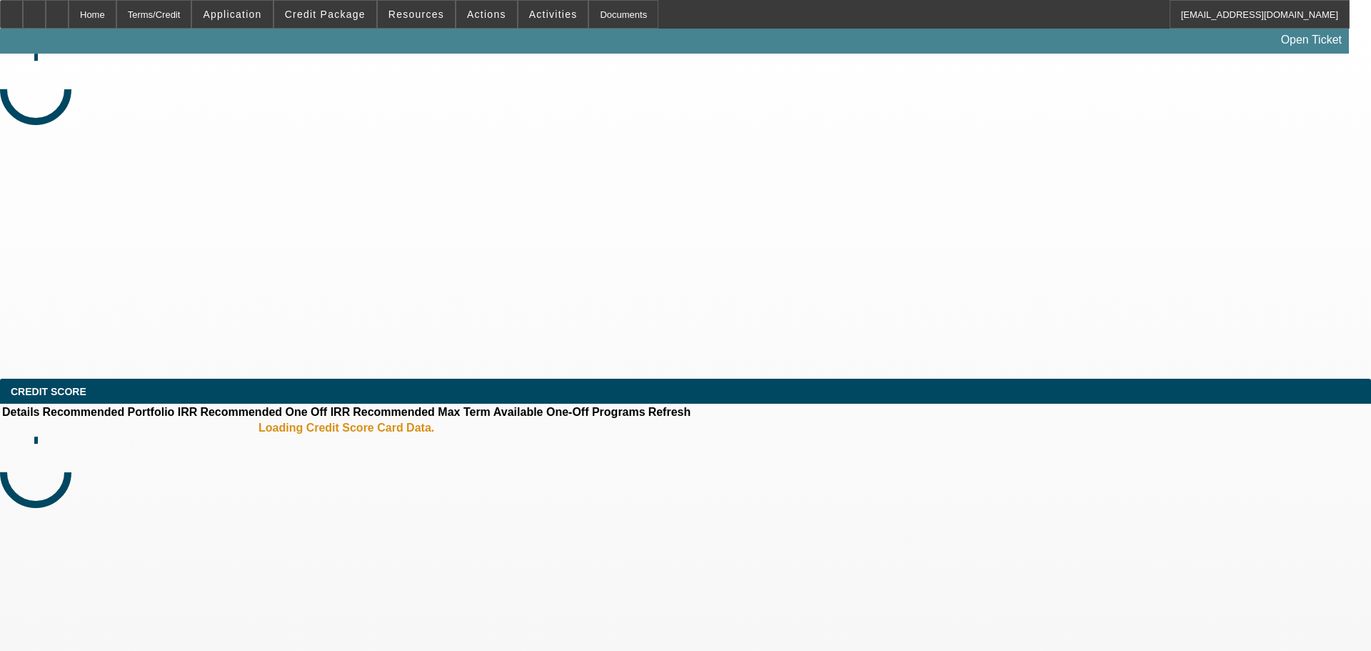
select select "0"
select select "2"
select select "0.1"
select select "4"
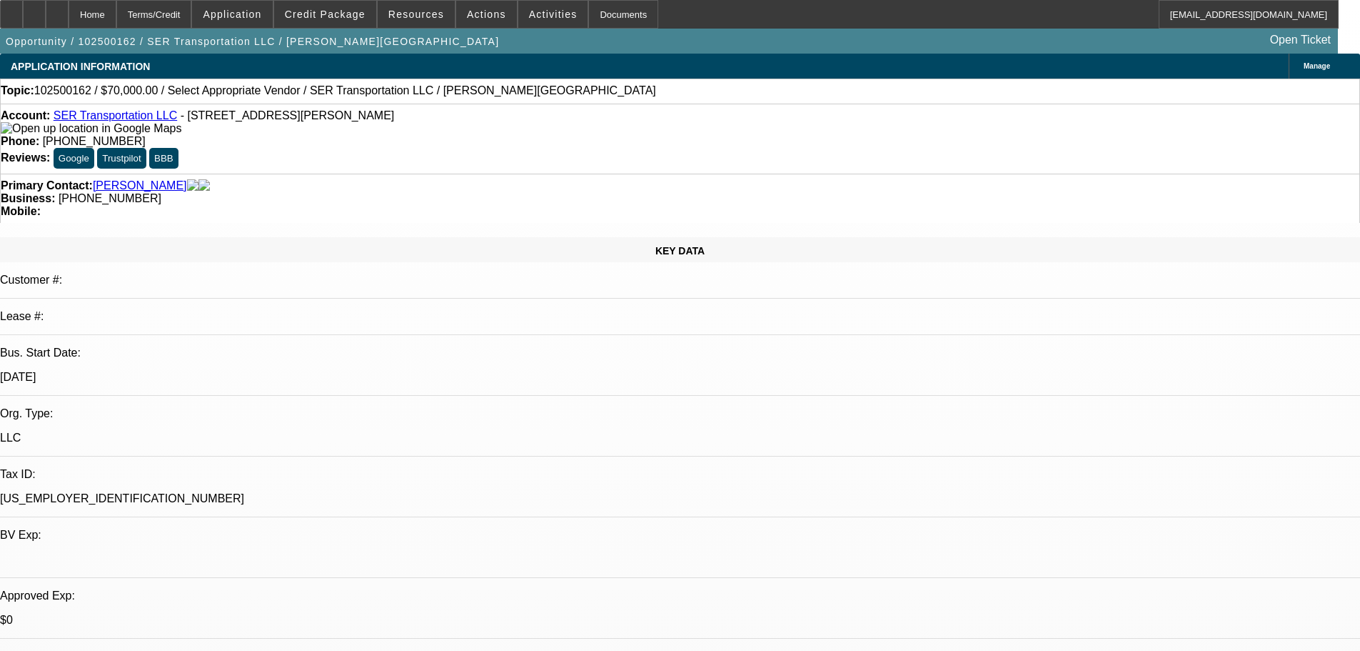
scroll to position [143, 0]
click at [360, 6] on span at bounding box center [325, 14] width 102 height 34
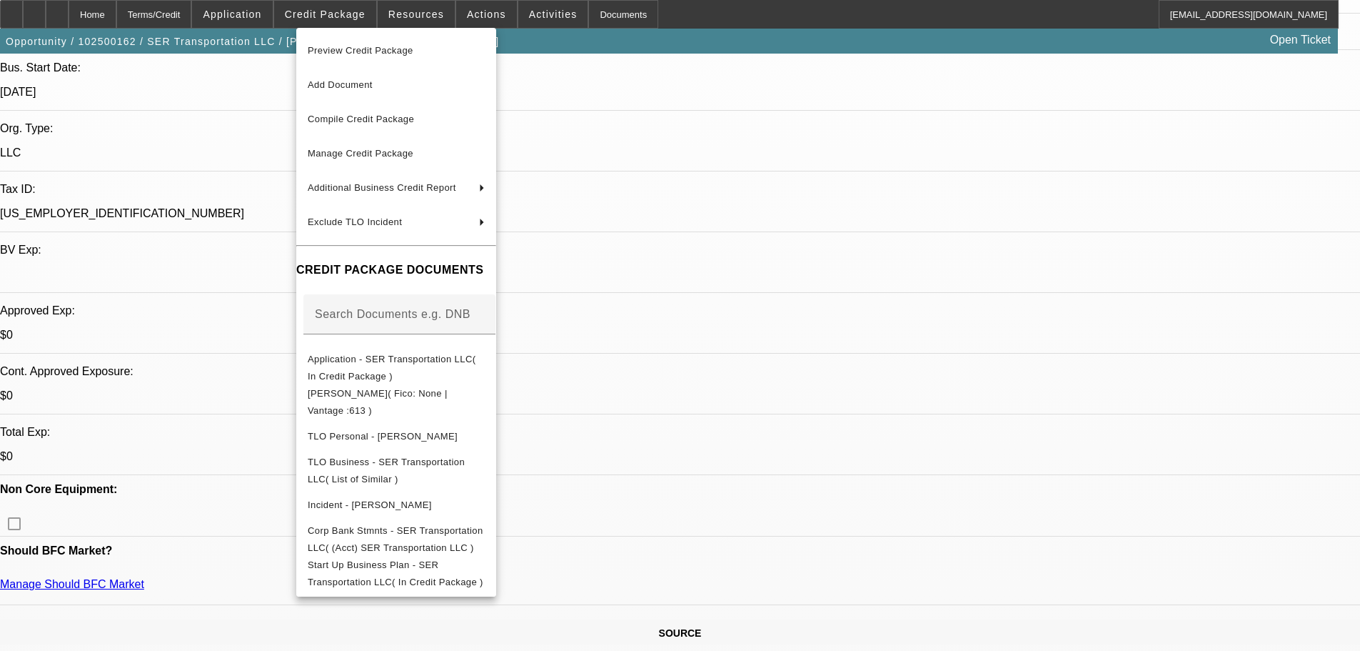
scroll to position [286, 0]
click at [1015, 159] on div at bounding box center [680, 325] width 1360 height 651
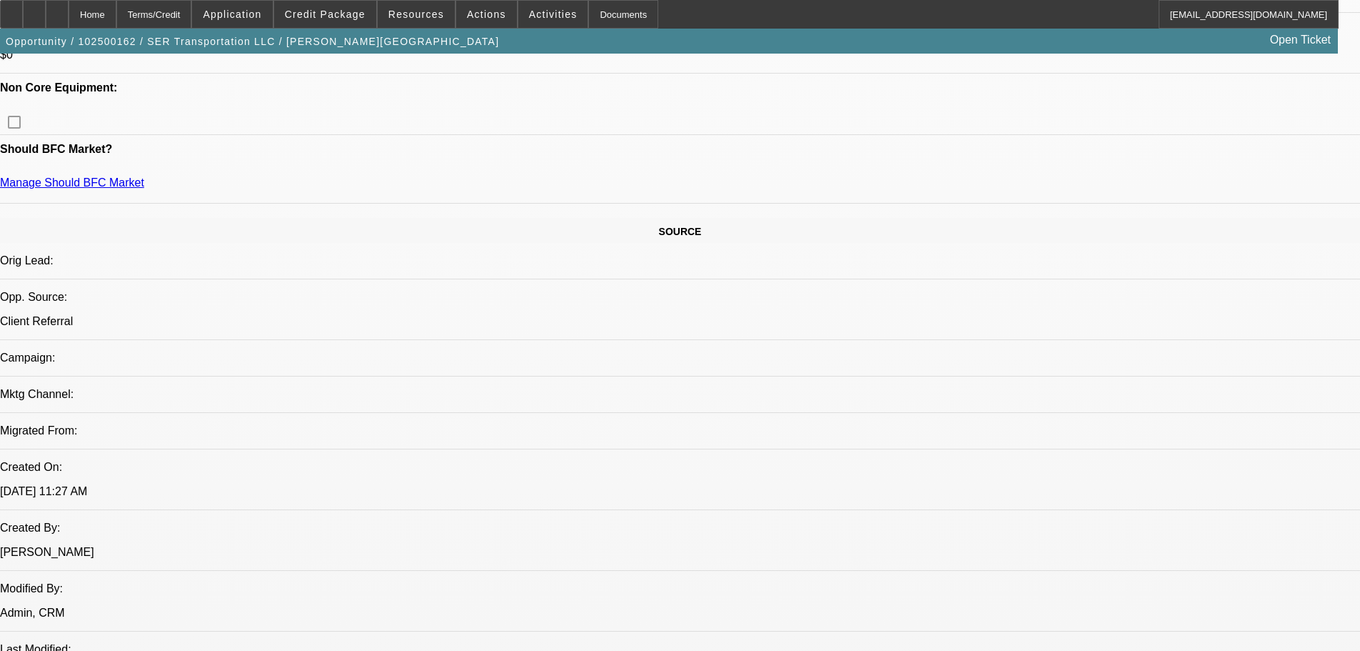
scroll to position [714, 0]
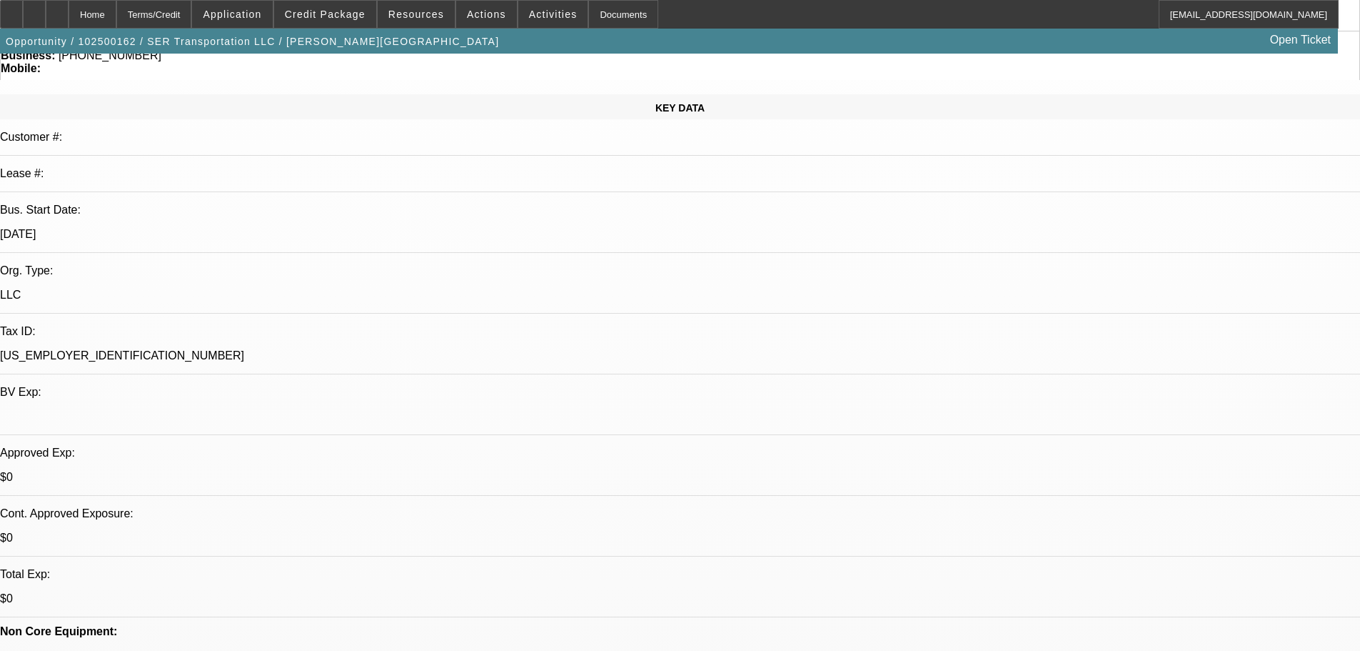
scroll to position [286, 0]
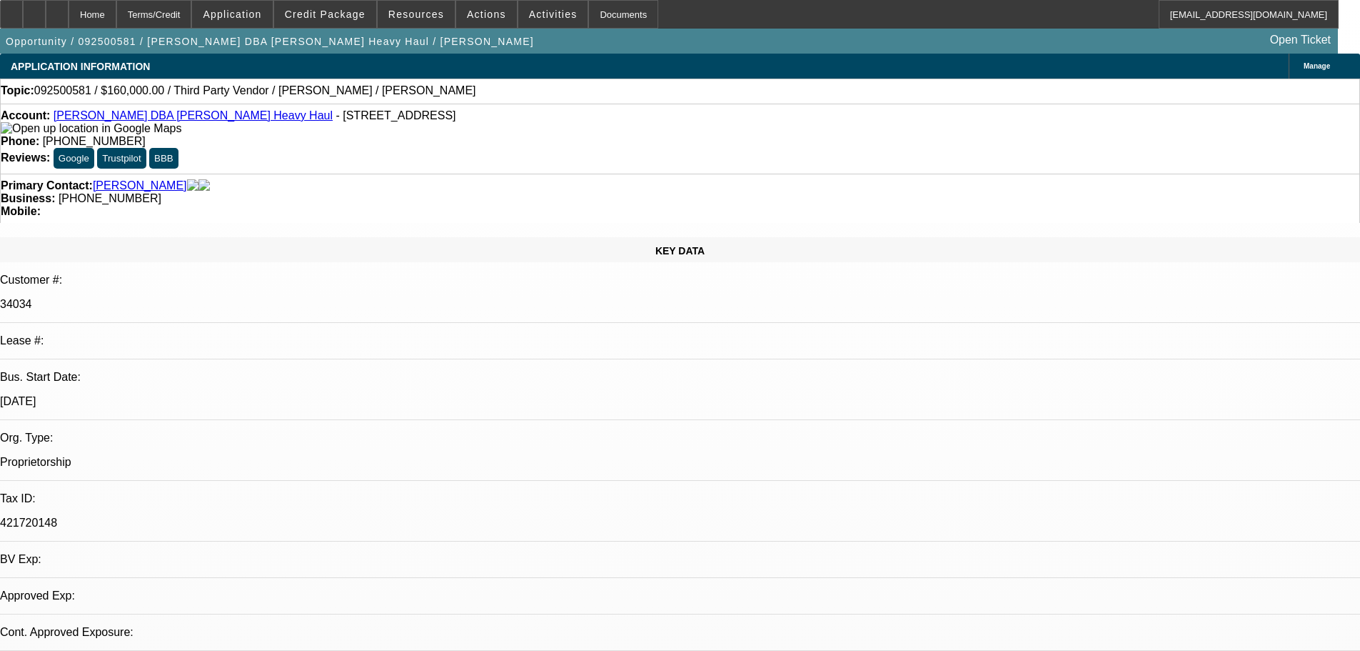
select select "0"
select select "2"
select select "0.1"
select select "4"
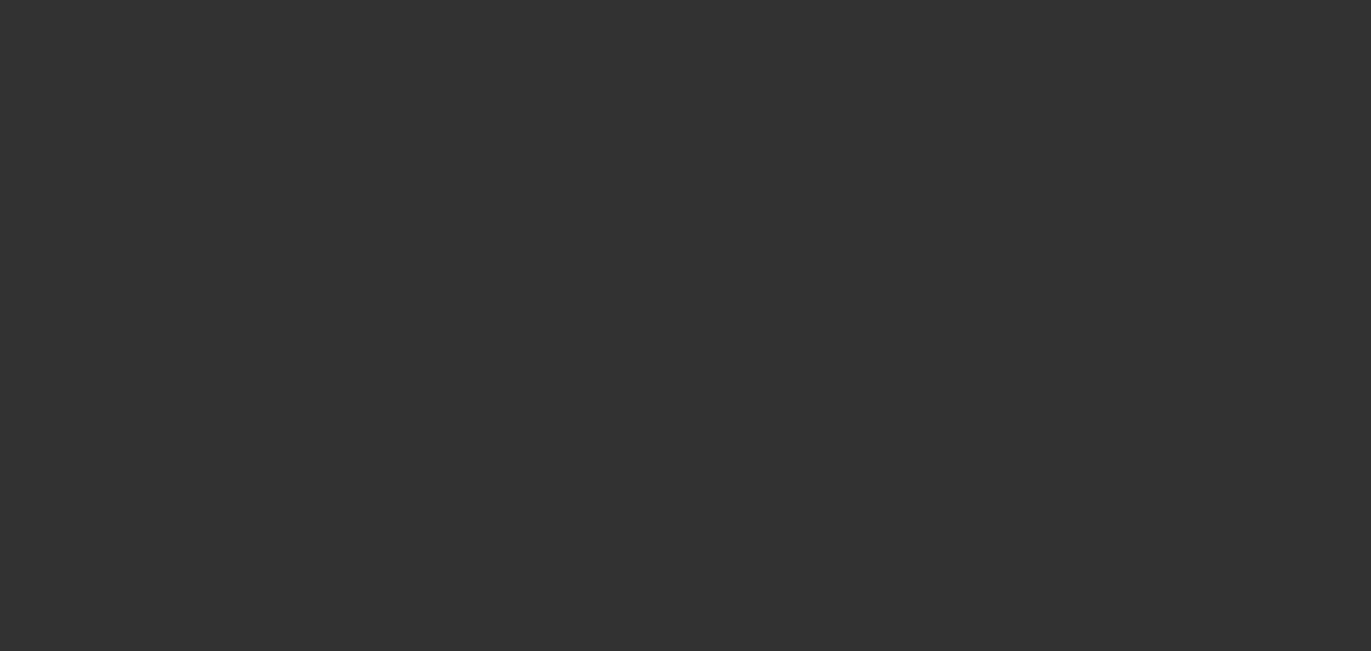
select select "0"
select select "2"
select select "0.1"
select select "4"
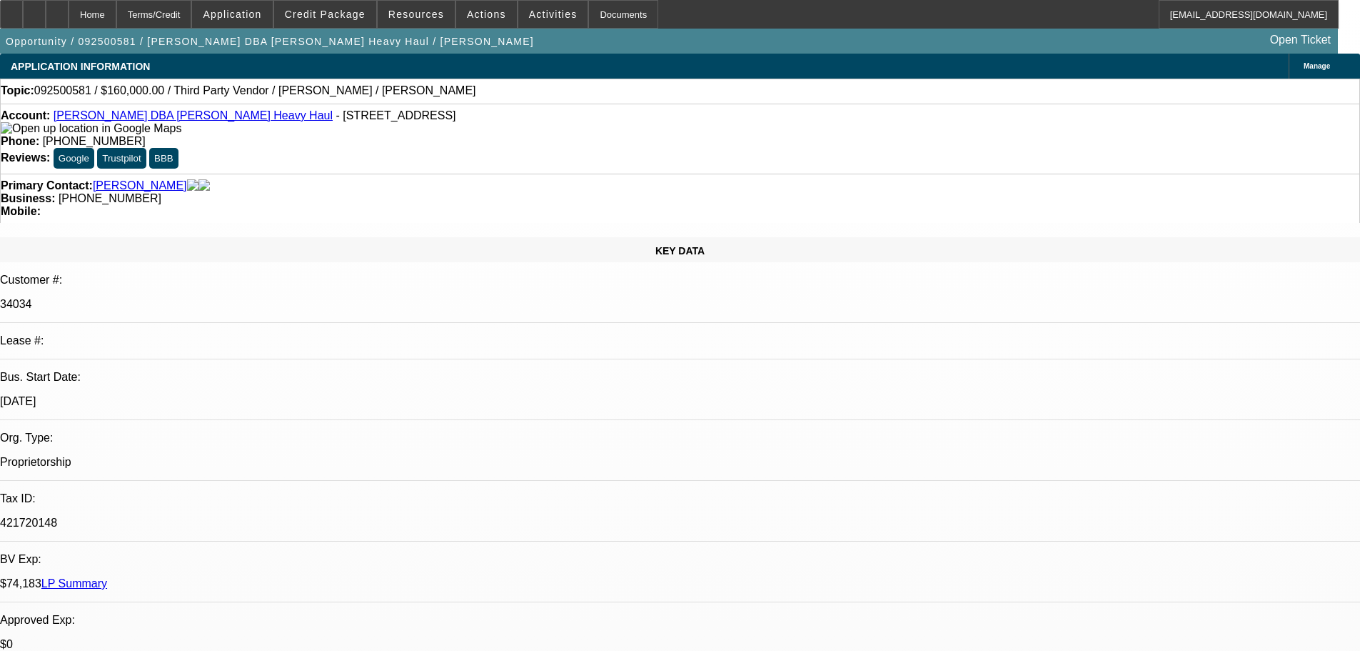
drag, startPoint x: 1113, startPoint y: 358, endPoint x: 1183, endPoint y: 355, distance: 70.8
drag, startPoint x: 1185, startPoint y: 357, endPoint x: 1110, endPoint y: 359, distance: 75.0
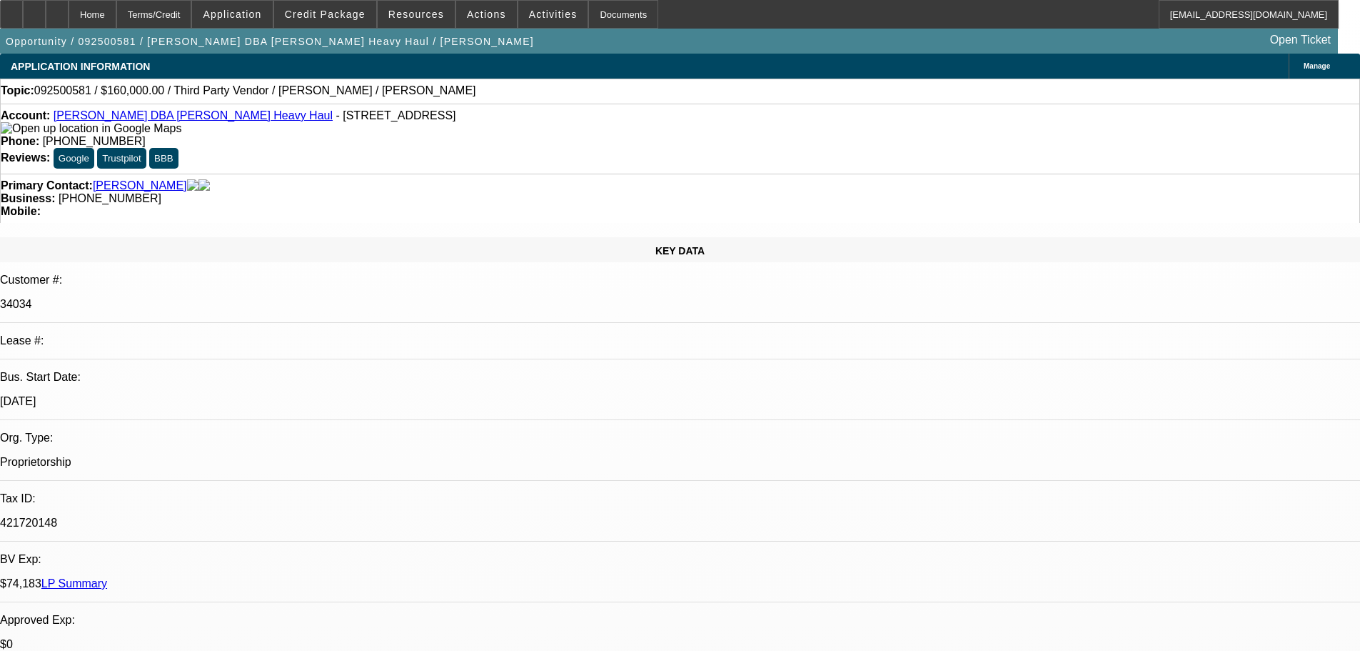
copy div "(909) 600-7555"
drag, startPoint x: 996, startPoint y: 264, endPoint x: 986, endPoint y: 275, distance: 14.7
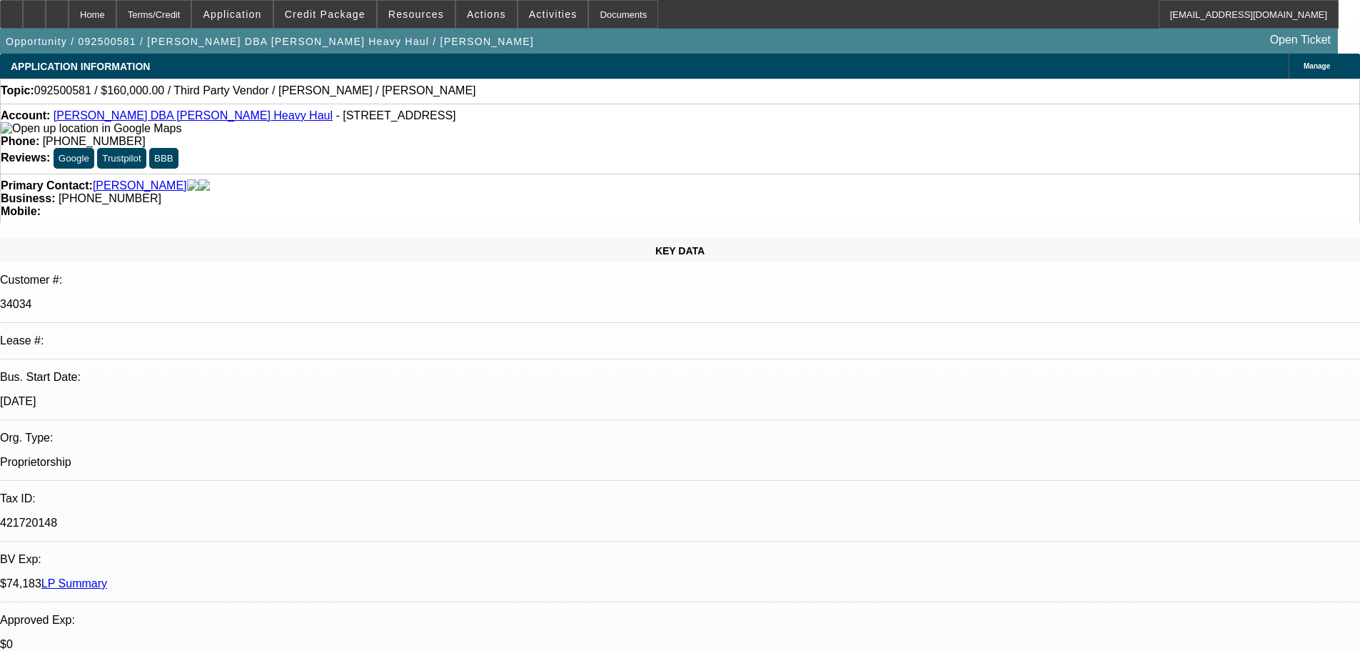
copy div "https://bigtruckequipment.com/listings/2019-peterbilt-389-sleeper-tractor-truck/"
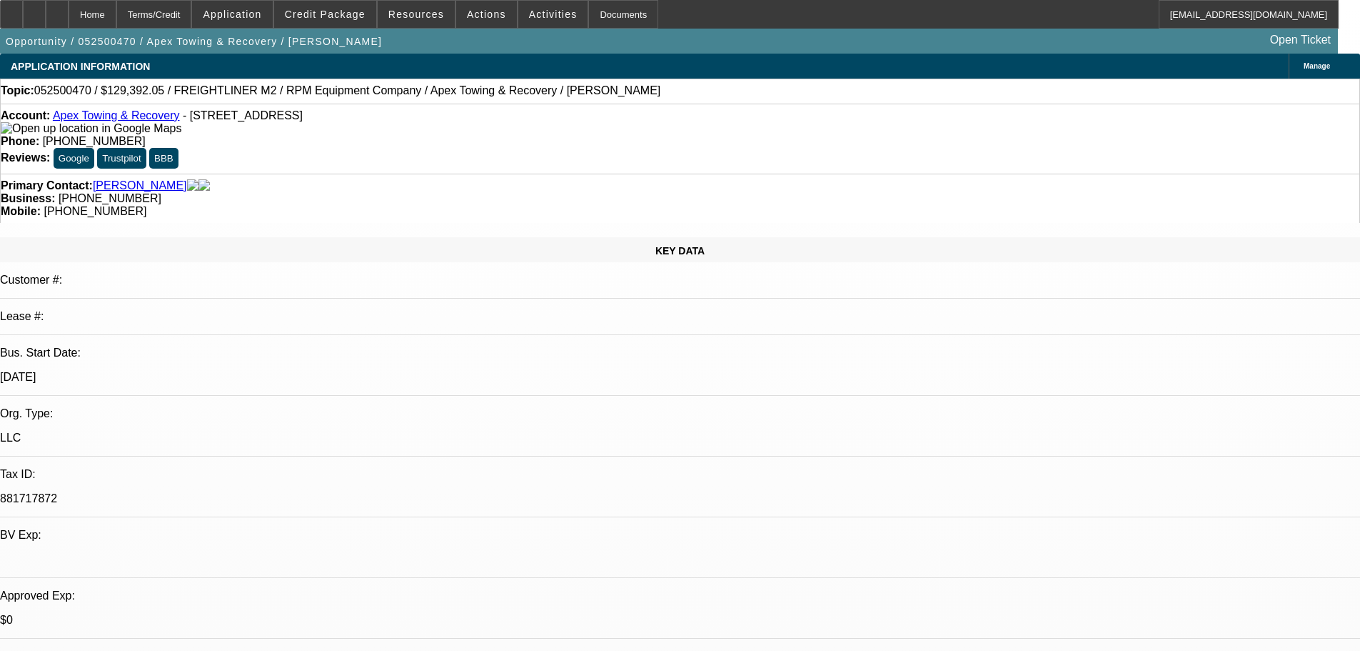
select select "0"
select select "6"
select select "0"
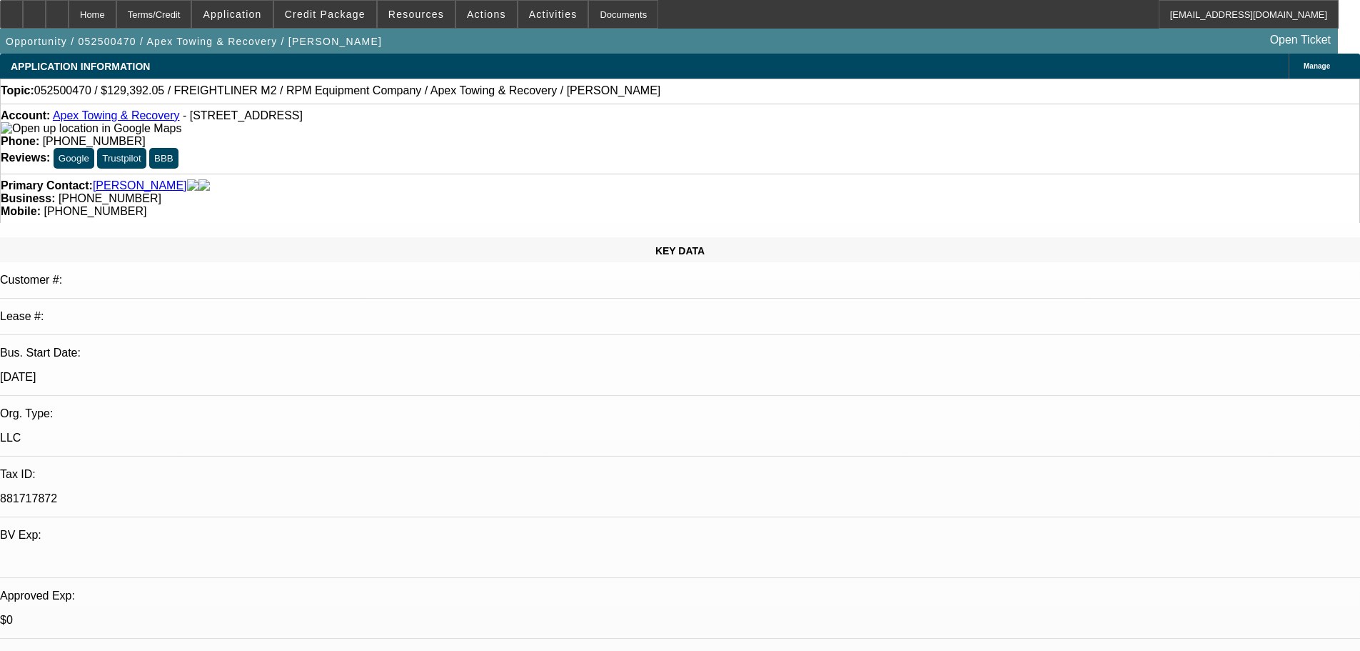
select select "0"
select select "6"
select select "0"
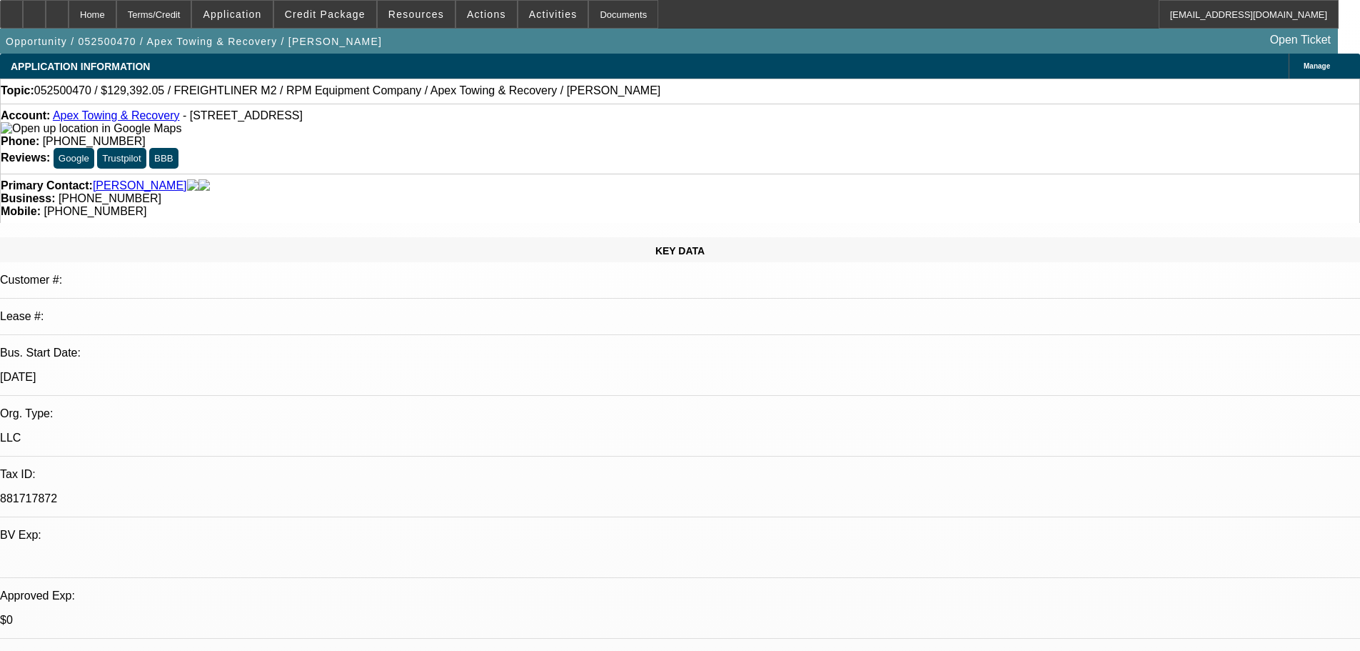
select select "0"
select select "6"
select select "0"
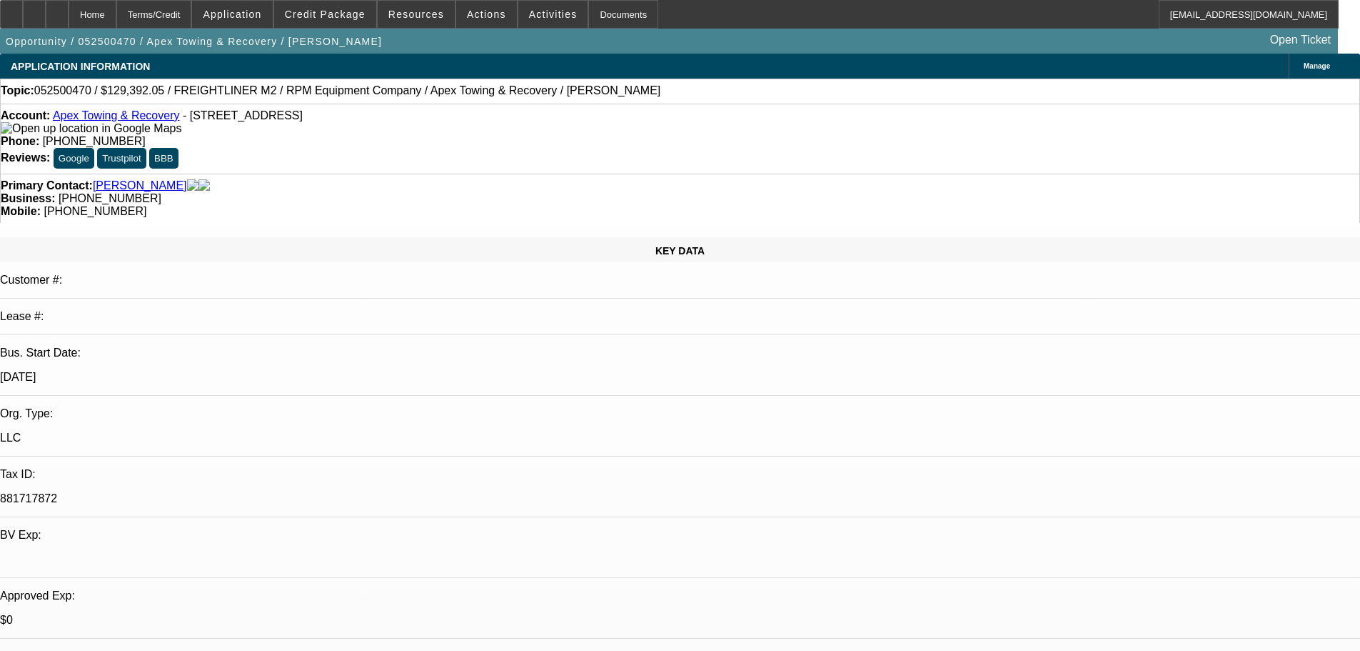
select select "6"
select select "0"
select select "2"
select select "0.1"
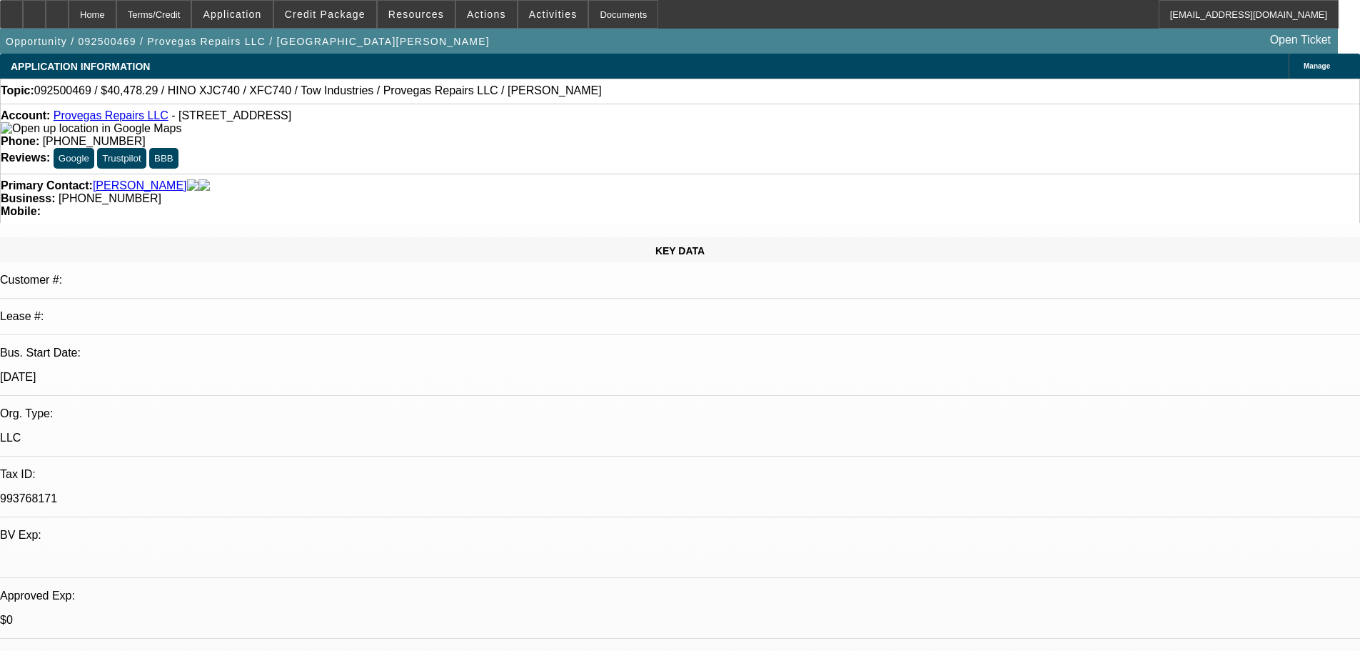
select select "4"
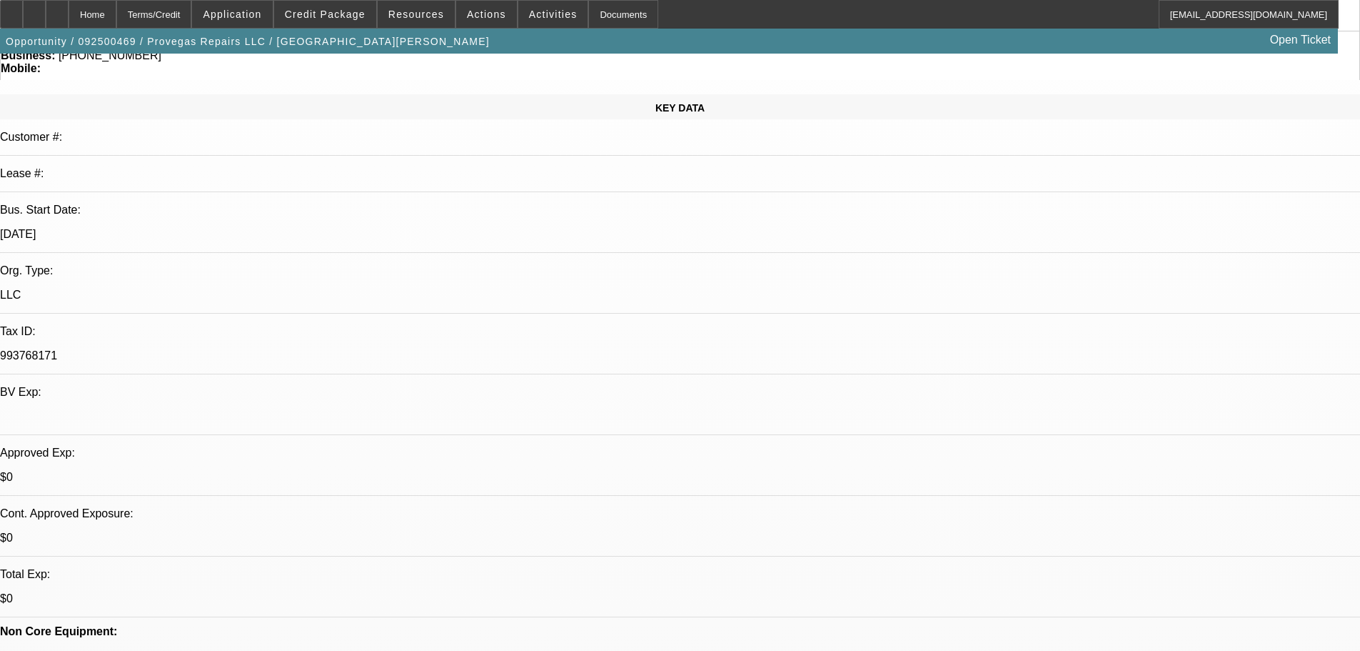
scroll to position [286, 0]
